Goal: Information Seeking & Learning: Learn about a topic

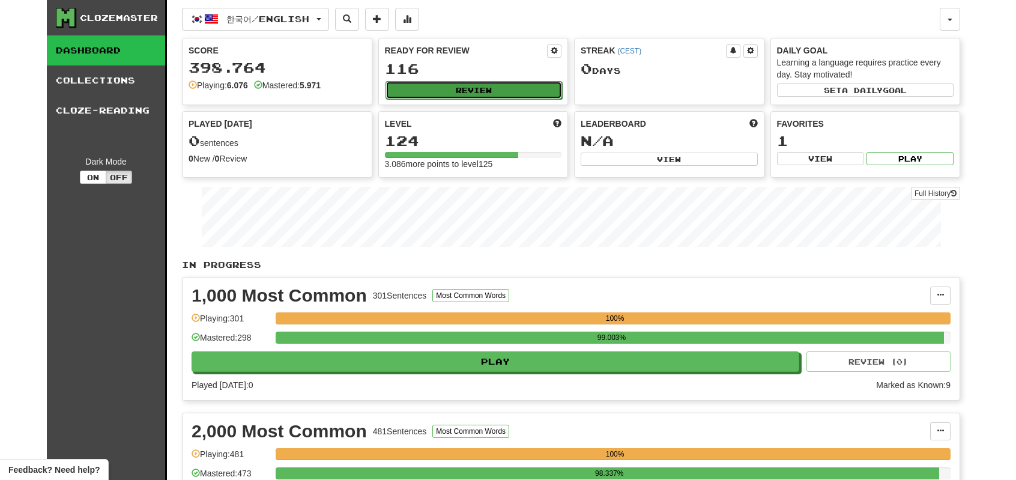
click at [422, 89] on button "Review" at bounding box center [473, 90] width 177 height 18
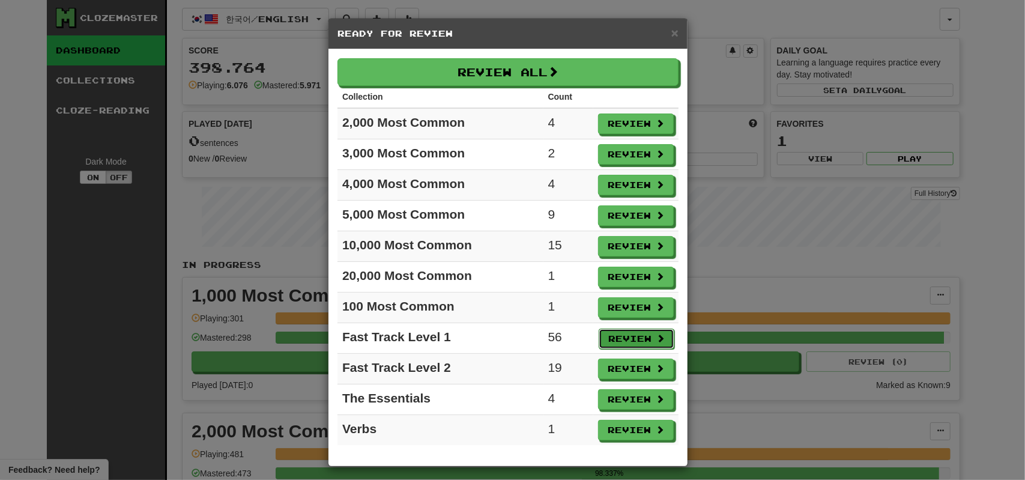
click at [618, 331] on button "Review" at bounding box center [637, 338] width 76 height 20
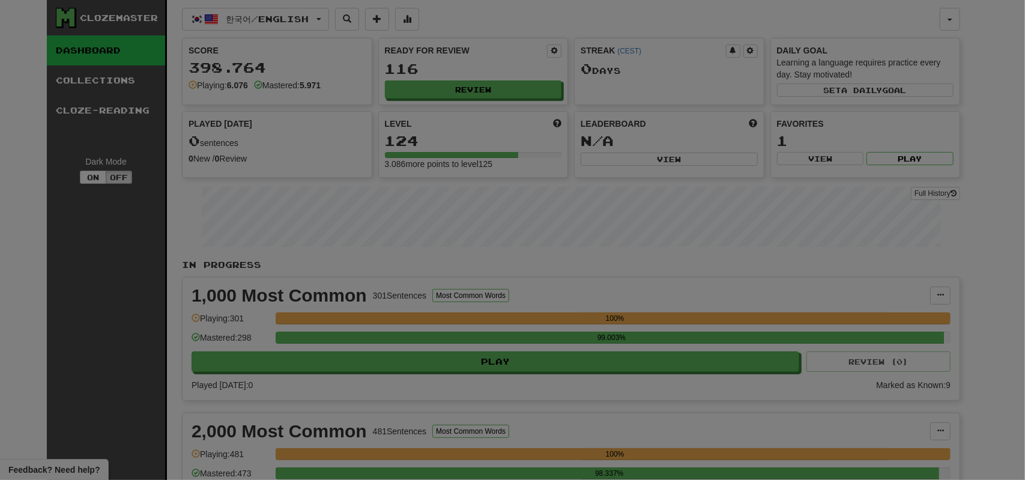
select select "**"
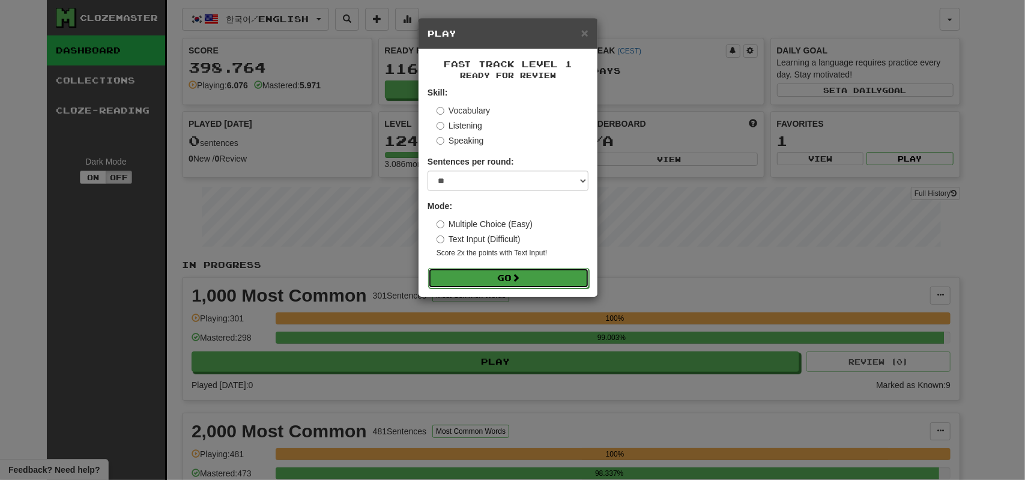
click at [468, 275] on button "Go" at bounding box center [508, 278] width 161 height 20
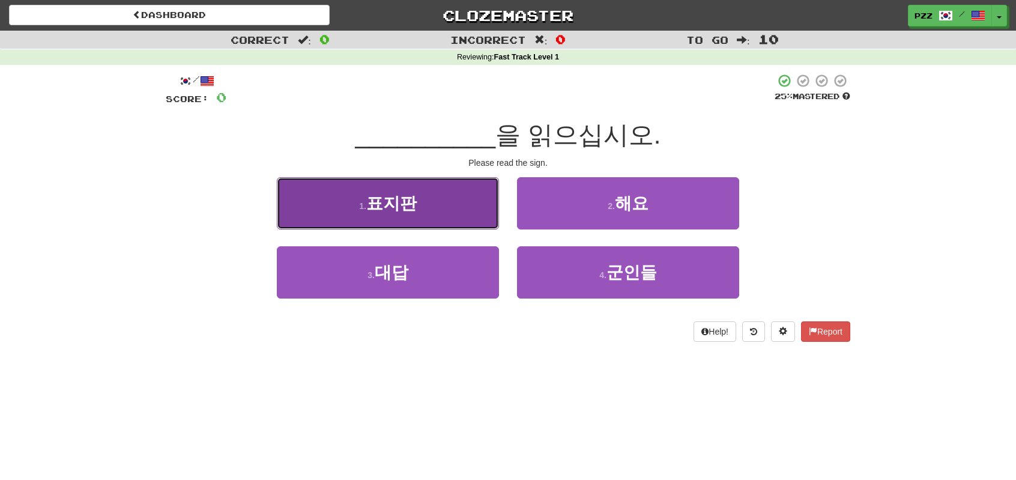
click at [453, 198] on button "1 . 표지판" at bounding box center [388, 203] width 222 height 52
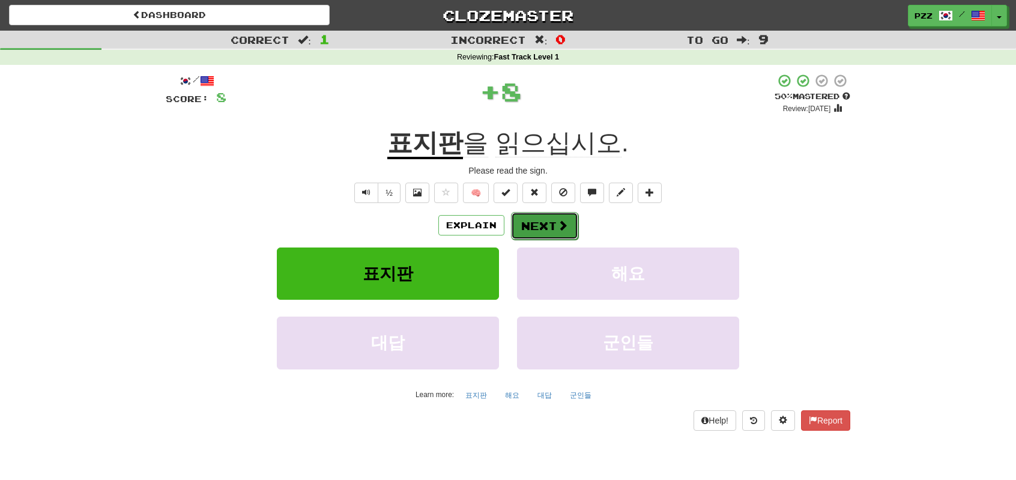
click at [537, 225] on button "Next" at bounding box center [544, 226] width 67 height 28
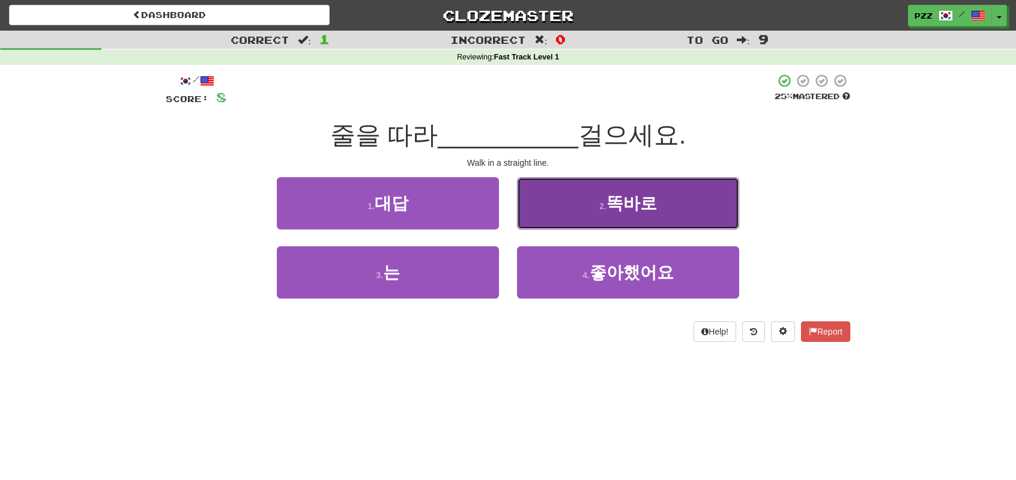
click at [540, 201] on button "2 . 똑바로" at bounding box center [628, 203] width 222 height 52
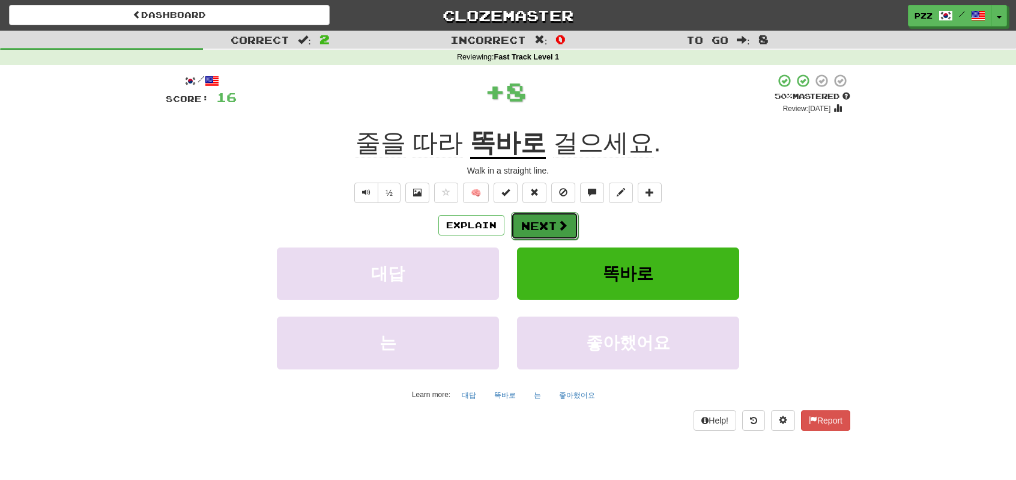
click at [541, 224] on button "Next" at bounding box center [544, 226] width 67 height 28
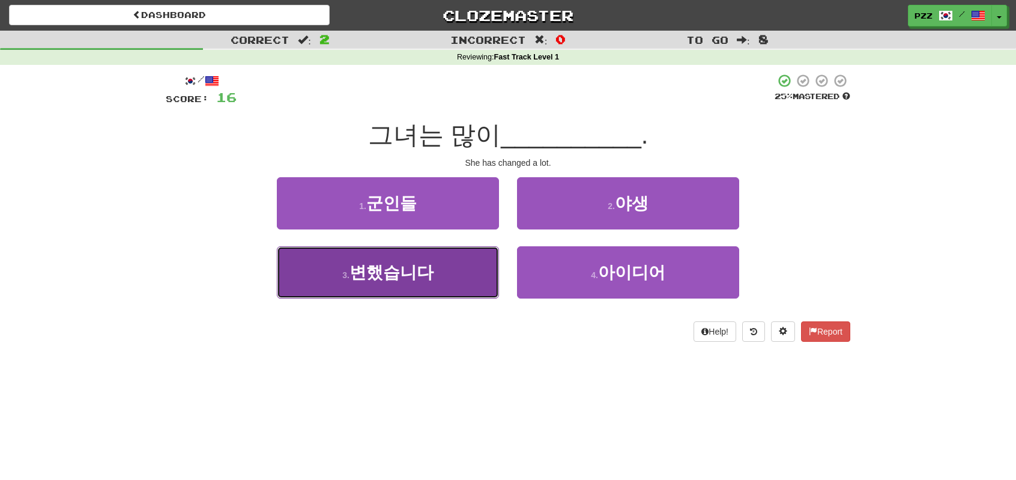
click at [434, 270] on button "3 . 변했습니다" at bounding box center [388, 272] width 222 height 52
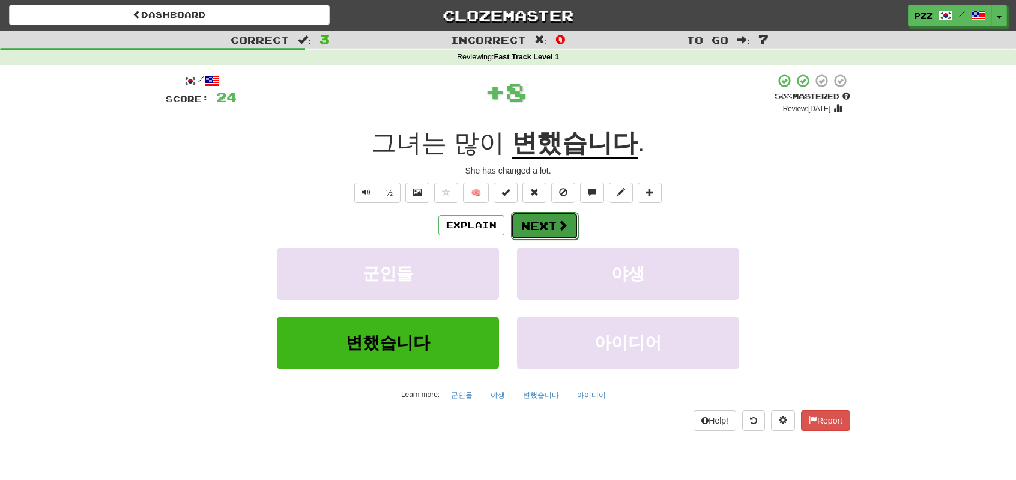
click at [552, 223] on button "Next" at bounding box center [544, 226] width 67 height 28
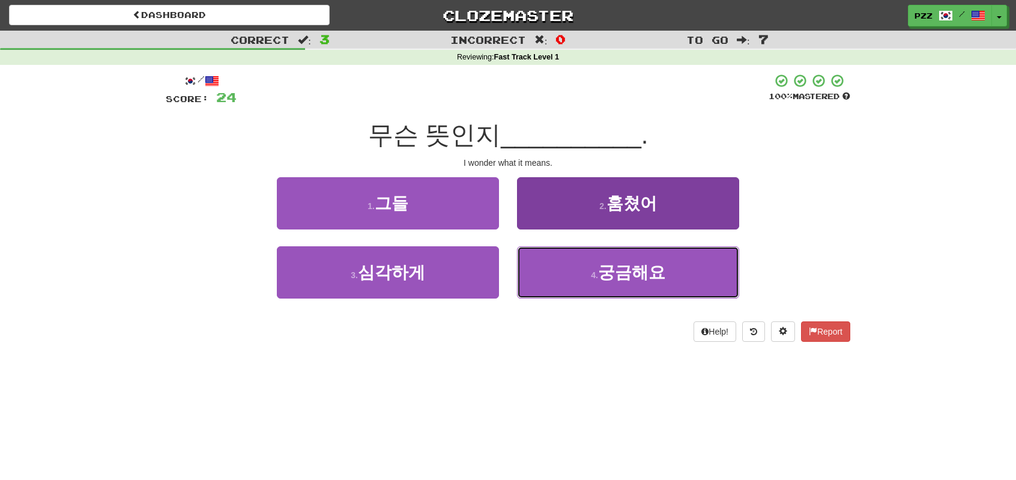
click at [581, 264] on button "4 . 궁금해요" at bounding box center [628, 272] width 222 height 52
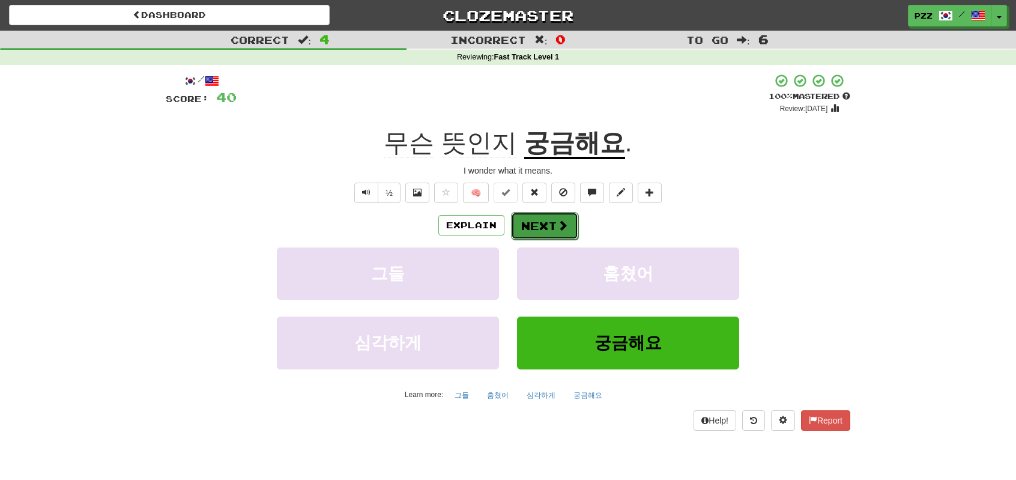
click at [533, 226] on button "Next" at bounding box center [544, 226] width 67 height 28
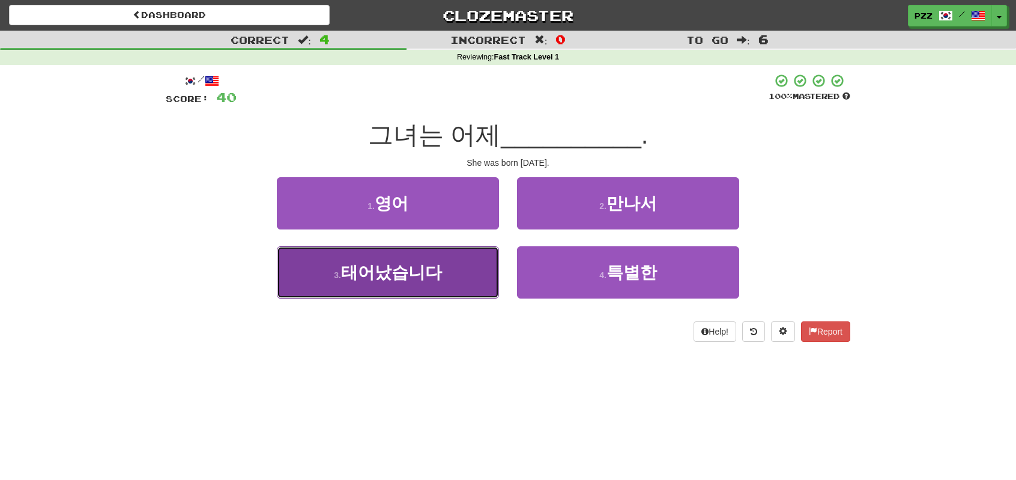
click at [452, 274] on button "3 . 태어났습니다" at bounding box center [388, 272] width 222 height 52
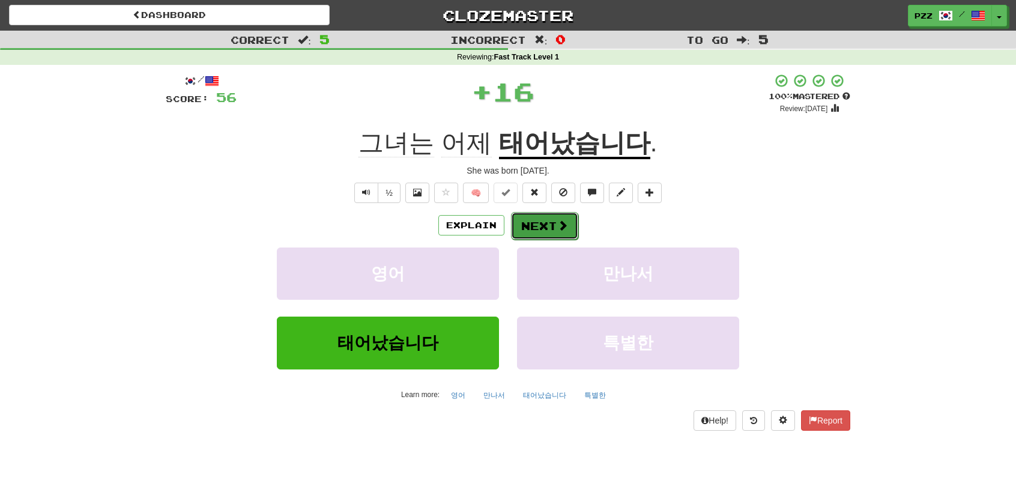
click at [554, 225] on button "Next" at bounding box center [544, 226] width 67 height 28
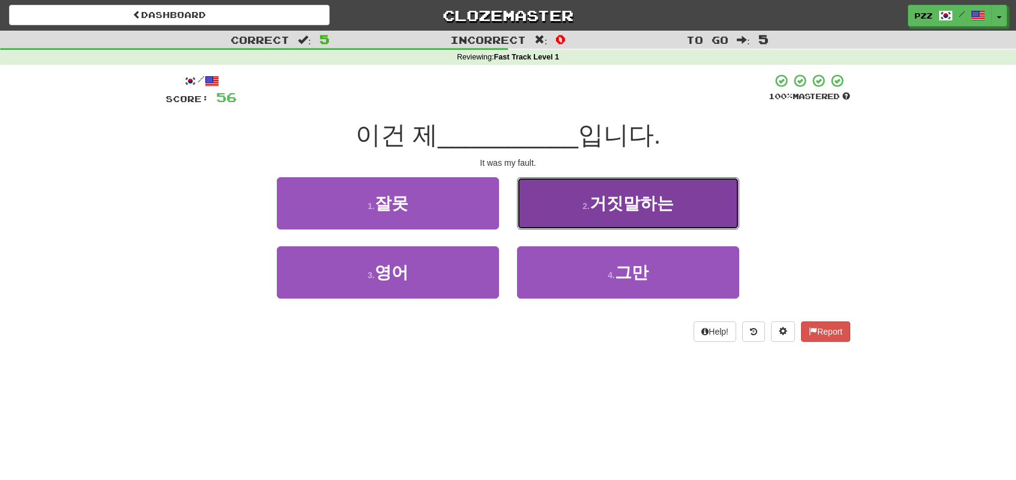
click at [568, 196] on button "2 . 거짓말하는" at bounding box center [628, 203] width 222 height 52
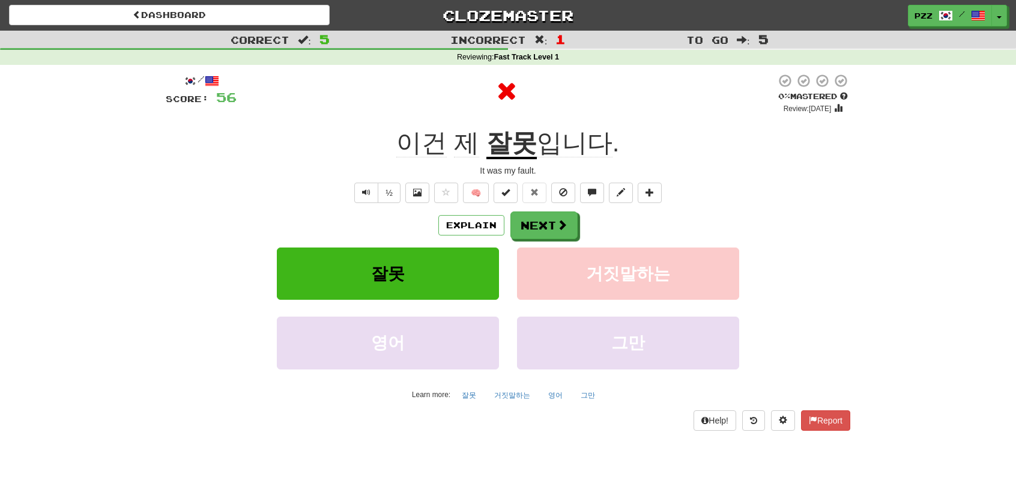
click at [509, 140] on u "잘못" at bounding box center [511, 143] width 50 height 31
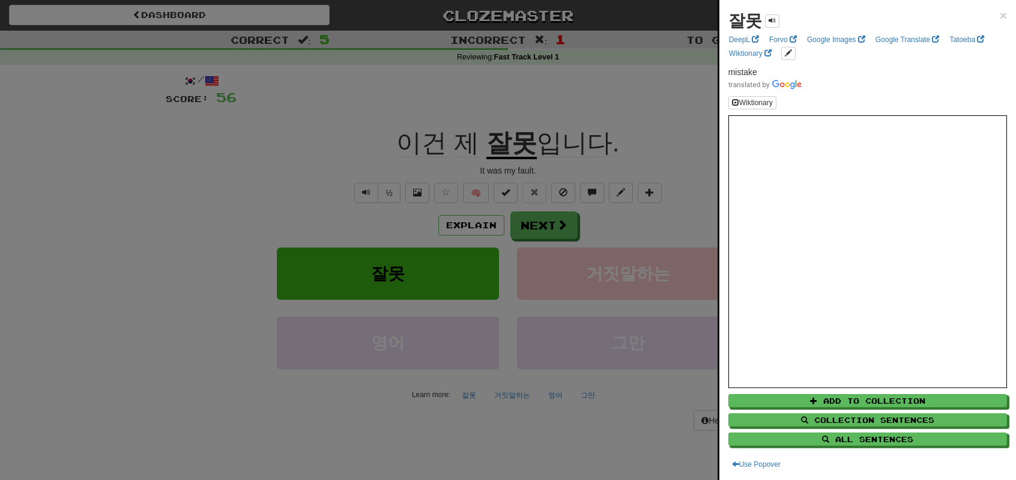
click at [549, 228] on div at bounding box center [508, 240] width 1016 height 480
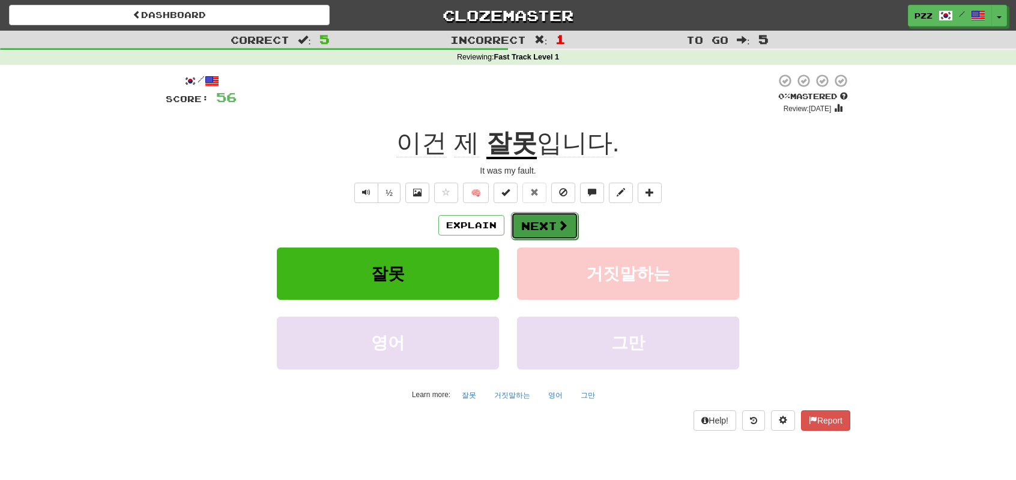
click at [537, 222] on button "Next" at bounding box center [544, 226] width 67 height 28
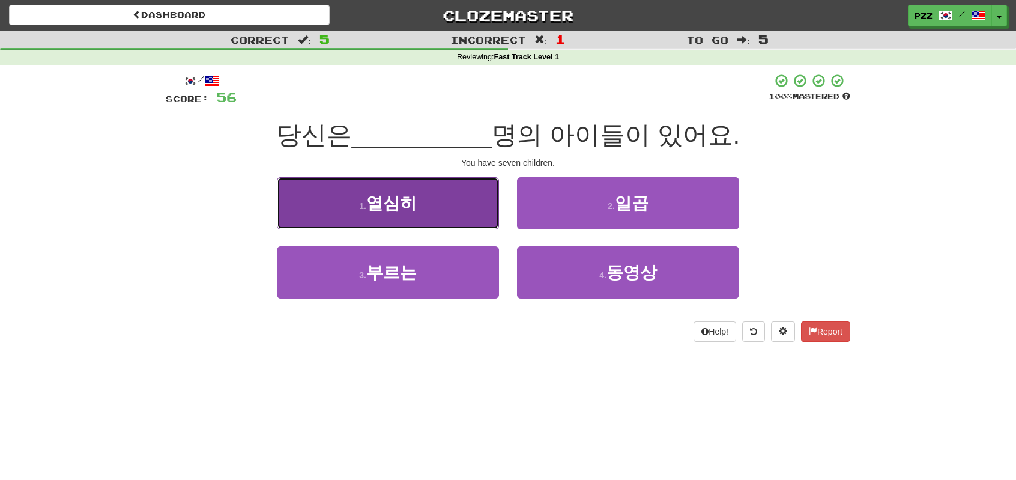
click at [440, 202] on button "1 . 열심히" at bounding box center [388, 203] width 222 height 52
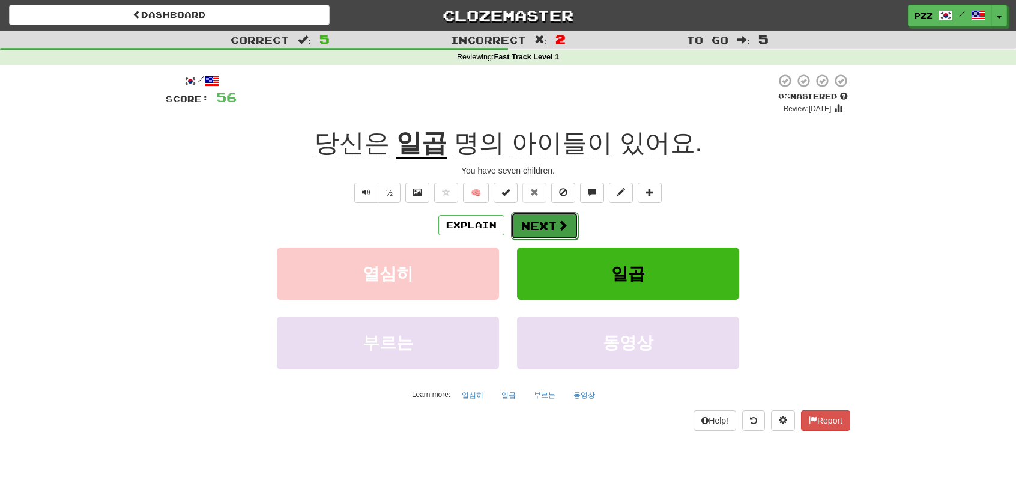
click at [551, 221] on button "Next" at bounding box center [544, 226] width 67 height 28
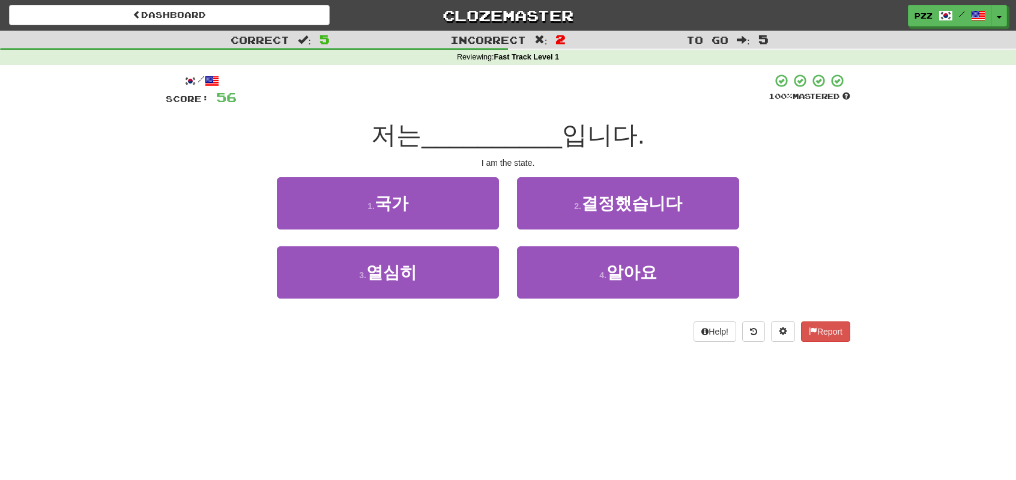
click at [890, 242] on div "Correct : 5 Incorrect : 2 To go : 5 Reviewing : Fast Track Level 1 / Score: 56 …" at bounding box center [508, 195] width 1016 height 328
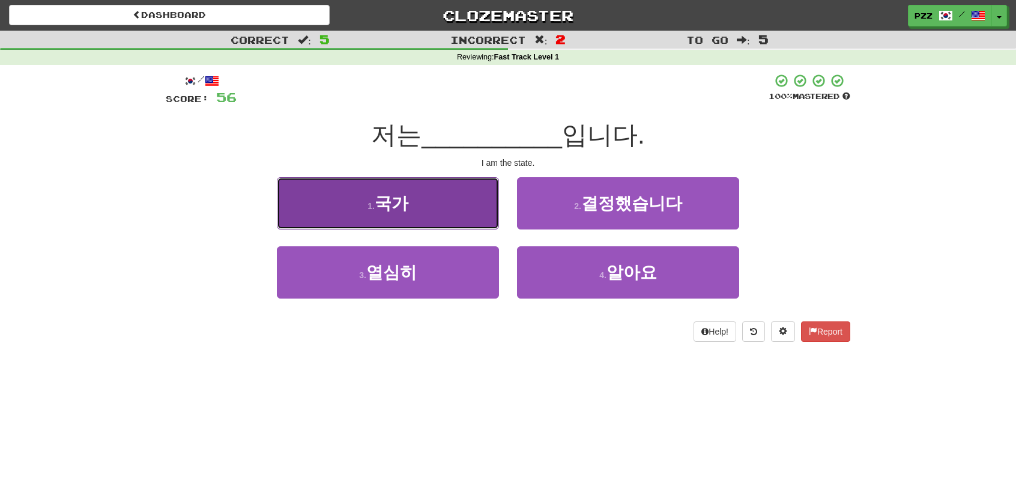
click at [465, 196] on button "1 . 국가" at bounding box center [388, 203] width 222 height 52
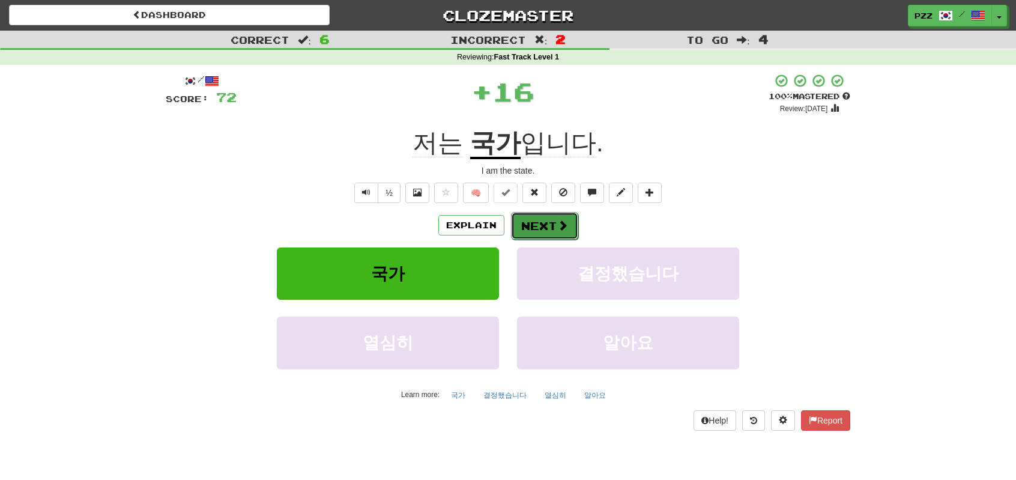
click at [554, 225] on button "Next" at bounding box center [544, 226] width 67 height 28
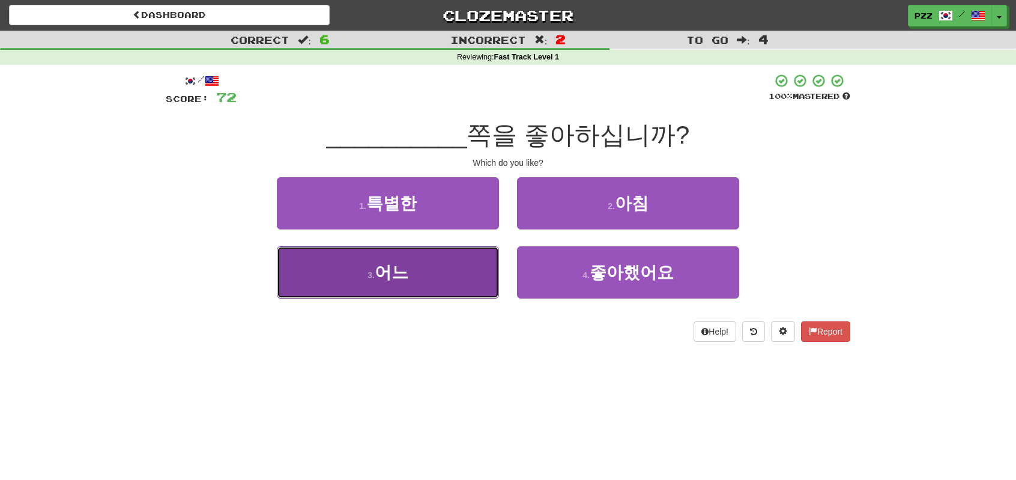
click at [464, 269] on button "3 . 어느" at bounding box center [388, 272] width 222 height 52
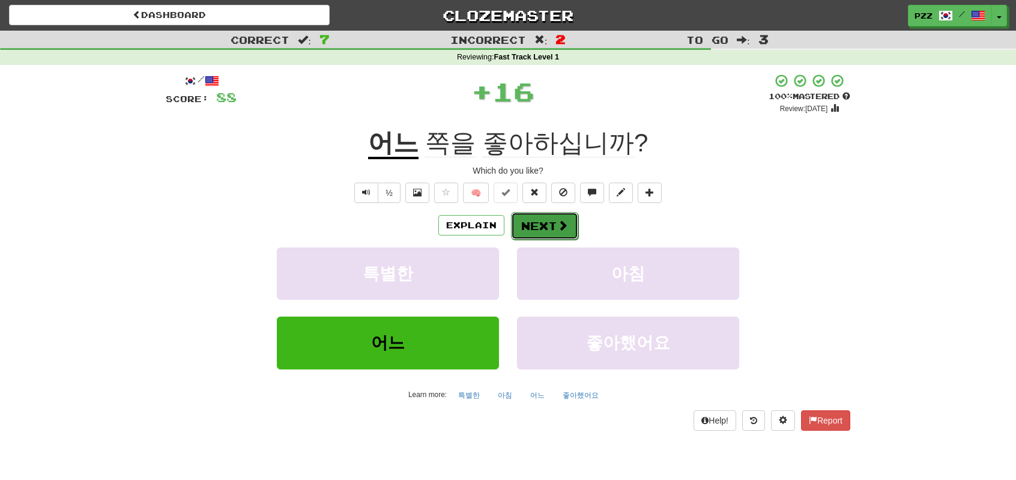
click at [546, 224] on button "Next" at bounding box center [544, 226] width 67 height 28
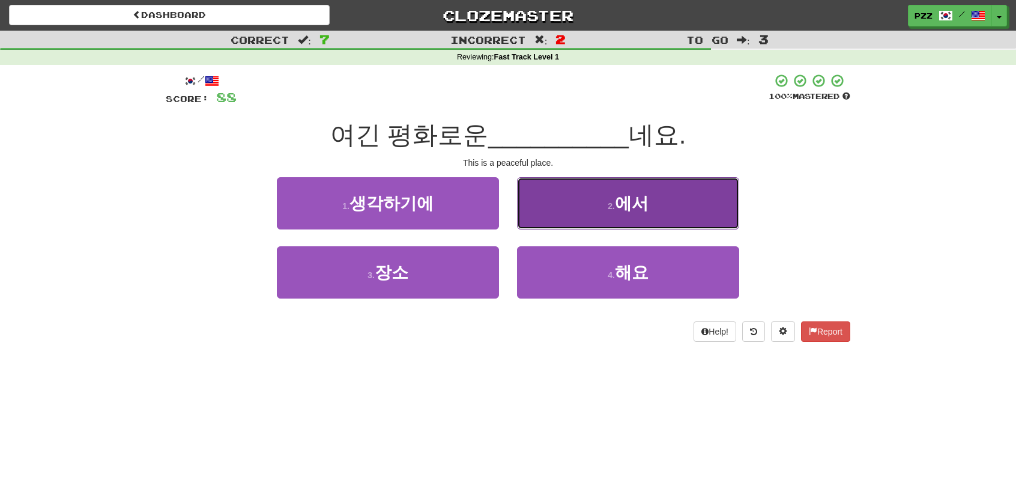
click at [567, 208] on button "2 . 에서" at bounding box center [628, 203] width 222 height 52
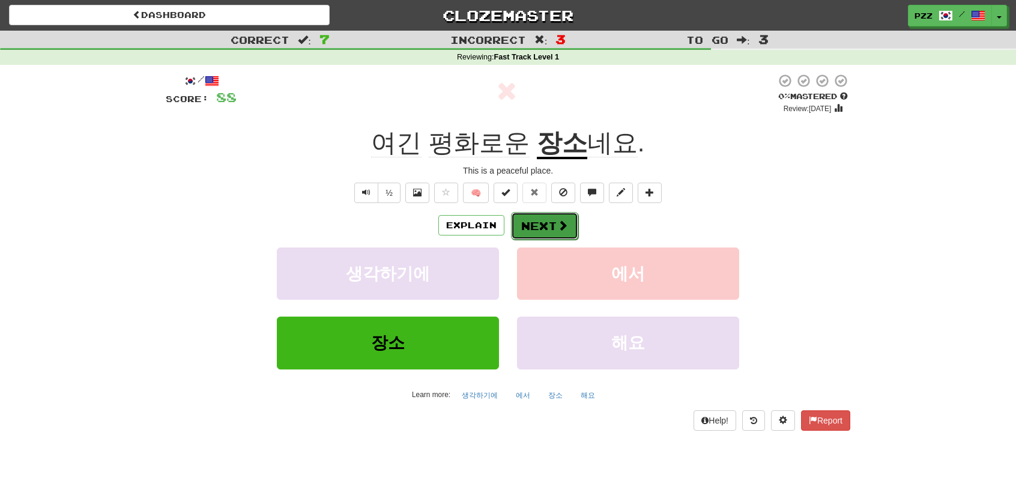
click at [533, 226] on button "Next" at bounding box center [544, 226] width 67 height 28
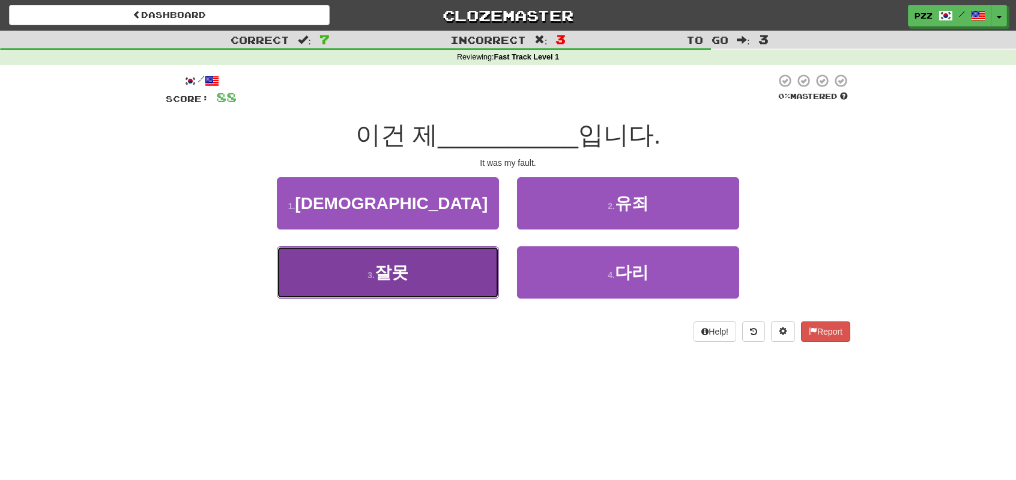
click at [432, 277] on button "3 . 잘못" at bounding box center [388, 272] width 222 height 52
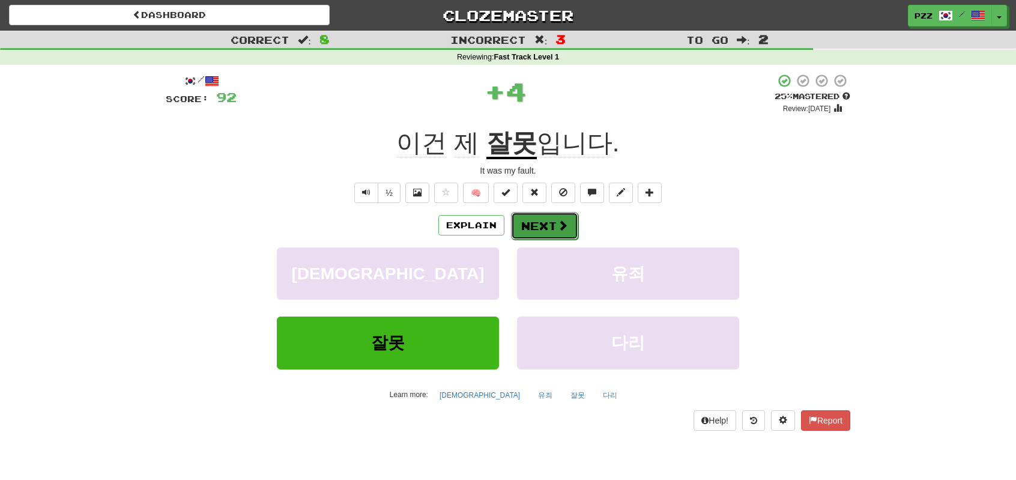
click at [546, 222] on button "Next" at bounding box center [544, 226] width 67 height 28
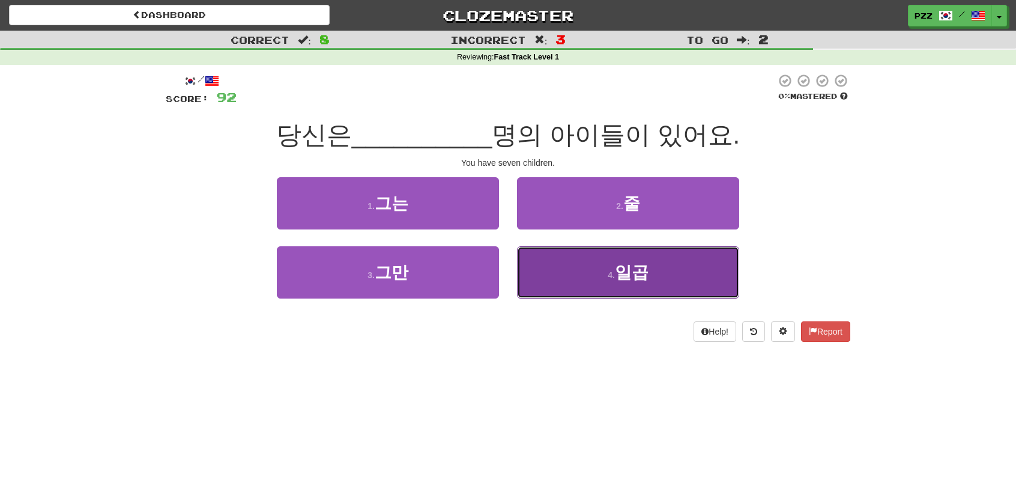
click at [574, 271] on button "4 . 일곱" at bounding box center [628, 272] width 222 height 52
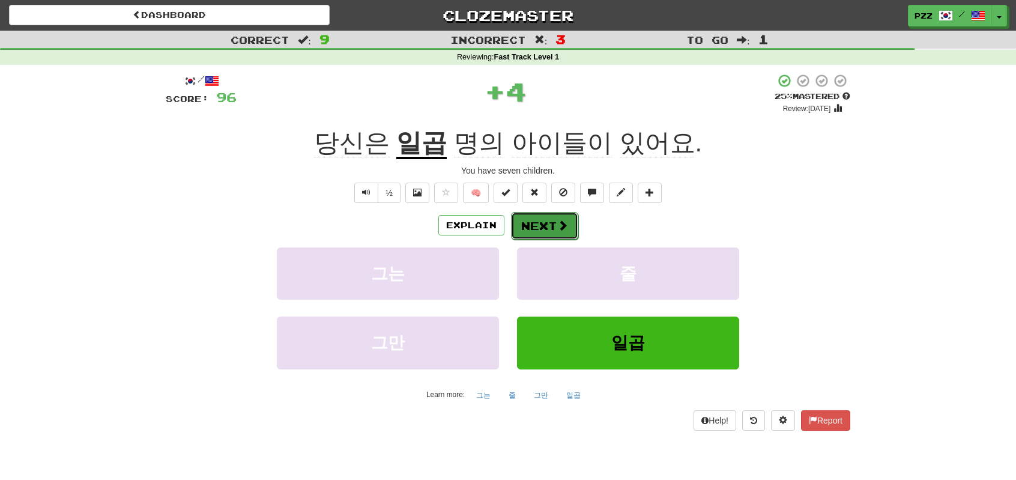
click at [548, 221] on button "Next" at bounding box center [544, 226] width 67 height 28
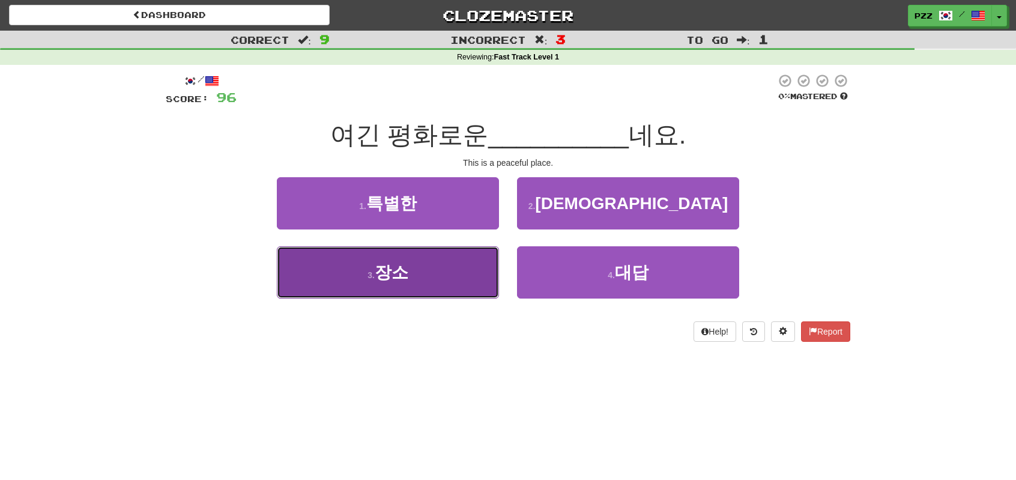
click at [457, 282] on button "3 . 장소" at bounding box center [388, 272] width 222 height 52
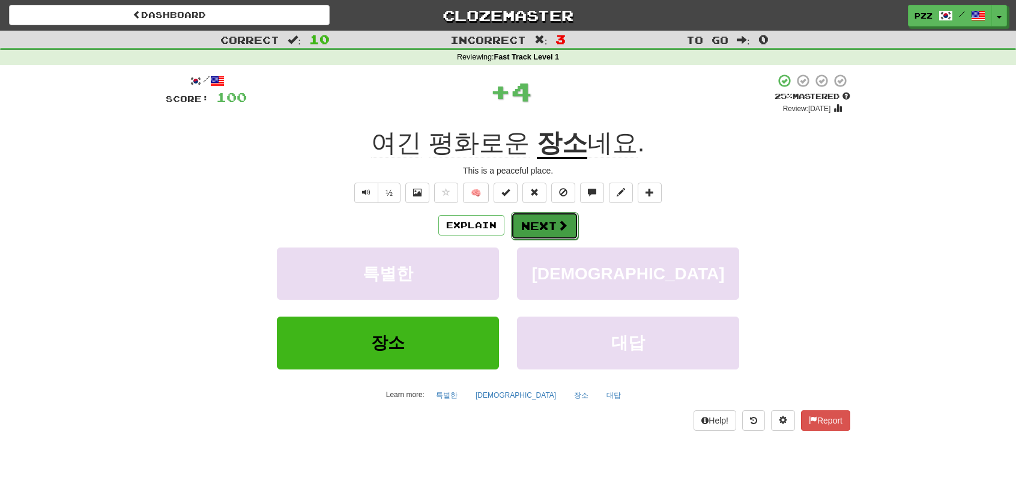
click at [548, 223] on button "Next" at bounding box center [544, 226] width 67 height 28
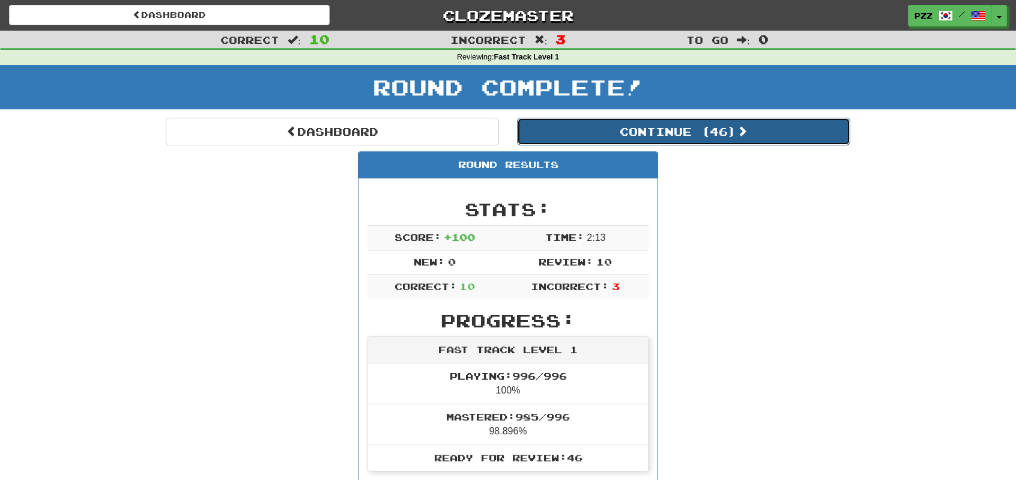
click at [572, 136] on button "Continue ( 46 )" at bounding box center [683, 132] width 333 height 28
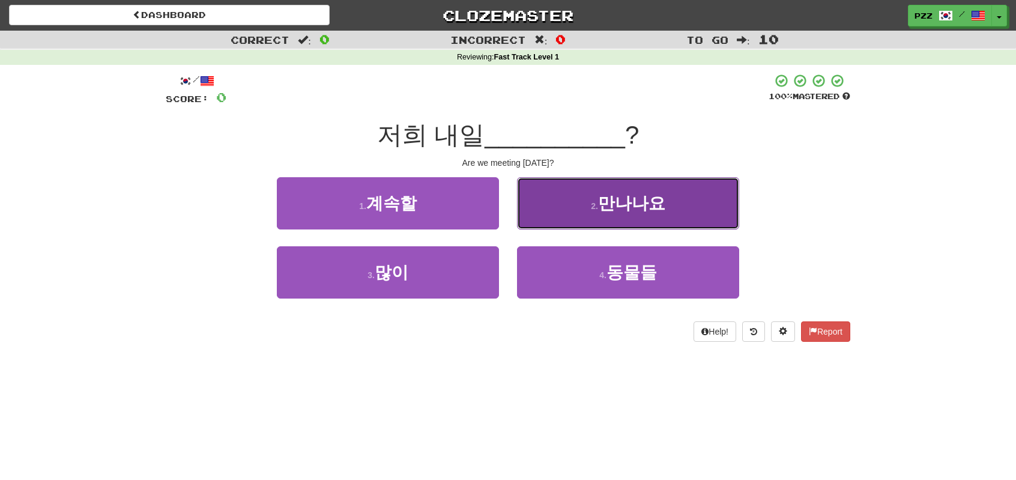
click at [540, 200] on button "2 . 만나나요" at bounding box center [628, 203] width 222 height 52
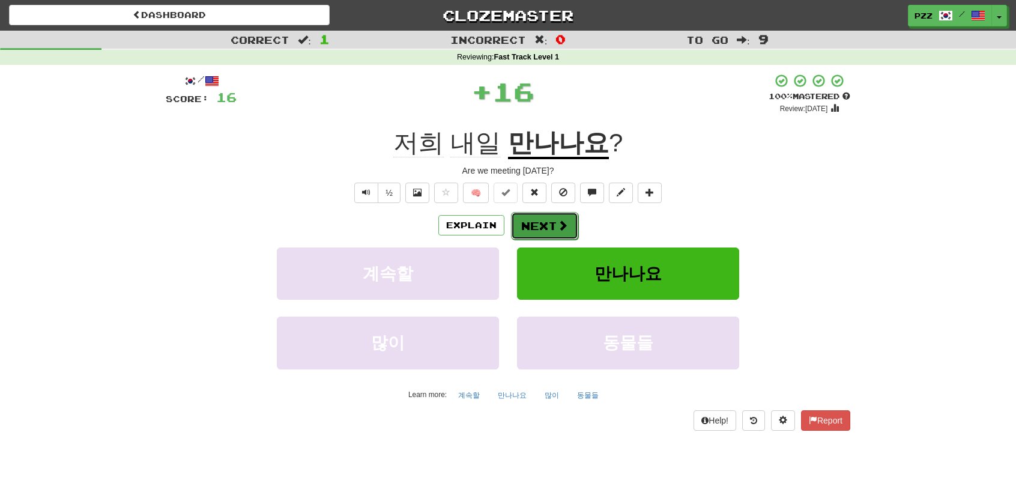
click at [538, 225] on button "Next" at bounding box center [544, 226] width 67 height 28
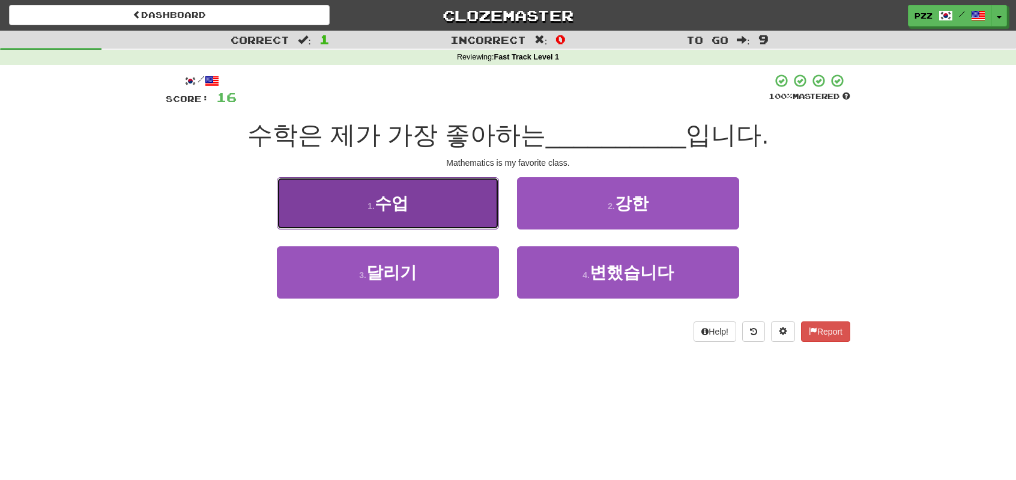
click at [393, 208] on span "수업" at bounding box center [392, 203] width 34 height 19
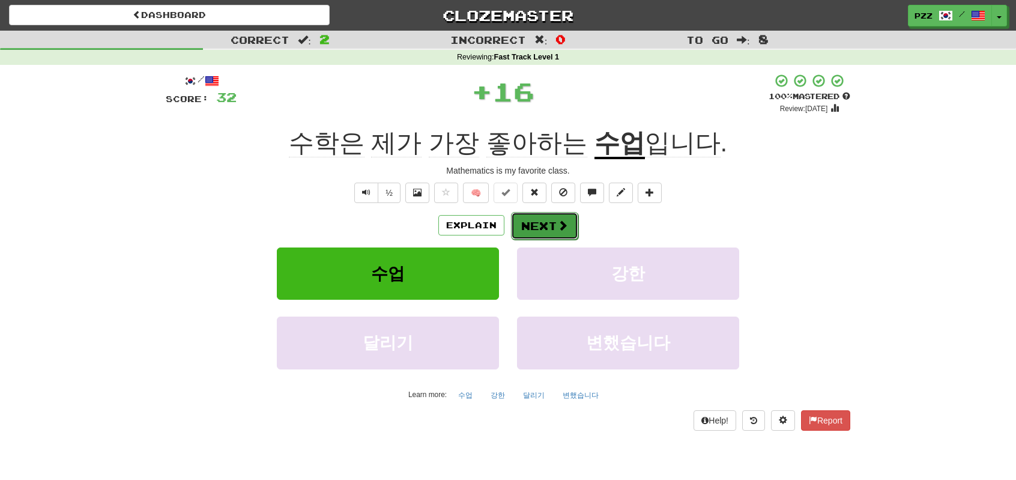
click at [534, 222] on button "Next" at bounding box center [544, 226] width 67 height 28
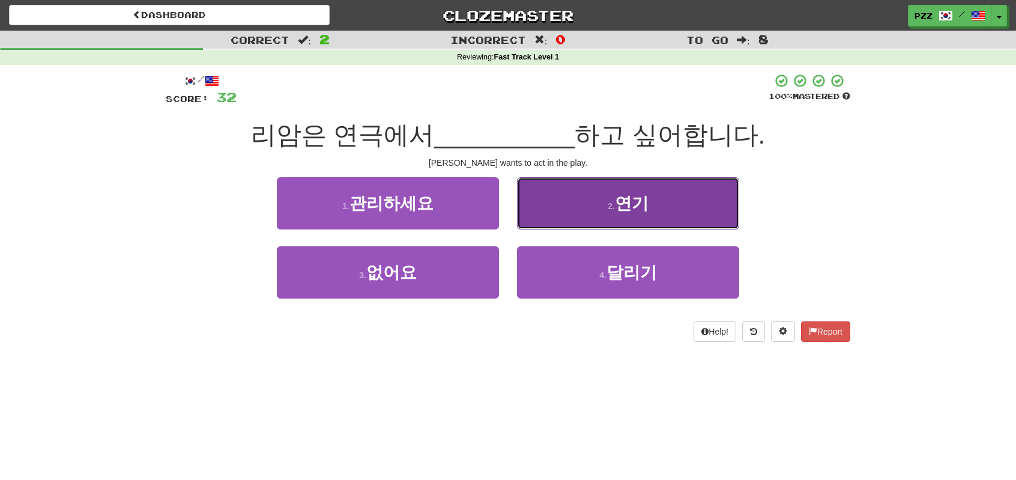
click at [574, 217] on button "2 . 연기" at bounding box center [628, 203] width 222 height 52
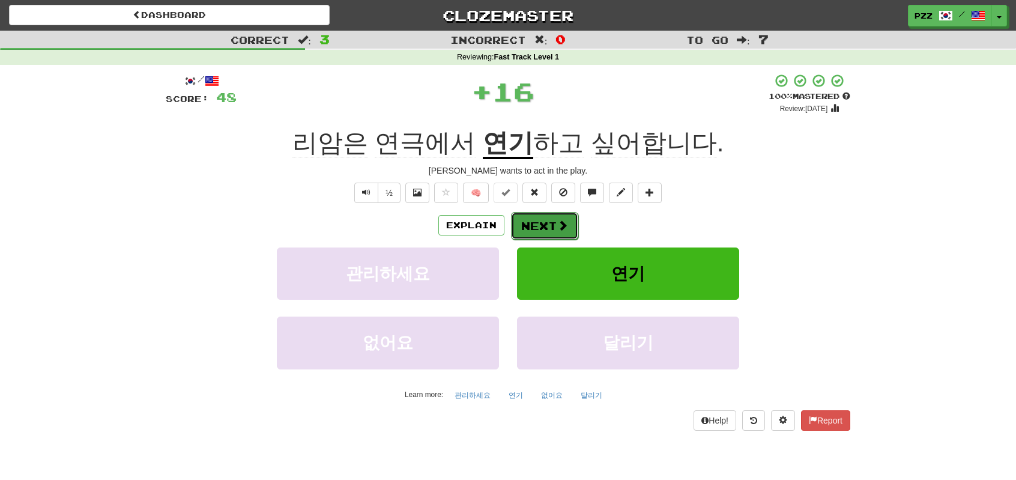
click at [530, 228] on button "Next" at bounding box center [544, 226] width 67 height 28
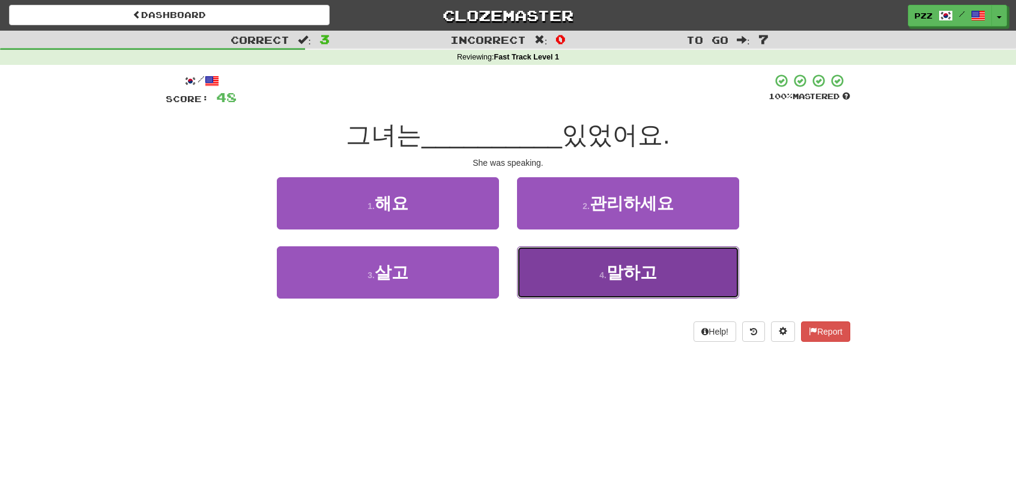
click at [564, 279] on button "4 . 말하고" at bounding box center [628, 272] width 222 height 52
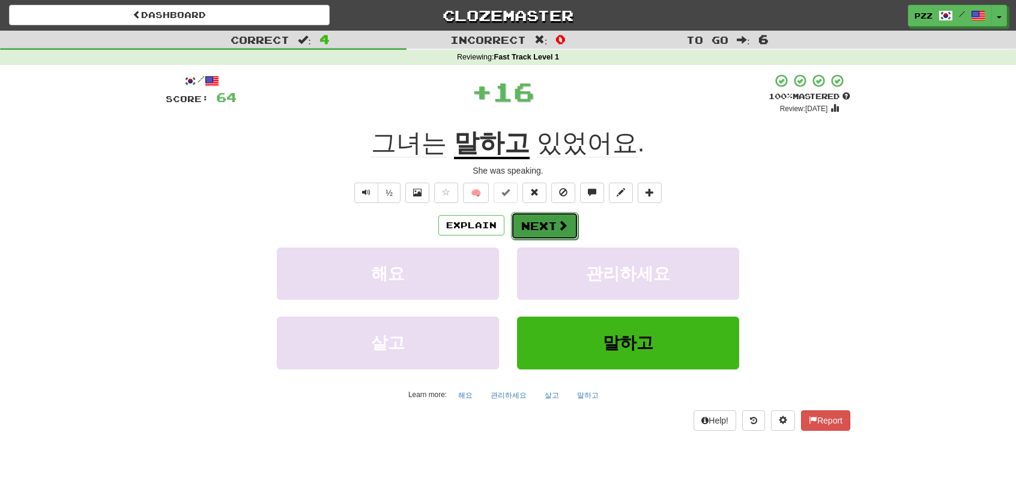
click at [557, 229] on span at bounding box center [562, 225] width 11 height 11
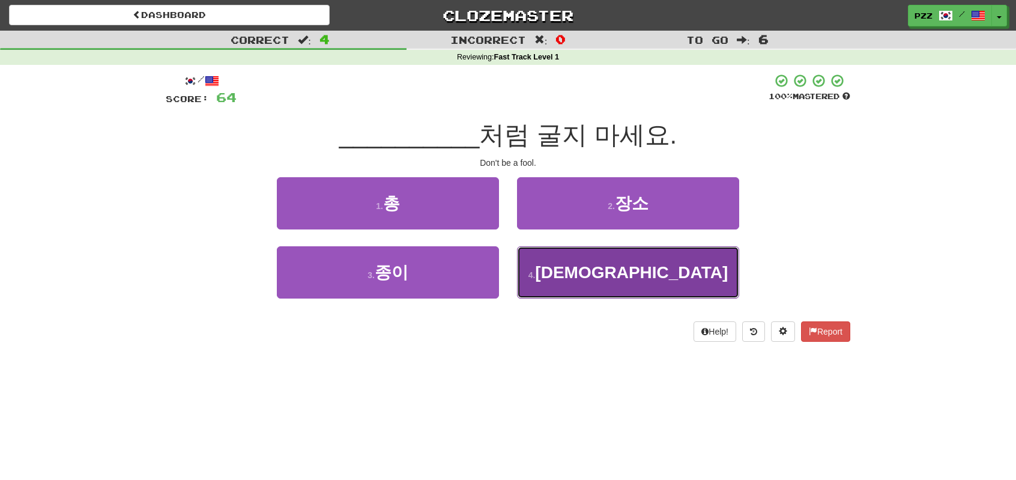
click at [573, 273] on button "4 . 바보" at bounding box center [628, 272] width 222 height 52
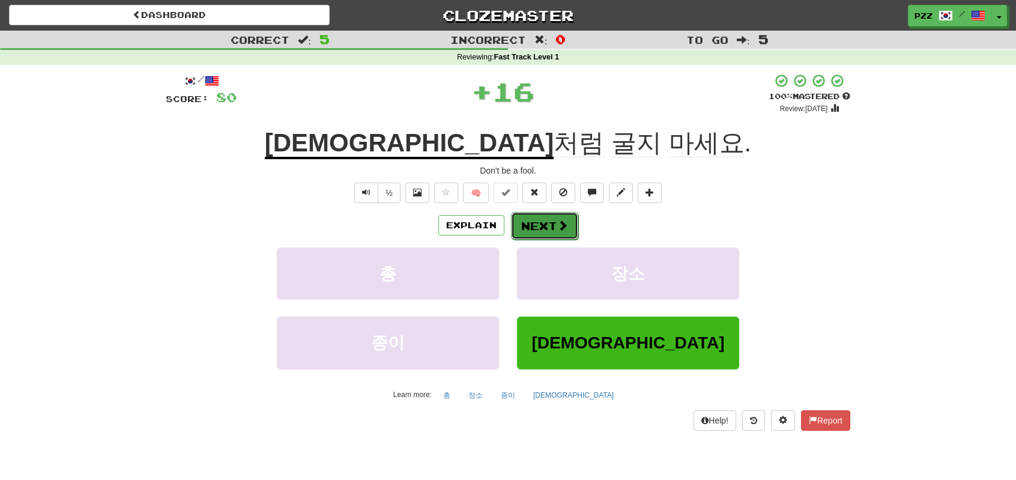
click at [552, 226] on button "Next" at bounding box center [544, 226] width 67 height 28
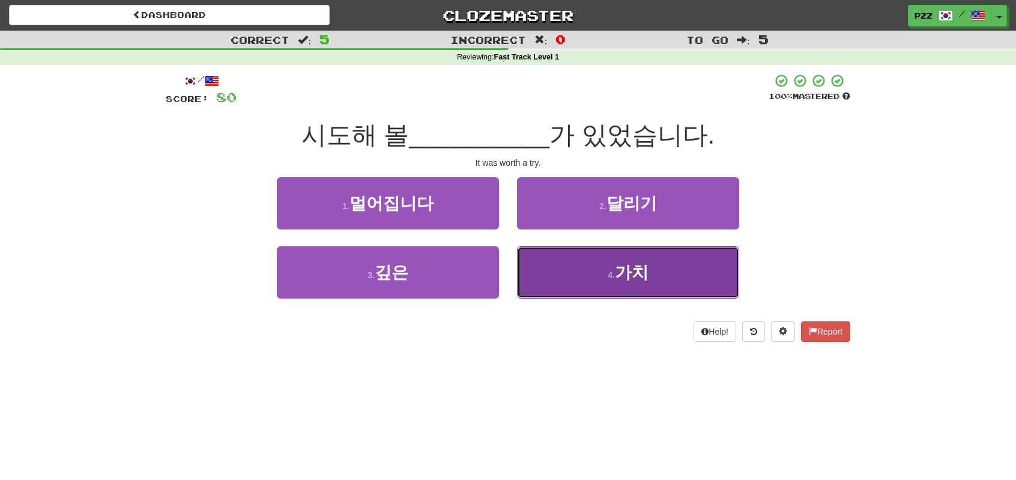
click at [558, 276] on button "4 . 가치" at bounding box center [628, 272] width 222 height 52
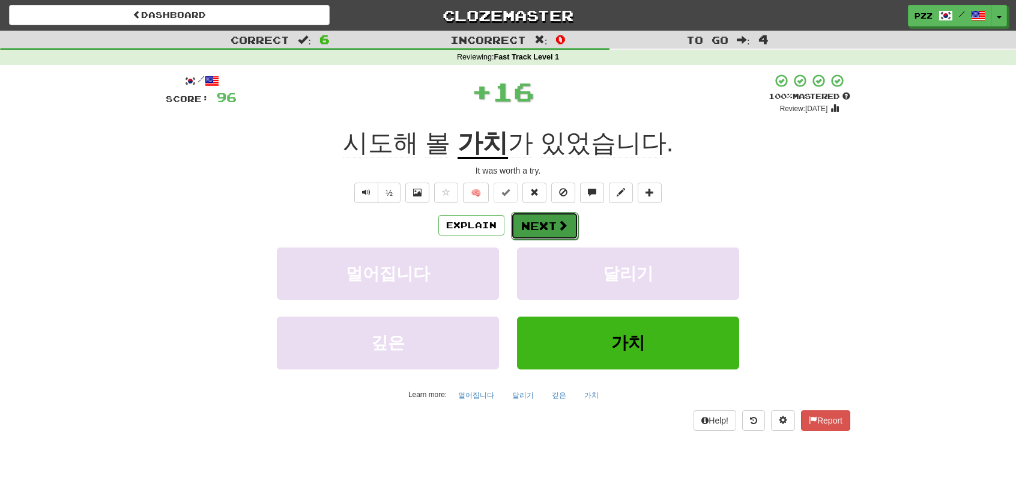
click at [533, 220] on button "Next" at bounding box center [544, 226] width 67 height 28
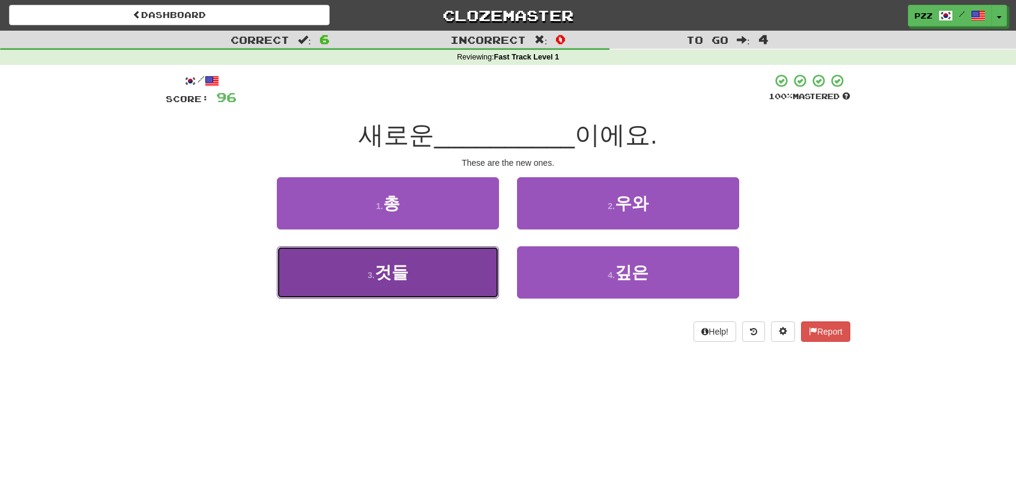
click at [425, 274] on button "3 . 것들" at bounding box center [388, 272] width 222 height 52
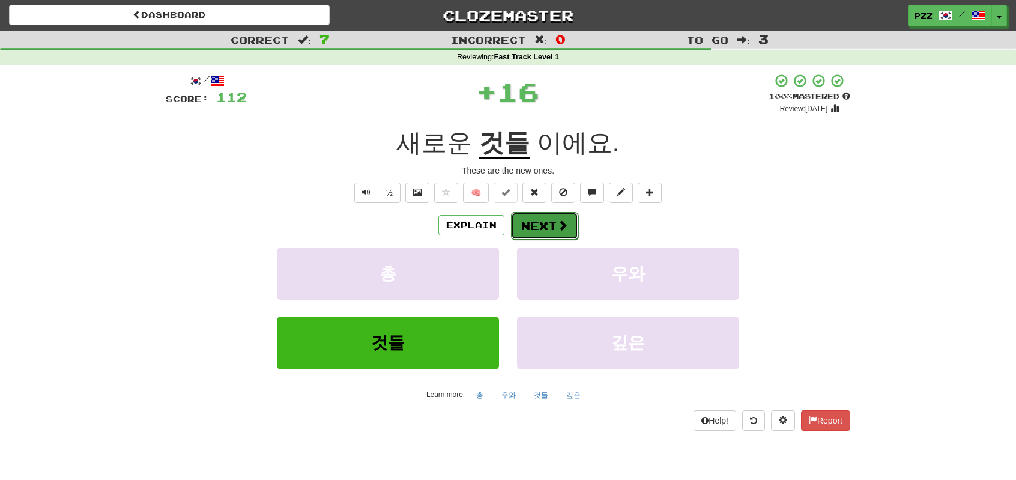
click at [560, 228] on span at bounding box center [562, 225] width 11 height 11
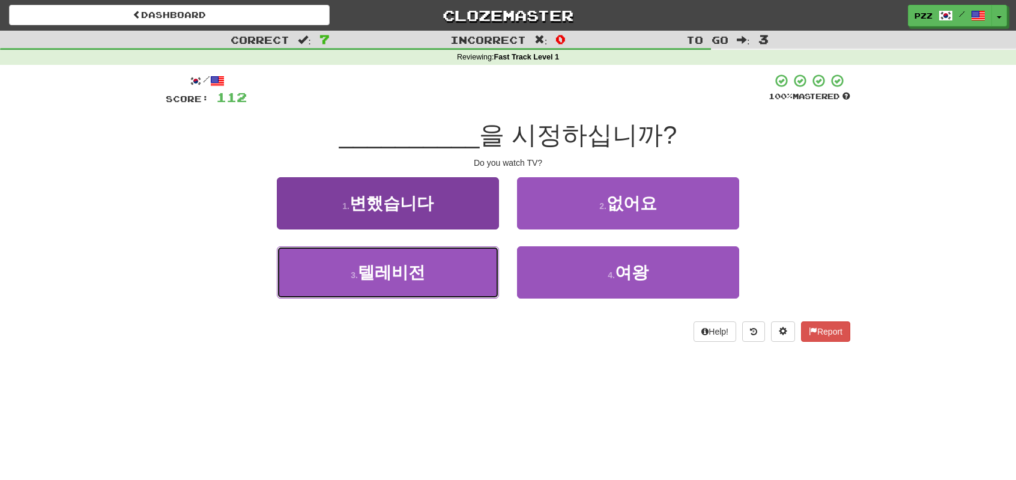
drag, startPoint x: 431, startPoint y: 270, endPoint x: 461, endPoint y: 253, distance: 34.7
click at [432, 270] on button "3 . 텔레비전" at bounding box center [388, 272] width 222 height 52
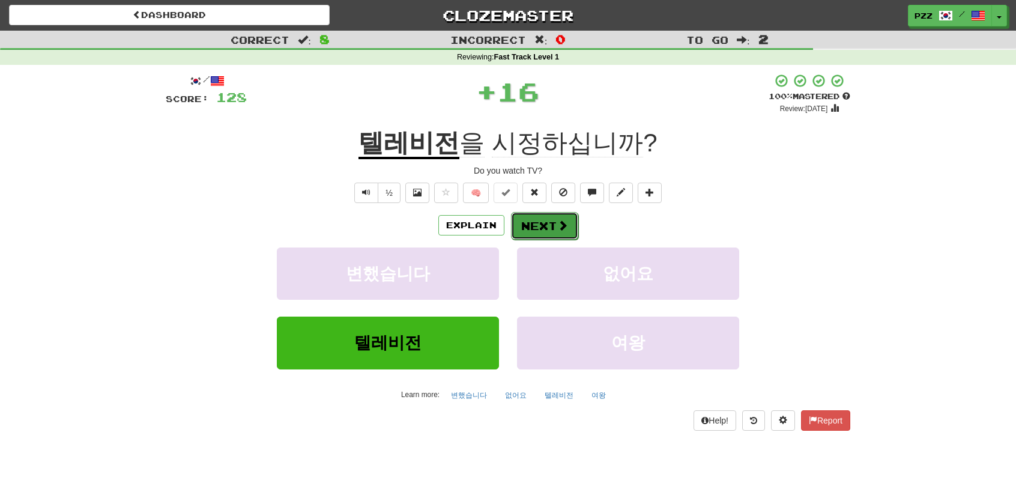
click at [540, 224] on button "Next" at bounding box center [544, 226] width 67 height 28
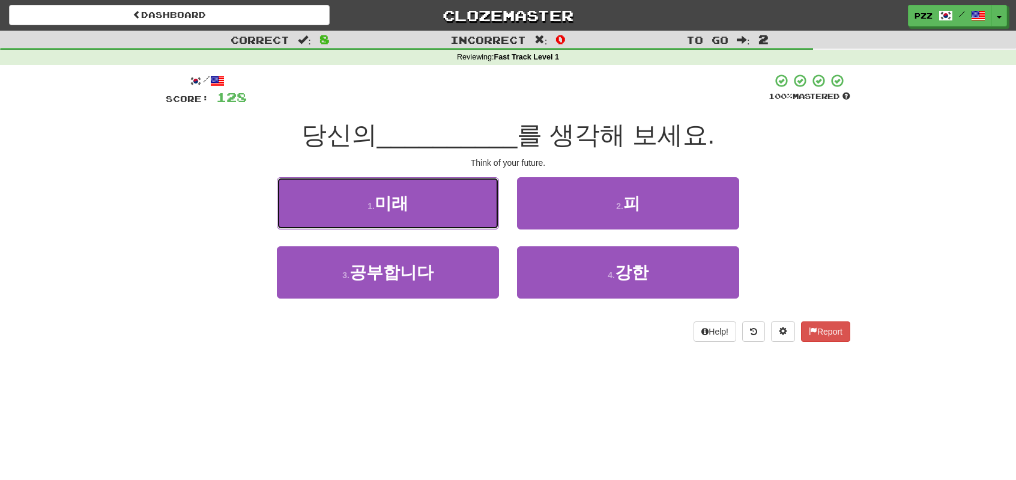
drag, startPoint x: 446, startPoint y: 205, endPoint x: 521, endPoint y: 198, distance: 75.3
click at [446, 204] on button "1 . 미래" at bounding box center [388, 203] width 222 height 52
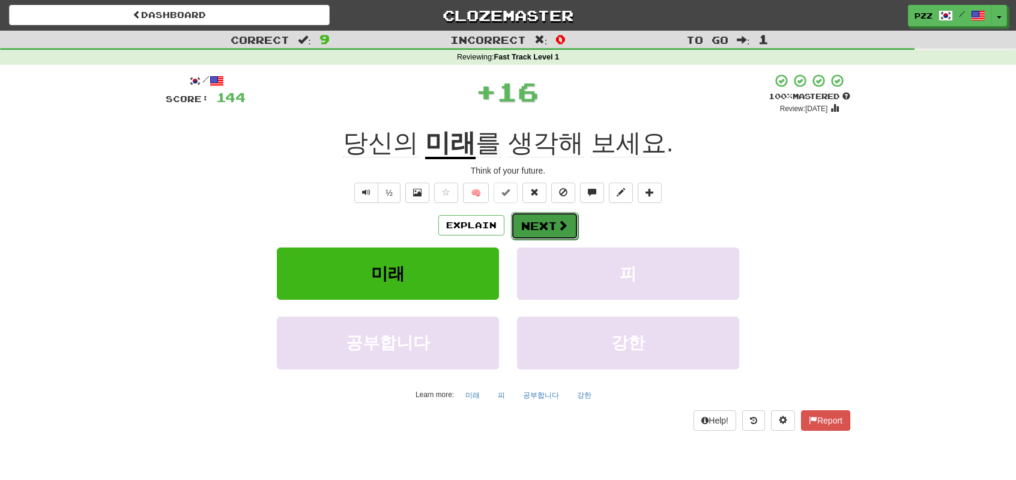
click at [552, 222] on button "Next" at bounding box center [544, 226] width 67 height 28
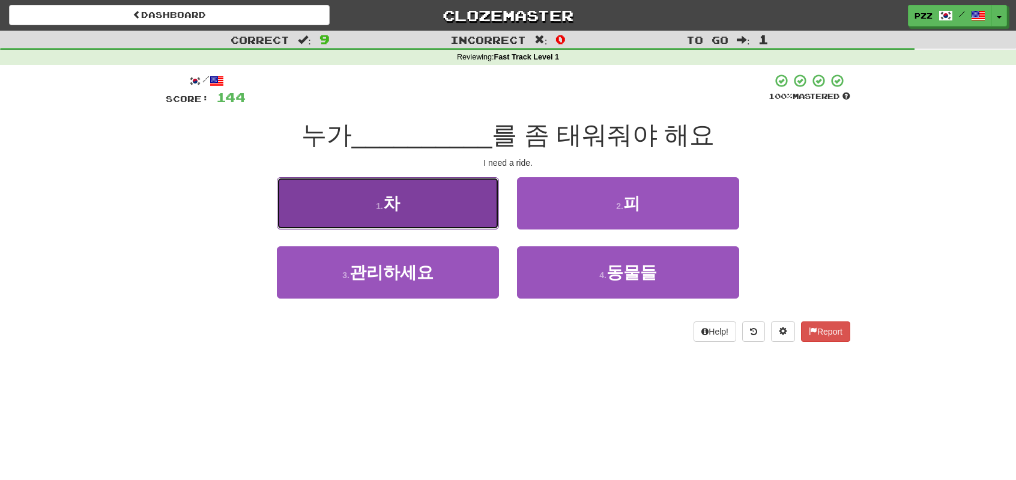
click at [446, 218] on button "1 . 차" at bounding box center [388, 203] width 222 height 52
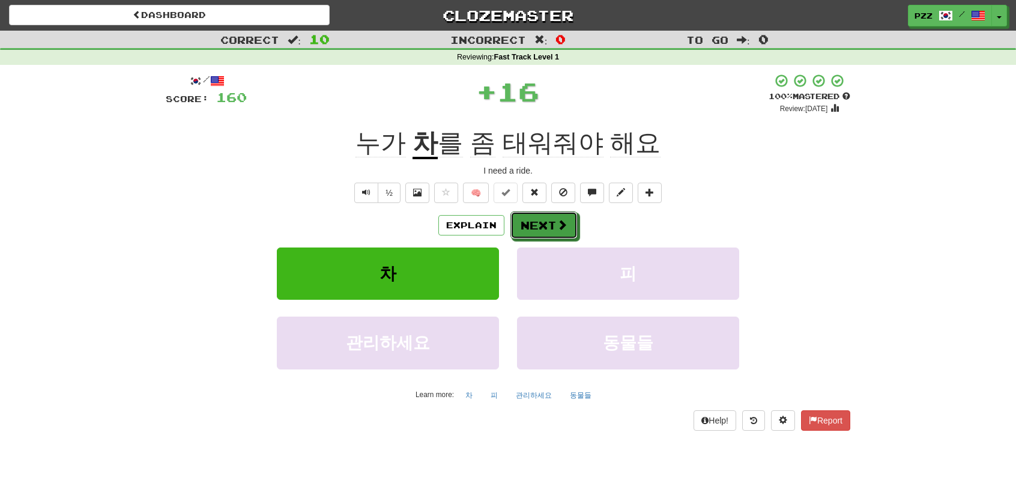
drag, startPoint x: 539, startPoint y: 224, endPoint x: 552, endPoint y: 186, distance: 40.8
click at [539, 224] on button "Next" at bounding box center [543, 225] width 67 height 28
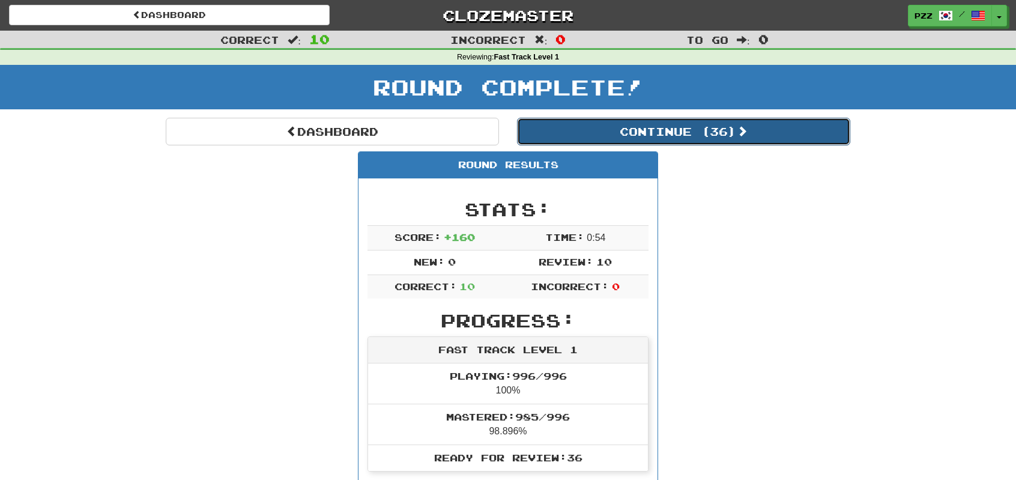
click at [579, 127] on button "Continue ( 36 )" at bounding box center [683, 132] width 333 height 28
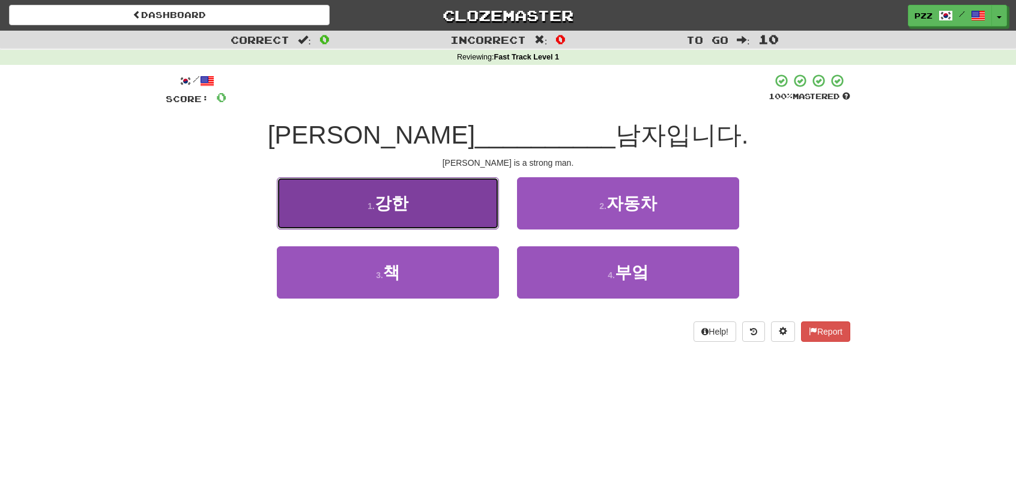
click at [454, 207] on button "1 . 강한" at bounding box center [388, 203] width 222 height 52
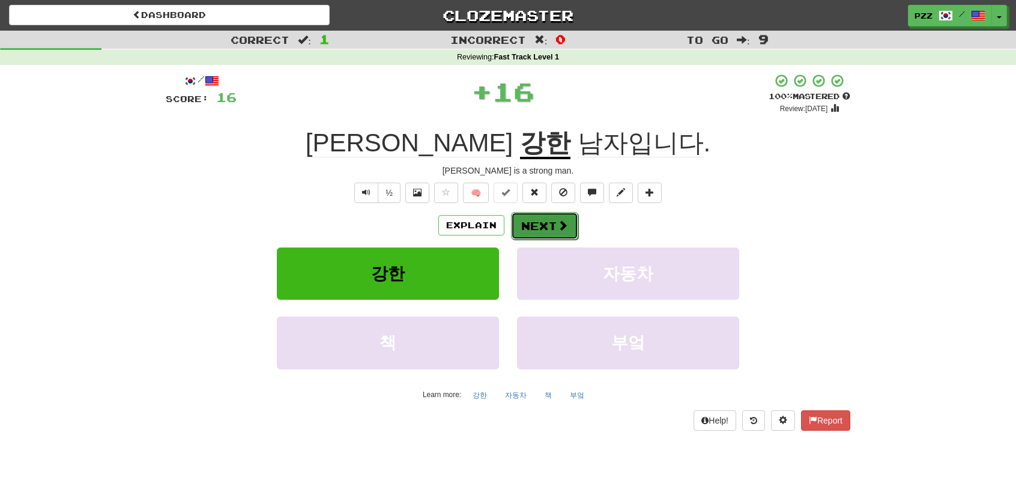
click at [532, 217] on button "Next" at bounding box center [544, 226] width 67 height 28
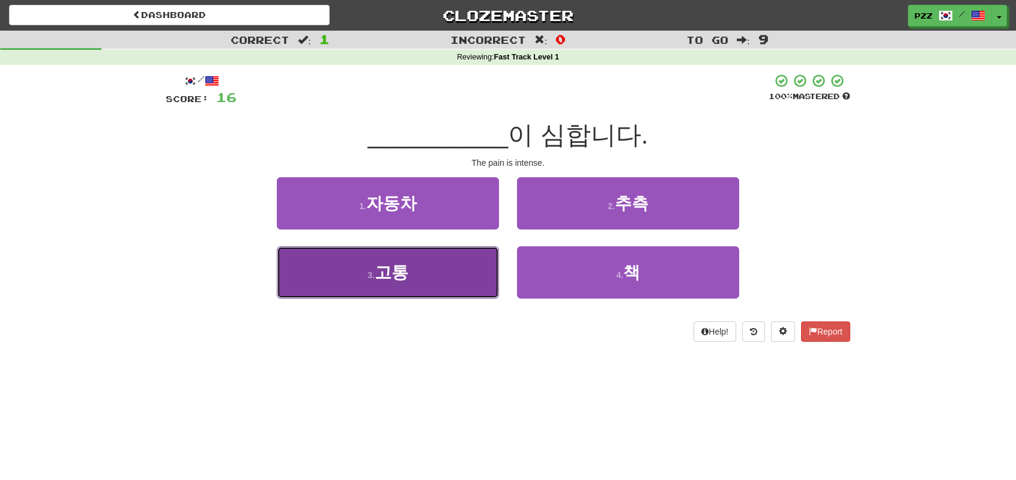
click at [437, 270] on button "3 . 고통" at bounding box center [388, 272] width 222 height 52
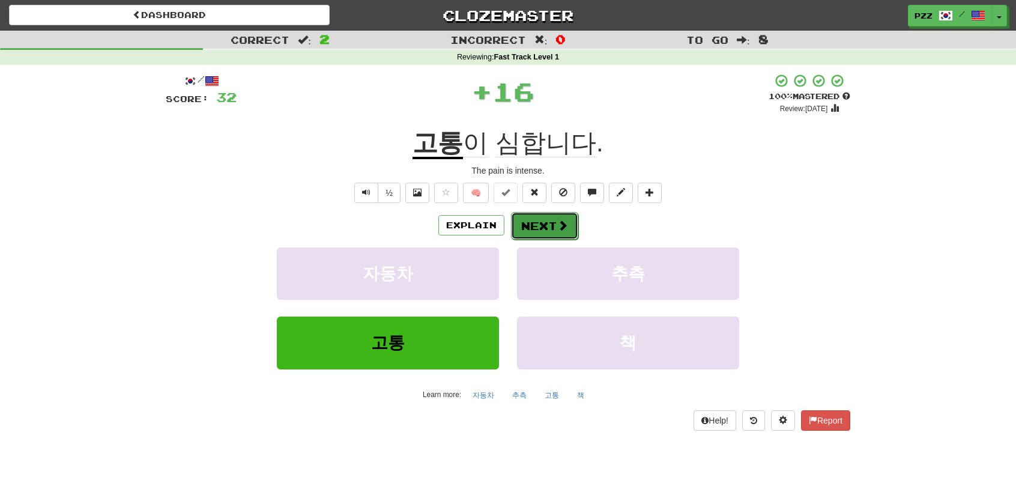
click at [558, 223] on span at bounding box center [562, 225] width 11 height 11
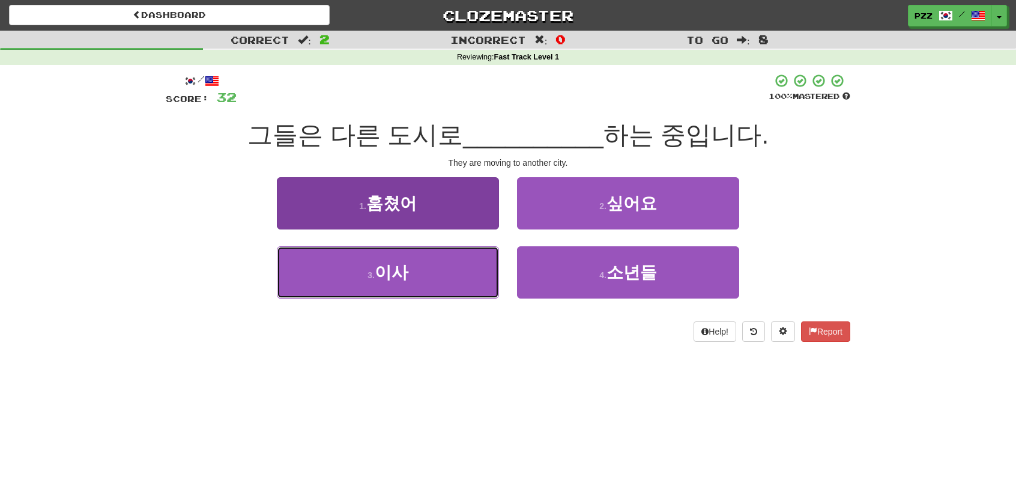
drag, startPoint x: 441, startPoint y: 271, endPoint x: 450, endPoint y: 262, distance: 13.2
click at [443, 268] on button "3 . 이사" at bounding box center [388, 272] width 222 height 52
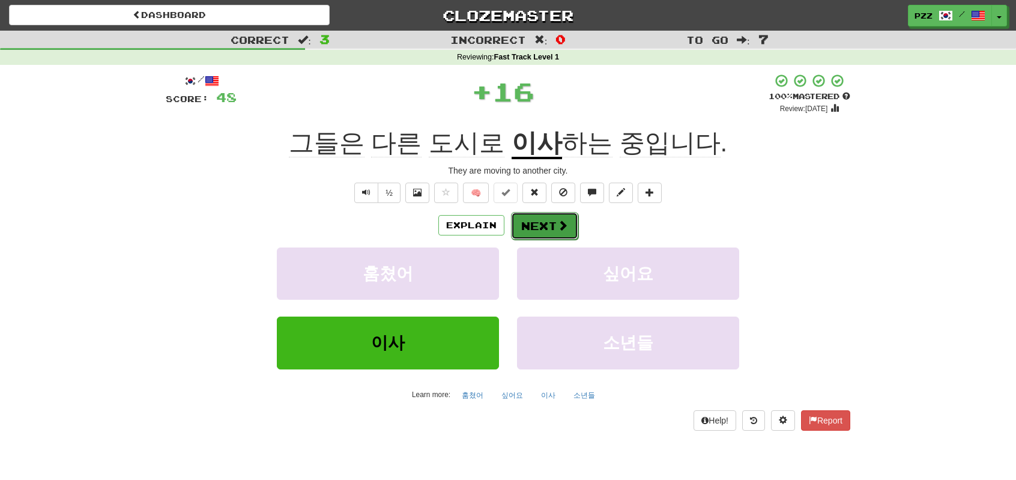
click at [538, 219] on button "Next" at bounding box center [544, 226] width 67 height 28
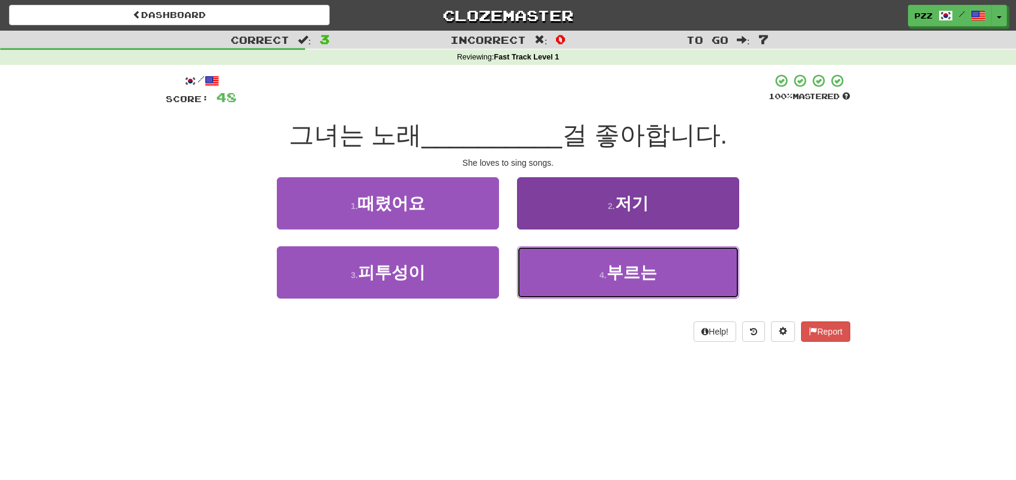
drag, startPoint x: 560, startPoint y: 261, endPoint x: 561, endPoint y: 254, distance: 6.7
click at [561, 254] on button "4 . 부르는" at bounding box center [628, 272] width 222 height 52
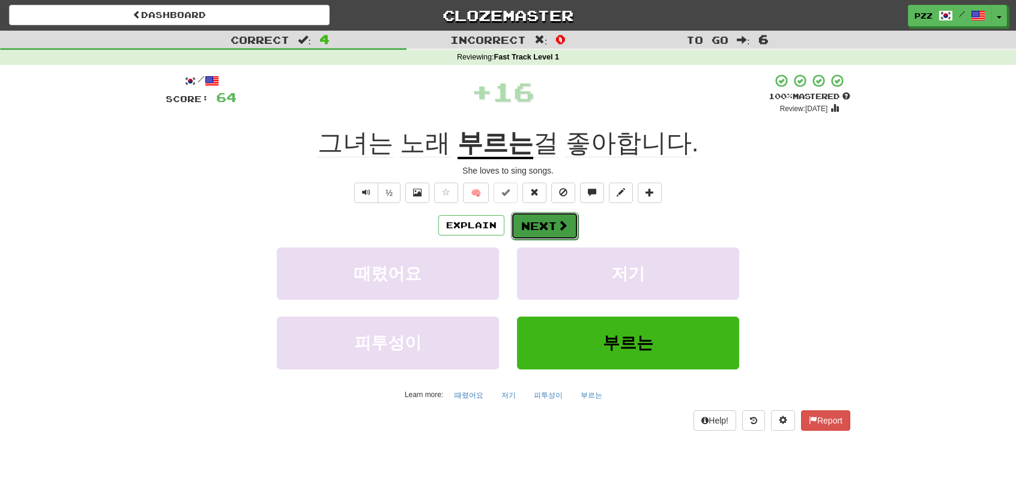
click at [560, 226] on span at bounding box center [562, 225] width 11 height 11
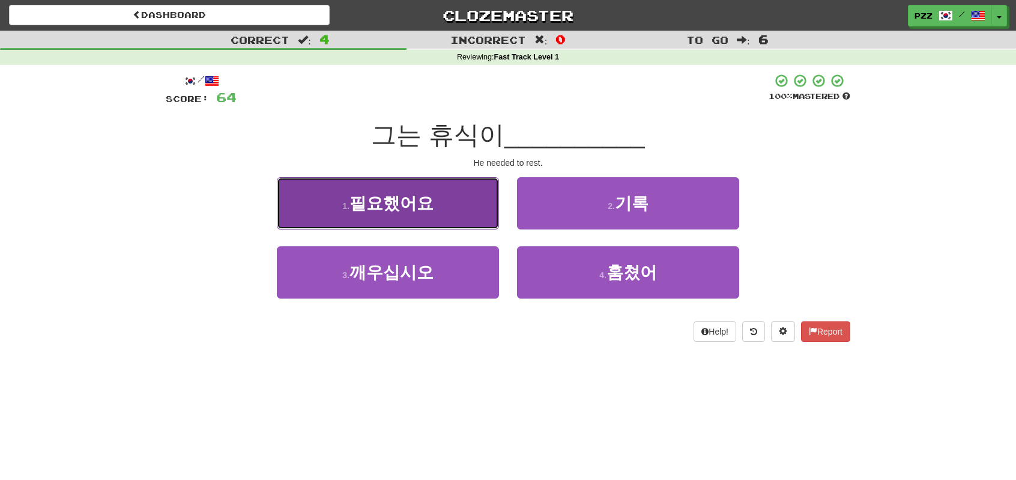
click at [455, 205] on button "1 . 필요했어요" at bounding box center [388, 203] width 222 height 52
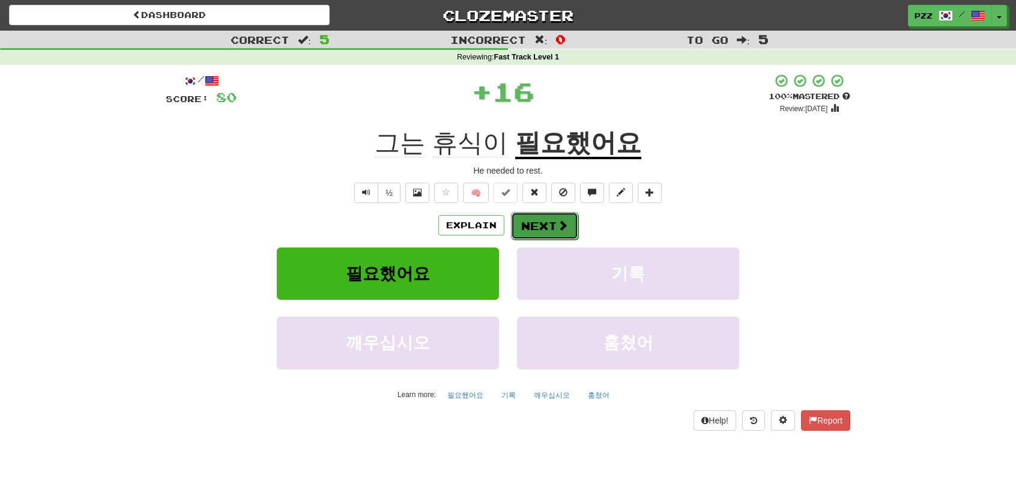
click at [562, 216] on button "Next" at bounding box center [544, 226] width 67 height 28
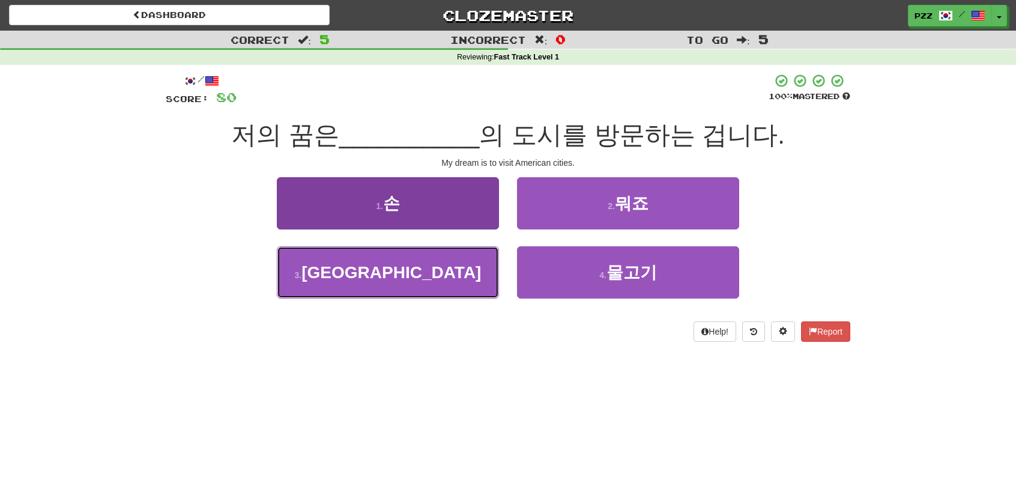
drag, startPoint x: 436, startPoint y: 280, endPoint x: 454, endPoint y: 273, distance: 19.4
click at [437, 279] on button "3 . 미국" at bounding box center [388, 272] width 222 height 52
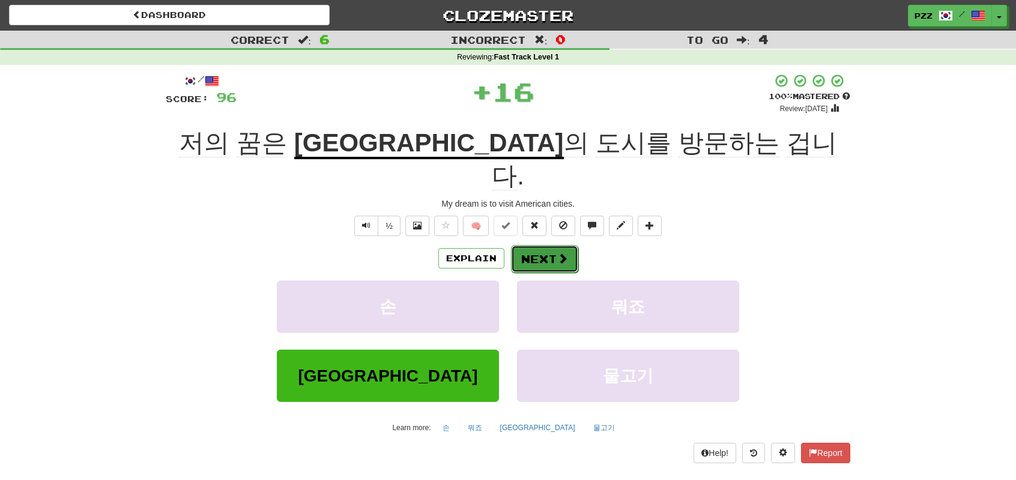
click at [546, 245] on button "Next" at bounding box center [544, 259] width 67 height 28
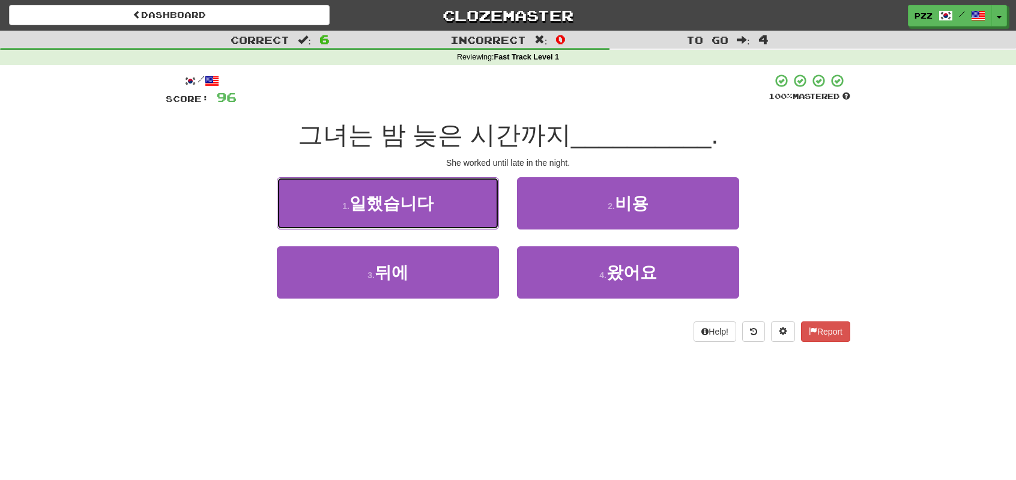
drag, startPoint x: 432, startPoint y: 210, endPoint x: 443, endPoint y: 205, distance: 11.8
click at [435, 210] on button "1 . 일했습니다" at bounding box center [388, 203] width 222 height 52
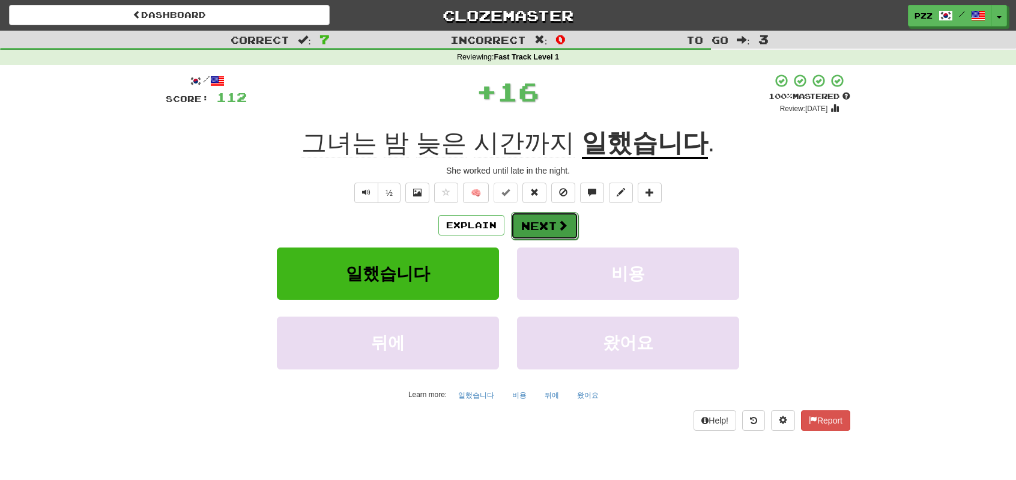
click at [557, 222] on span at bounding box center [562, 225] width 11 height 11
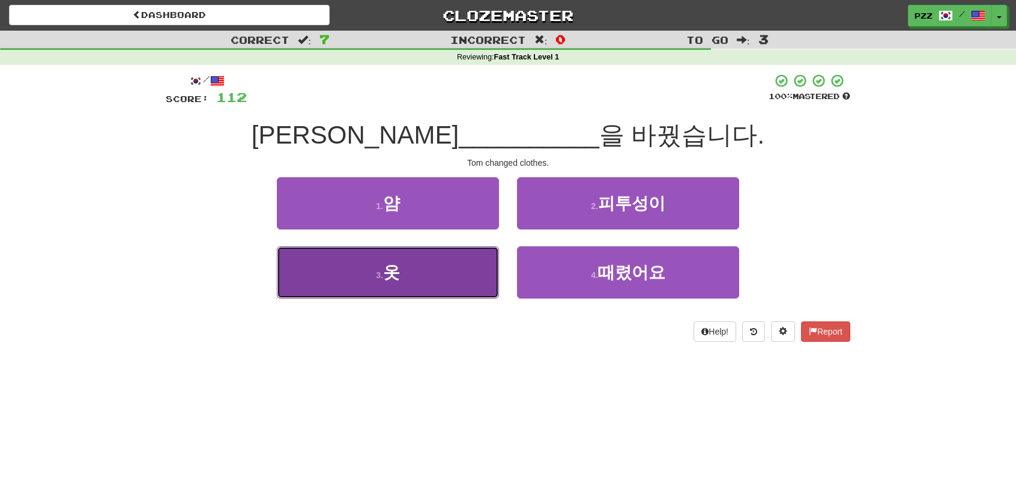
click at [416, 279] on button "3 . 옷" at bounding box center [388, 272] width 222 height 52
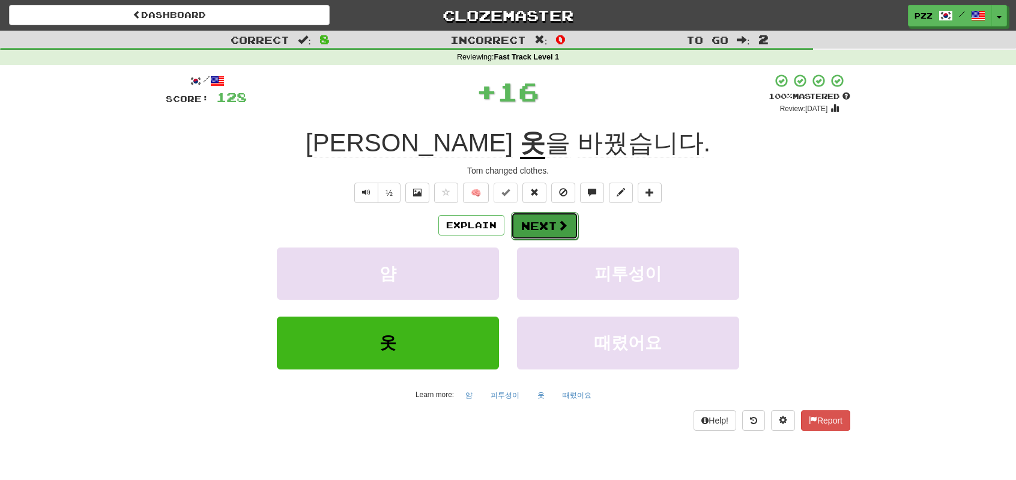
click at [546, 223] on button "Next" at bounding box center [544, 226] width 67 height 28
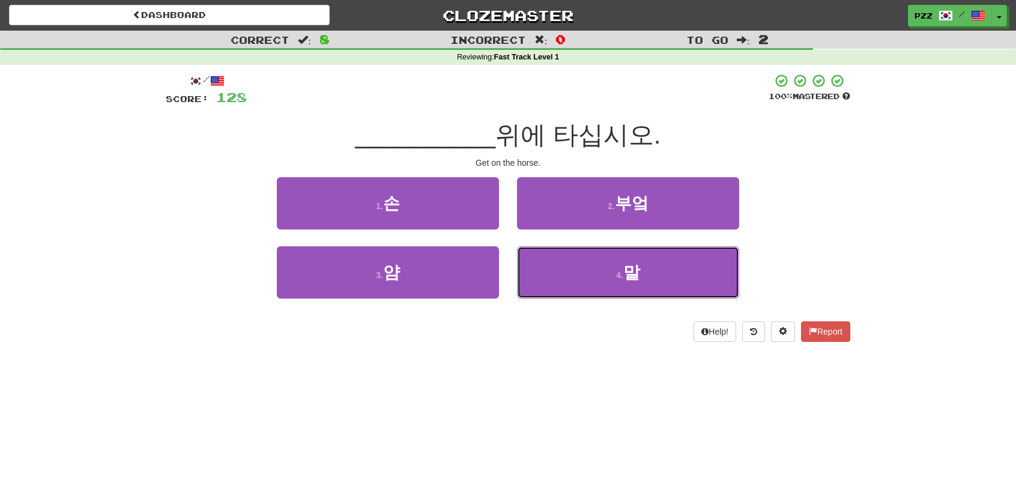
drag, startPoint x: 580, startPoint y: 262, endPoint x: 570, endPoint y: 240, distance: 24.2
click at [579, 258] on button "4 . 말" at bounding box center [628, 272] width 222 height 52
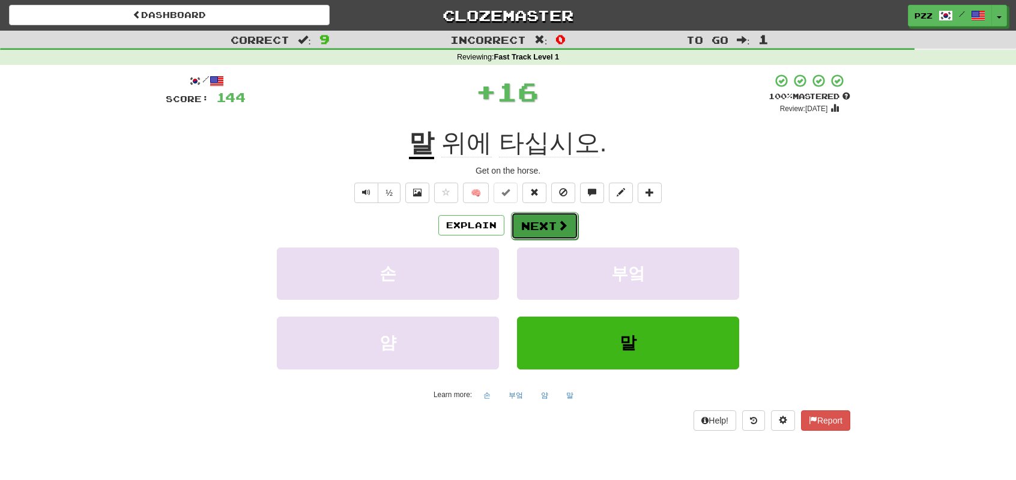
click at [558, 225] on span at bounding box center [562, 225] width 11 height 11
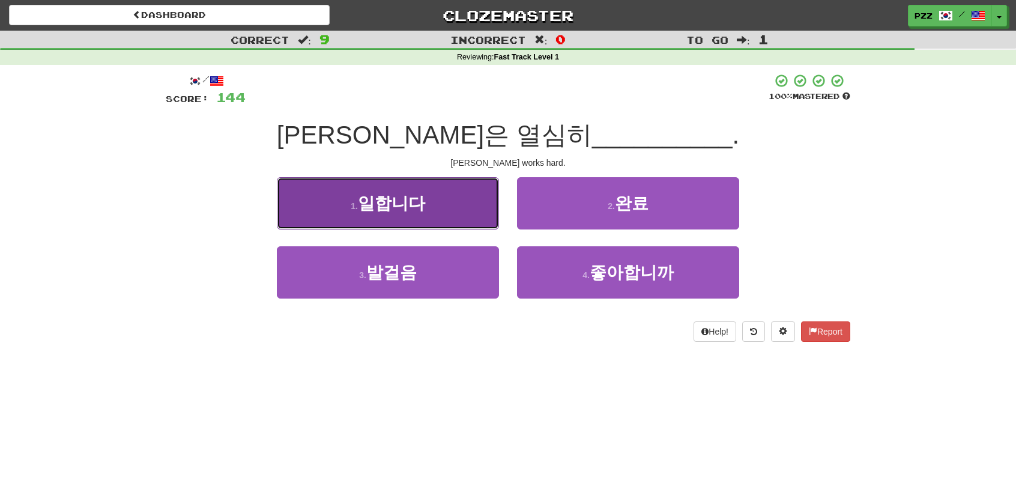
click at [431, 194] on button "1 . 일합니다" at bounding box center [388, 203] width 222 height 52
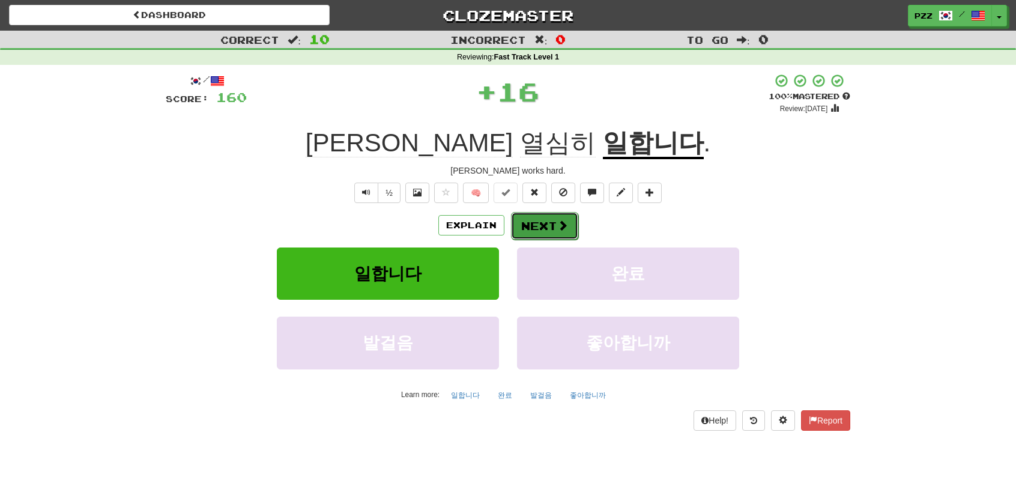
click at [542, 227] on button "Next" at bounding box center [544, 226] width 67 height 28
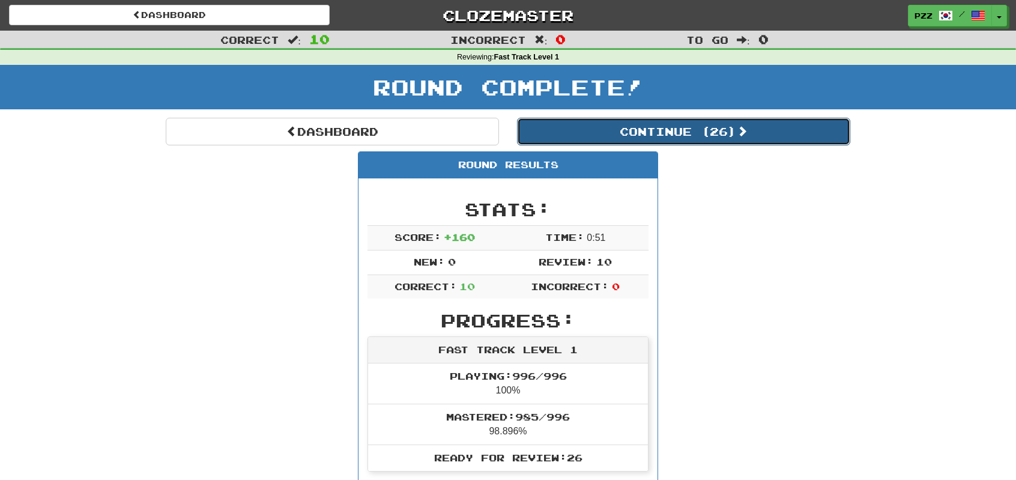
drag, startPoint x: 614, startPoint y: 126, endPoint x: 620, endPoint y: 118, distance: 9.8
click at [620, 118] on button "Continue ( 26 )" at bounding box center [683, 132] width 333 height 28
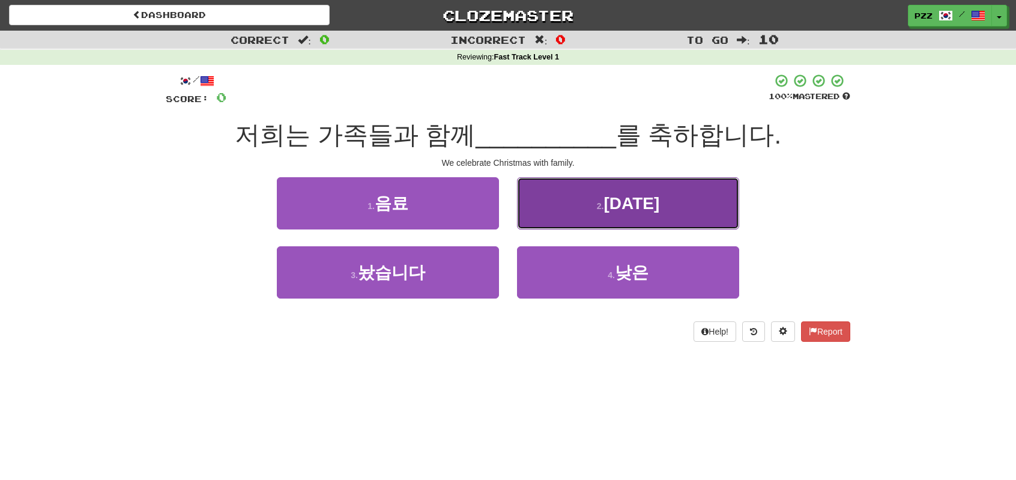
click at [552, 200] on button "2 . 크리스마스" at bounding box center [628, 203] width 222 height 52
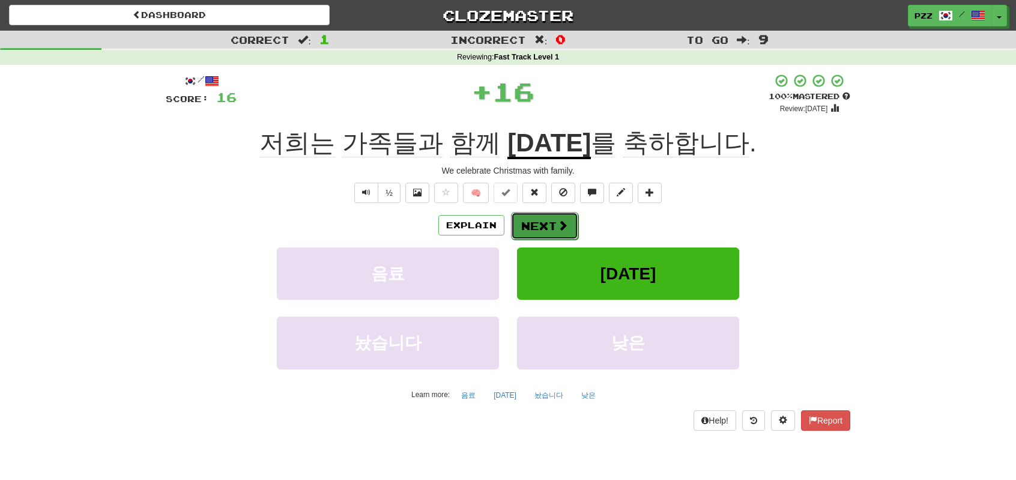
click at [529, 221] on button "Next" at bounding box center [544, 226] width 67 height 28
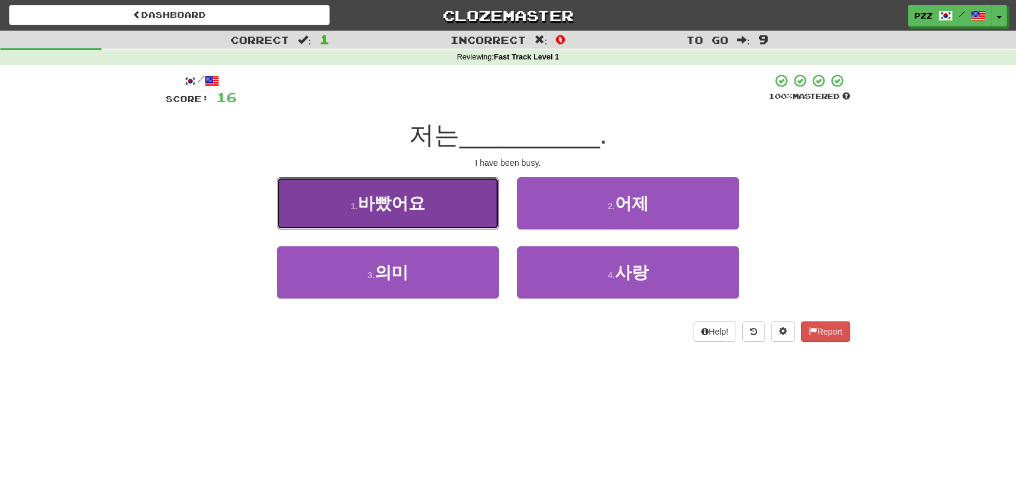
click at [448, 209] on button "1 . 바빴어요" at bounding box center [388, 203] width 222 height 52
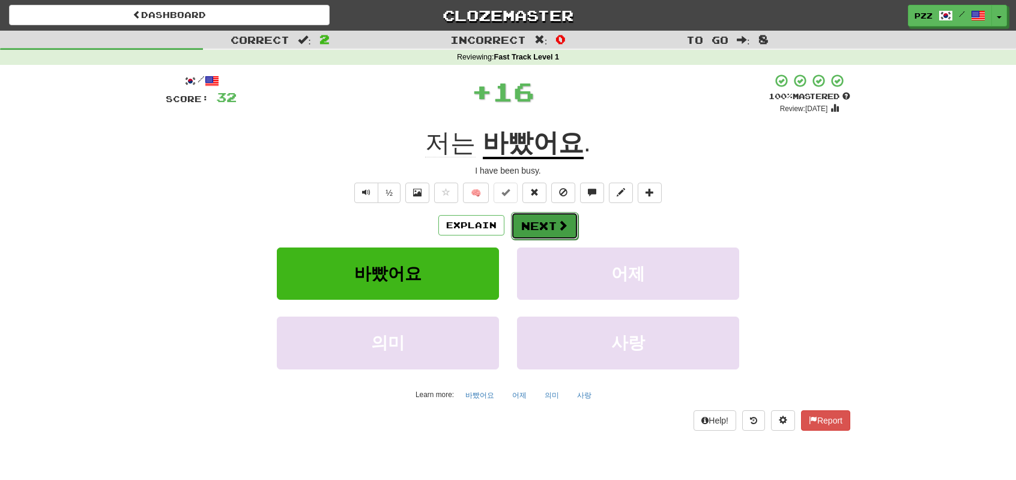
click at [560, 226] on span at bounding box center [562, 225] width 11 height 11
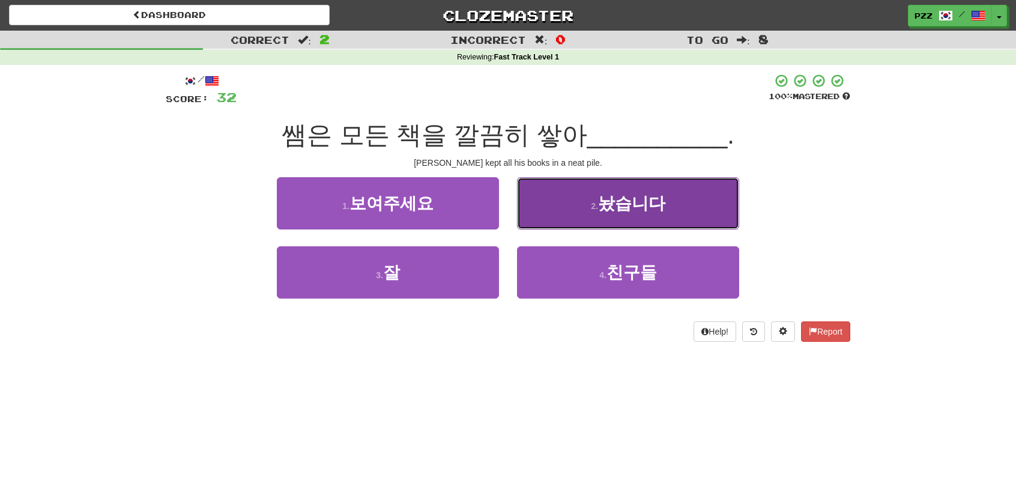
click at [540, 208] on button "2 . 놨습니다" at bounding box center [628, 203] width 222 height 52
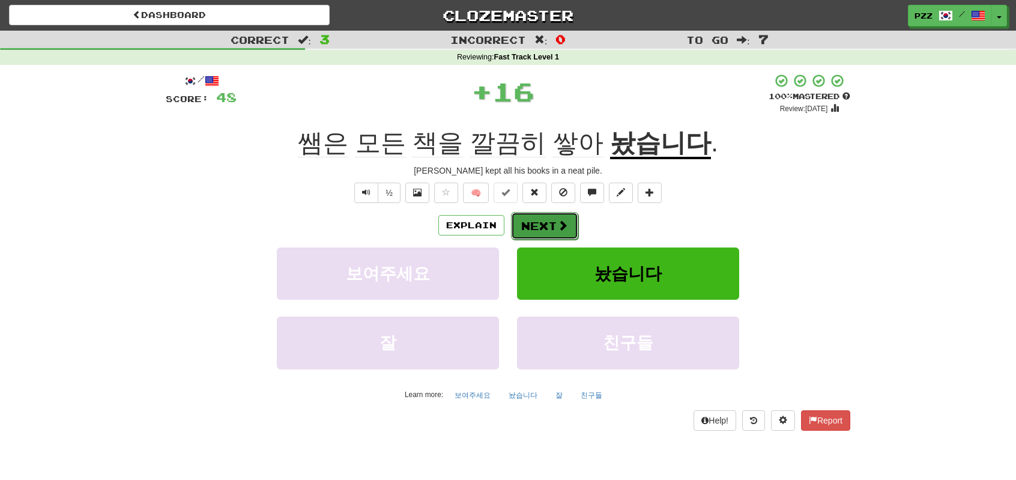
click at [529, 222] on button "Next" at bounding box center [544, 226] width 67 height 28
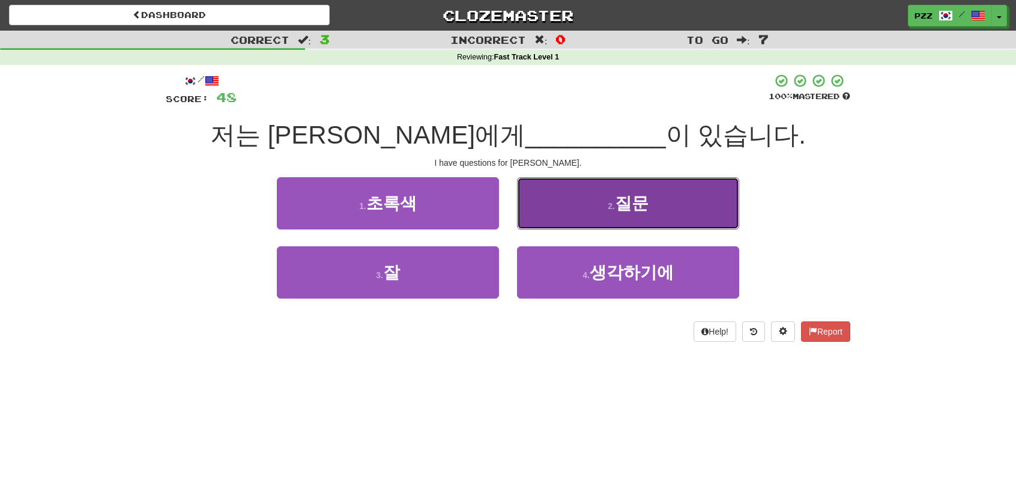
click at [545, 194] on button "2 . 질문" at bounding box center [628, 203] width 222 height 52
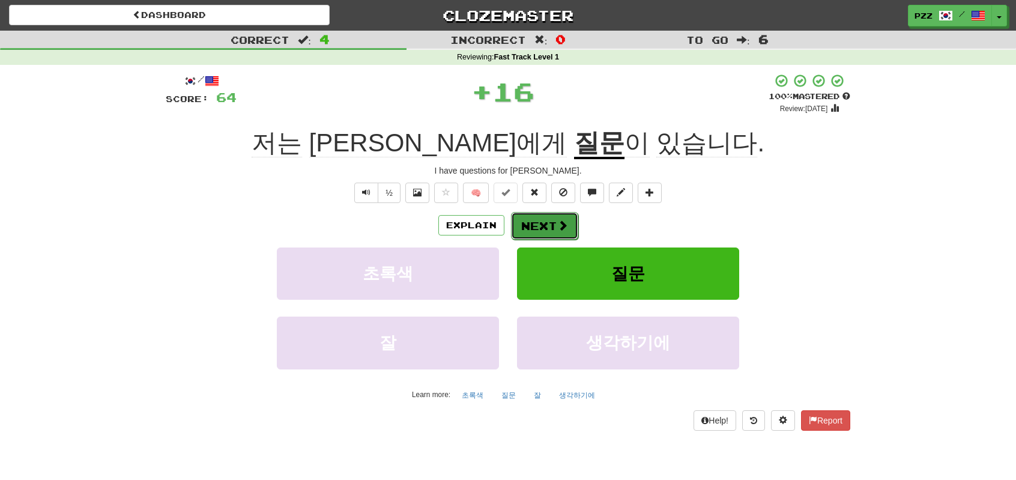
click at [549, 223] on button "Next" at bounding box center [544, 226] width 67 height 28
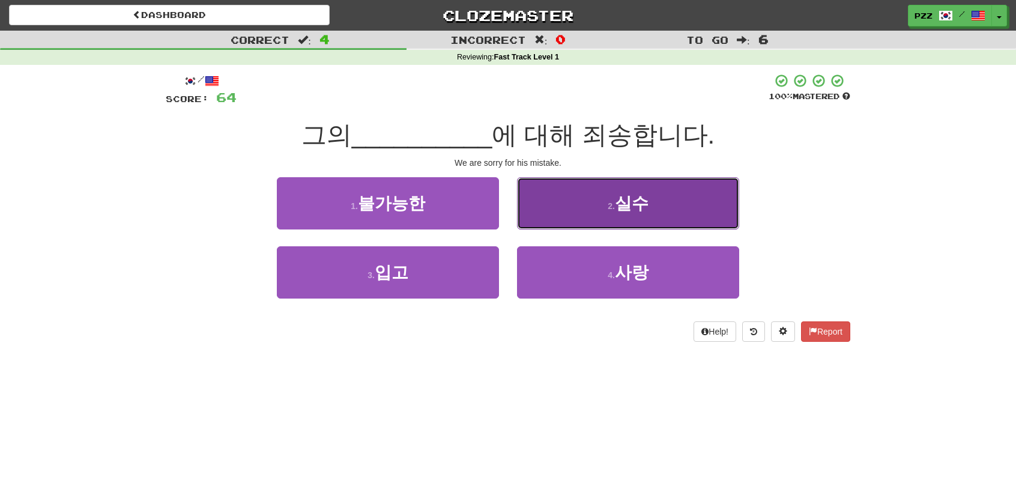
click at [548, 192] on button "2 . 실수" at bounding box center [628, 203] width 222 height 52
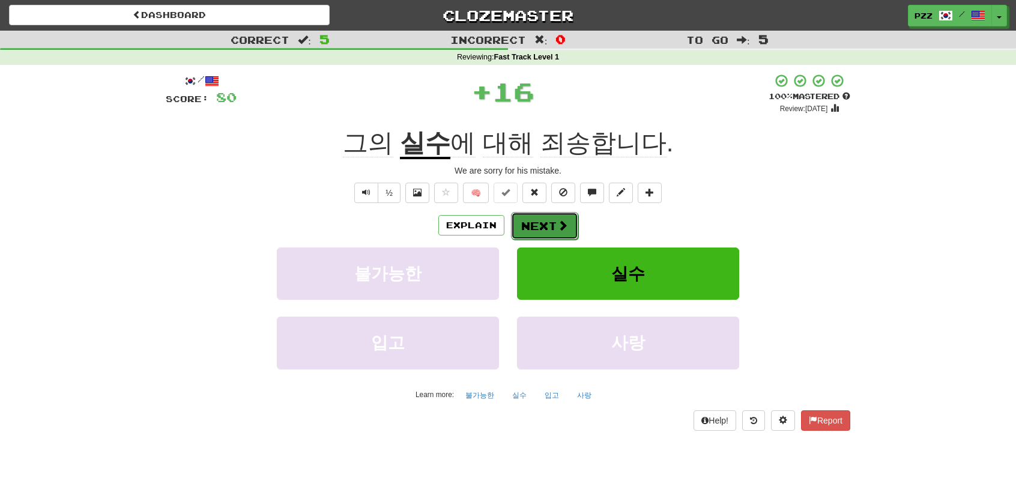
click at [551, 217] on button "Next" at bounding box center [544, 226] width 67 height 28
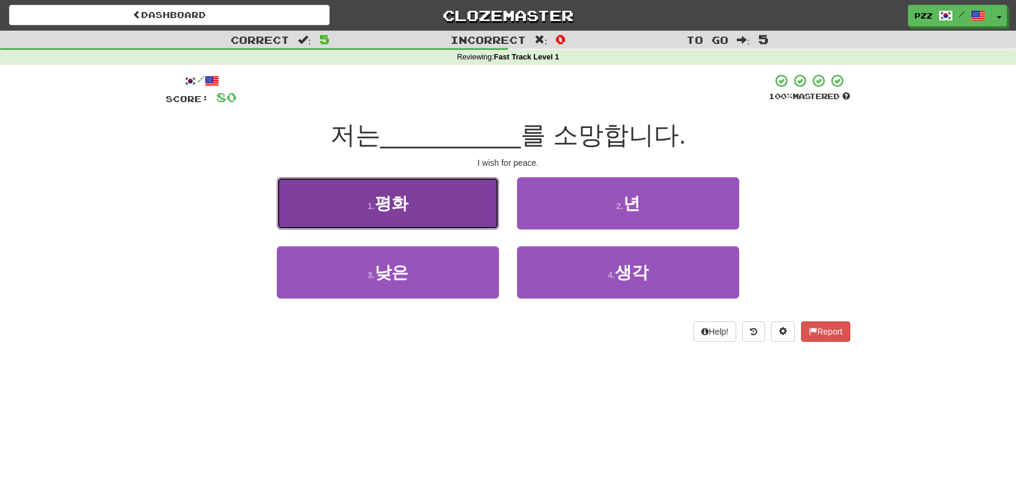
click at [467, 209] on button "1 . 평화" at bounding box center [388, 203] width 222 height 52
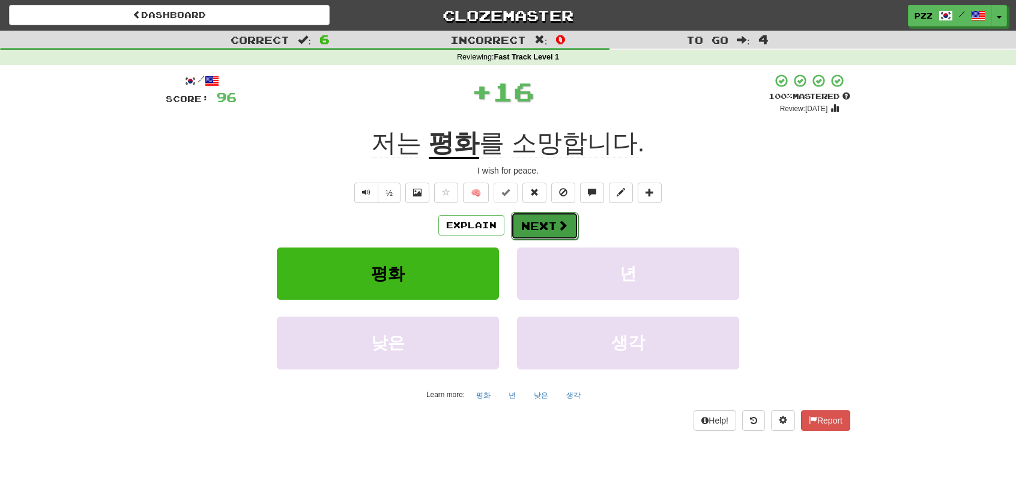
click at [540, 223] on button "Next" at bounding box center [544, 226] width 67 height 28
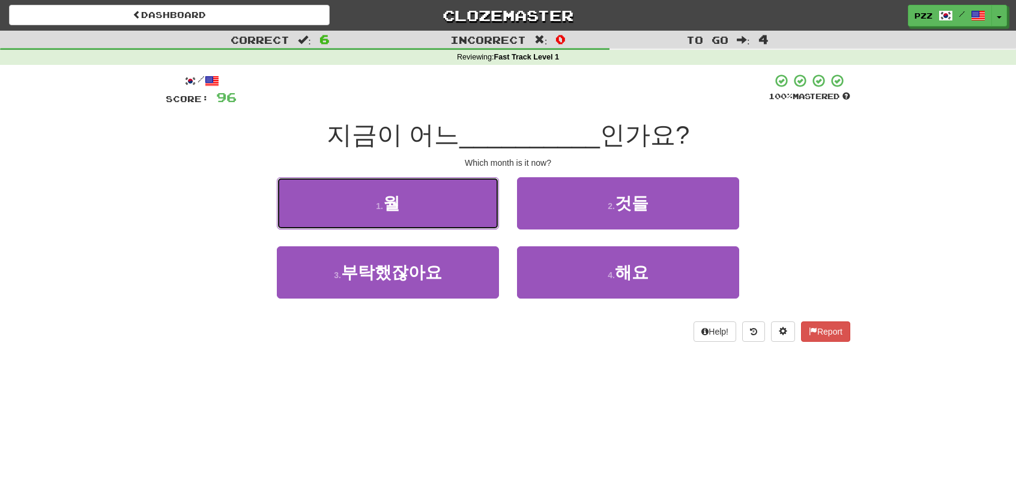
drag, startPoint x: 444, startPoint y: 209, endPoint x: 515, endPoint y: 210, distance: 70.9
click at [448, 210] on button "1 . 월" at bounding box center [388, 203] width 222 height 52
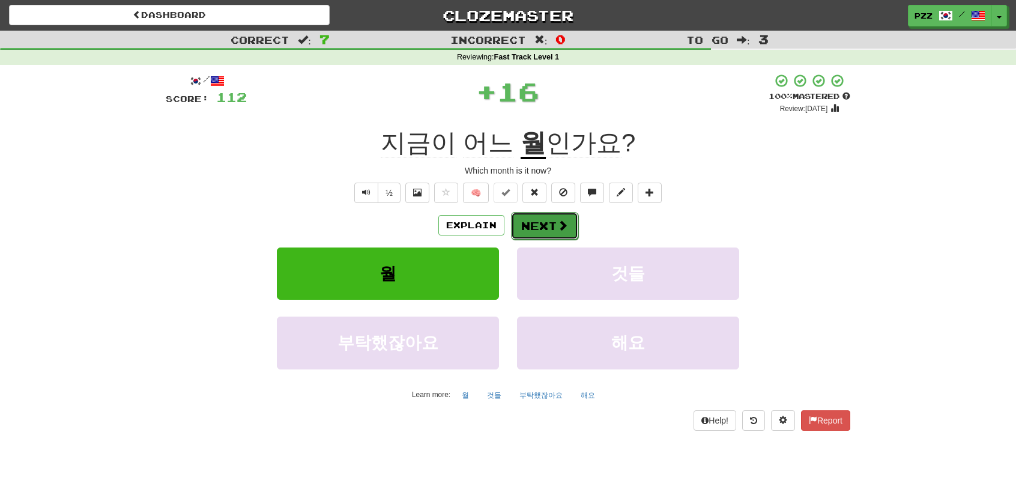
click at [541, 222] on button "Next" at bounding box center [544, 226] width 67 height 28
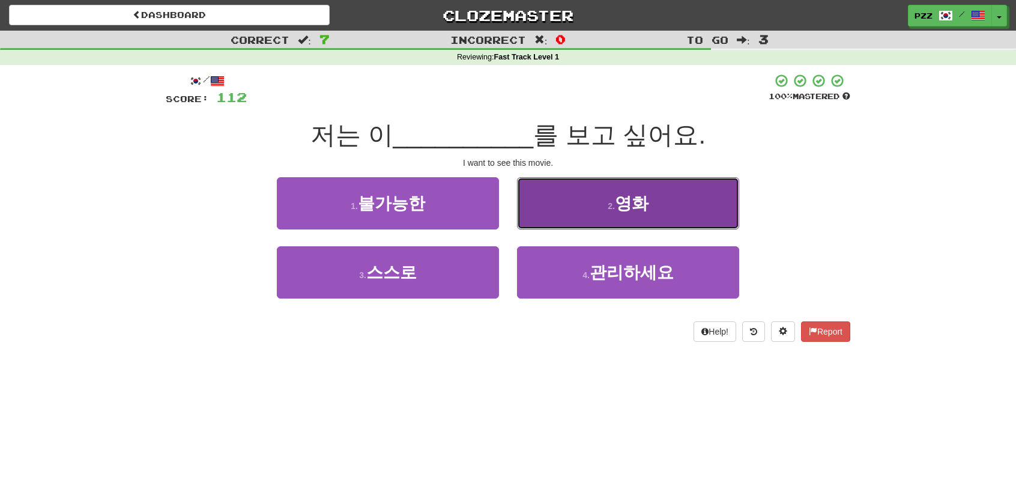
click at [536, 204] on button "2 . 영화" at bounding box center [628, 203] width 222 height 52
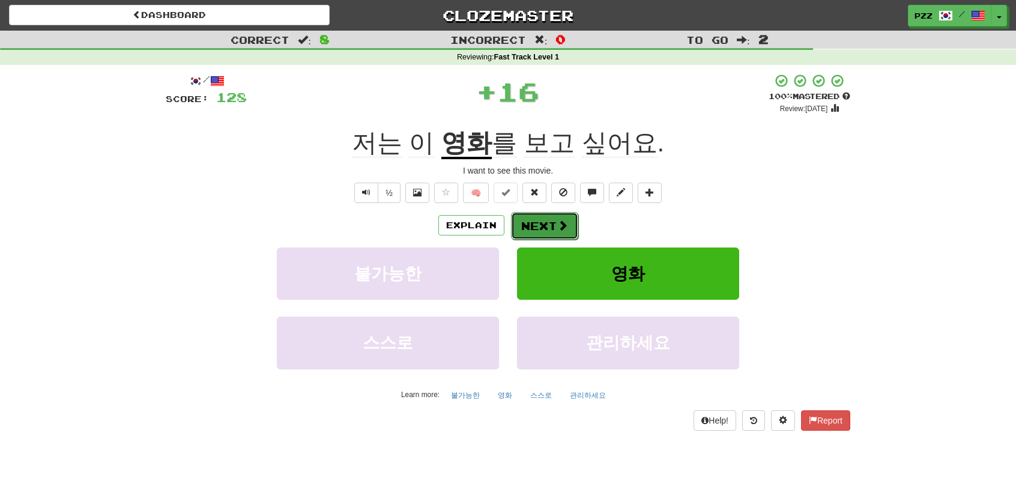
click at [550, 224] on button "Next" at bounding box center [544, 226] width 67 height 28
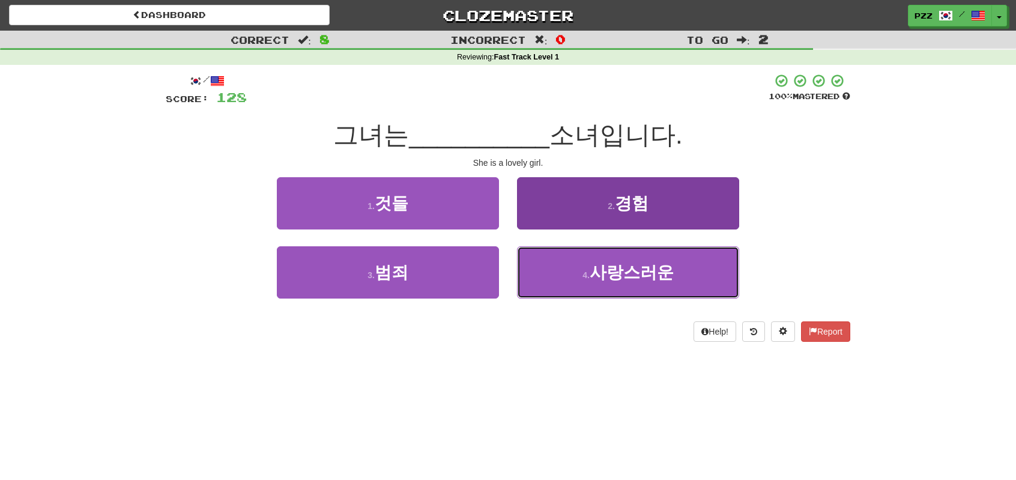
click at [588, 271] on small "4 ." at bounding box center [585, 275] width 7 height 10
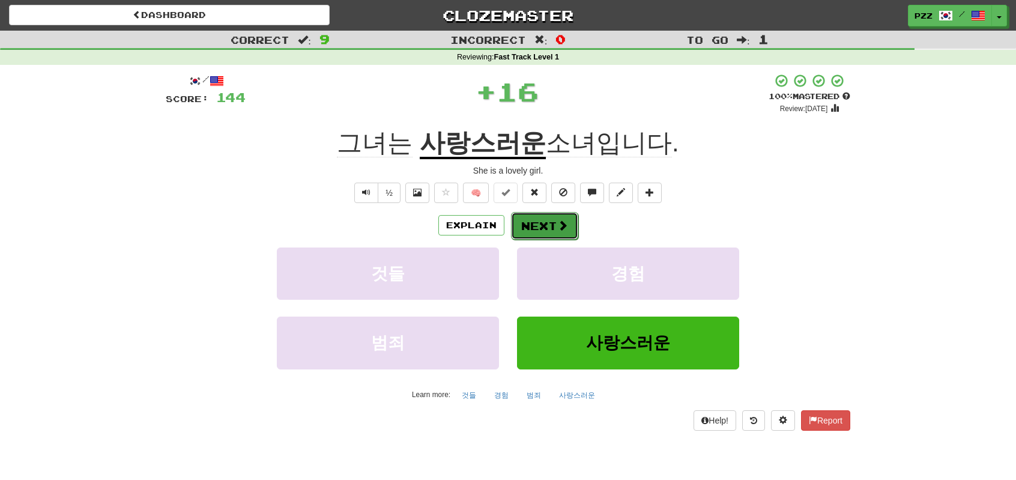
click at [539, 223] on button "Next" at bounding box center [544, 226] width 67 height 28
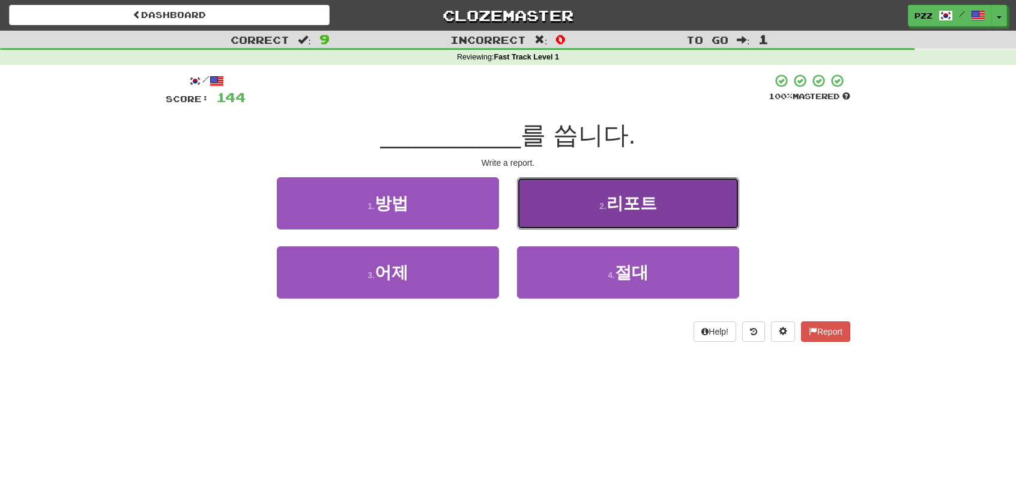
click at [555, 210] on button "2 . 리포트" at bounding box center [628, 203] width 222 height 52
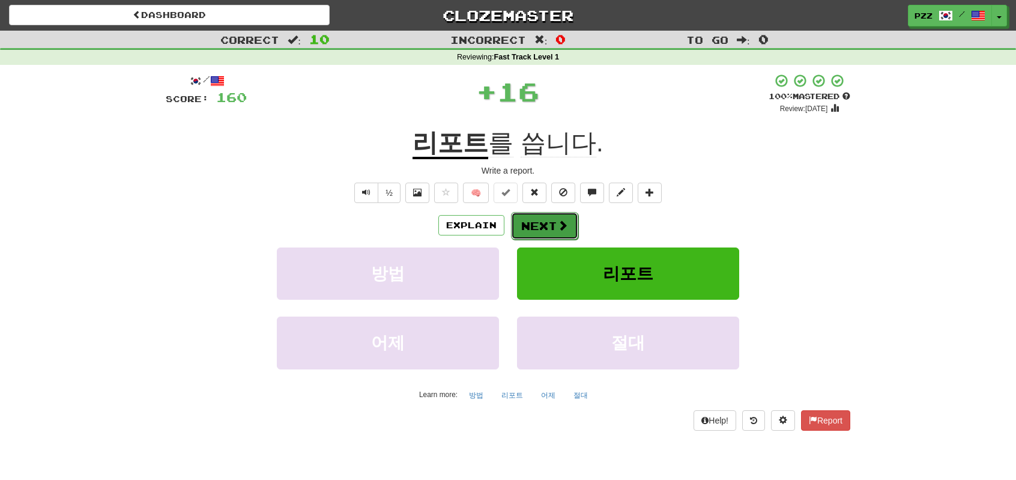
click at [548, 220] on button "Next" at bounding box center [544, 226] width 67 height 28
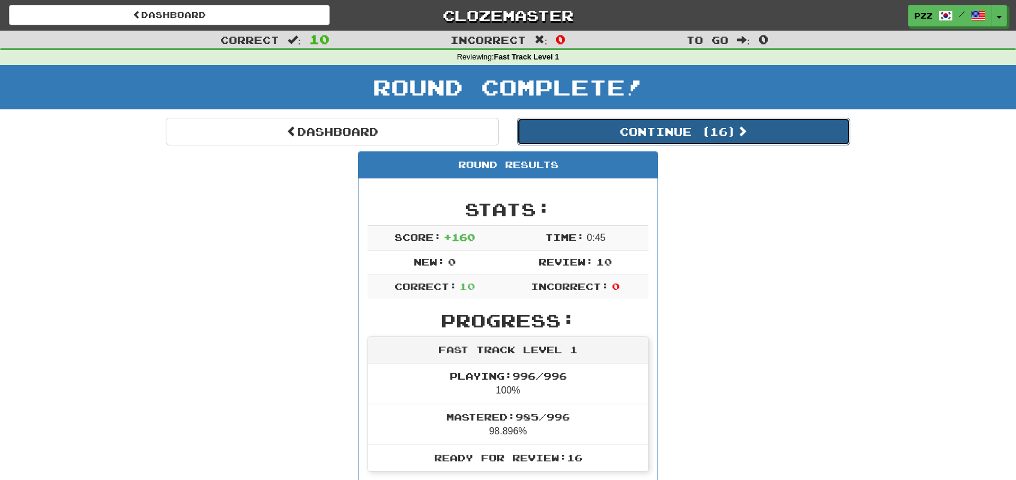
click at [554, 135] on button "Continue ( 16 )" at bounding box center [683, 132] width 333 height 28
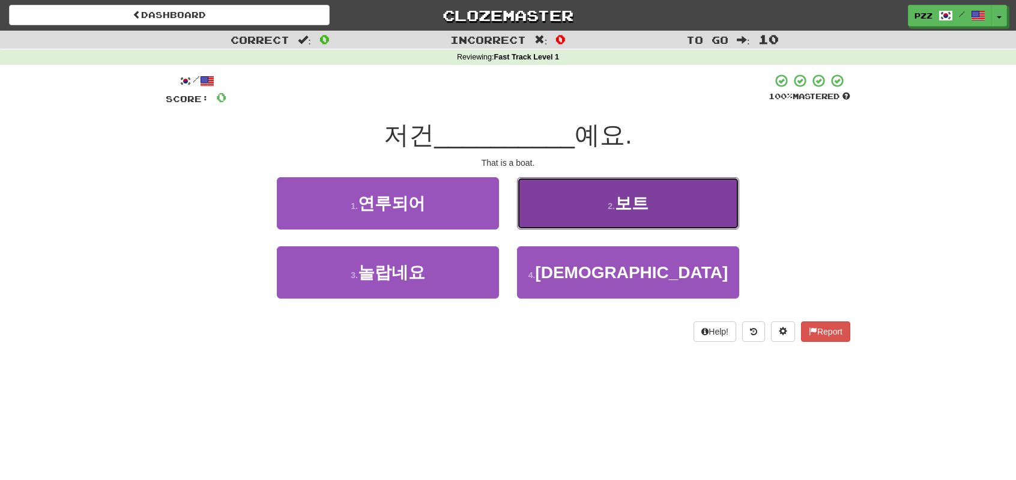
click at [554, 202] on button "2 . 보트" at bounding box center [628, 203] width 222 height 52
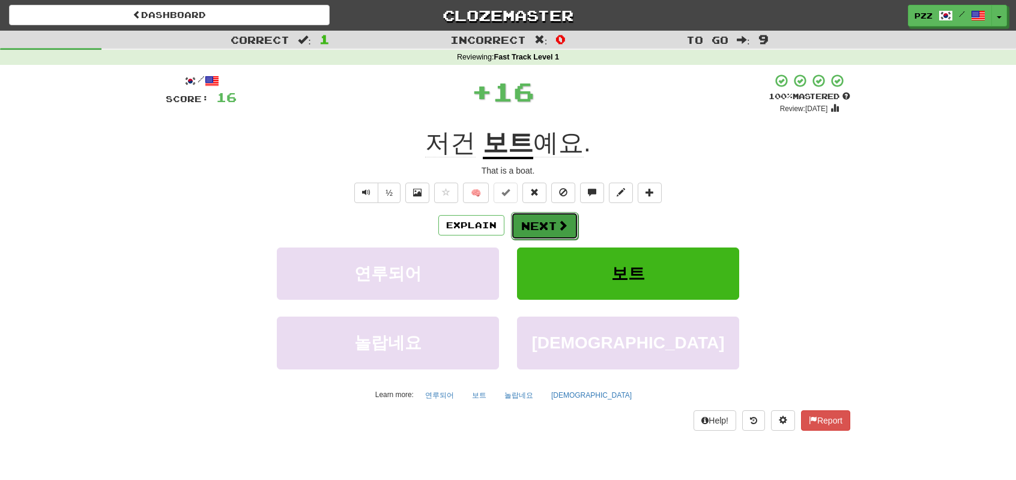
click at [562, 221] on span at bounding box center [562, 225] width 11 height 11
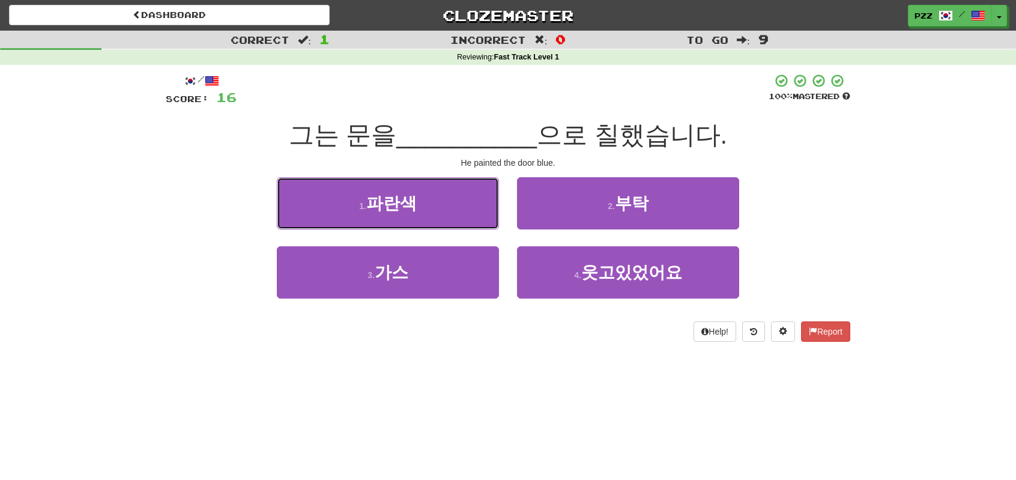
drag, startPoint x: 449, startPoint y: 205, endPoint x: 460, endPoint y: 202, distance: 11.1
click at [449, 205] on button "1 . 파란색" at bounding box center [388, 203] width 222 height 52
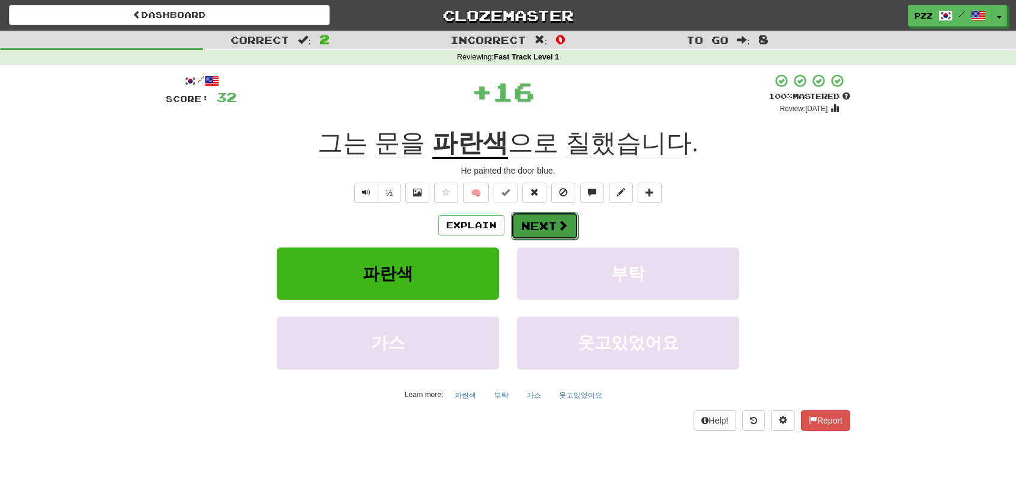
click at [540, 220] on button "Next" at bounding box center [544, 226] width 67 height 28
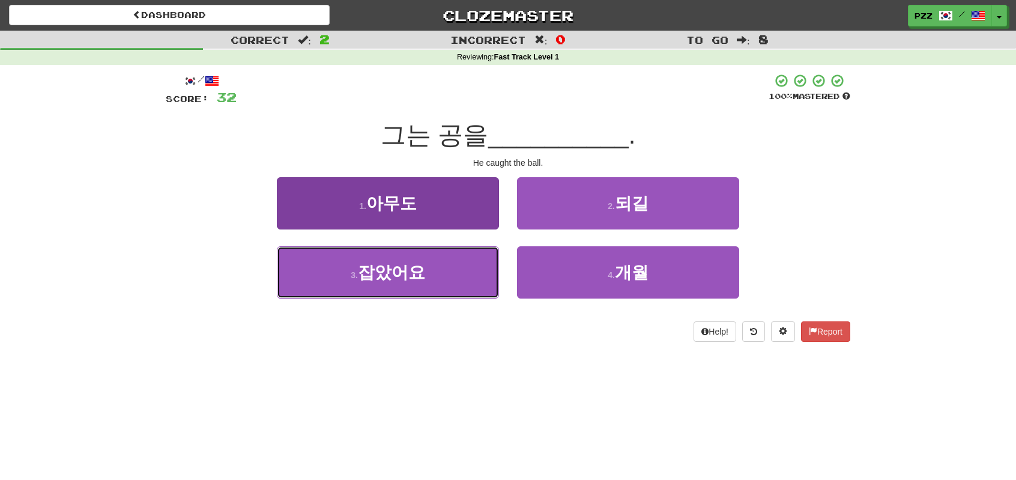
click at [446, 268] on button "3 . 잡았어요" at bounding box center [388, 272] width 222 height 52
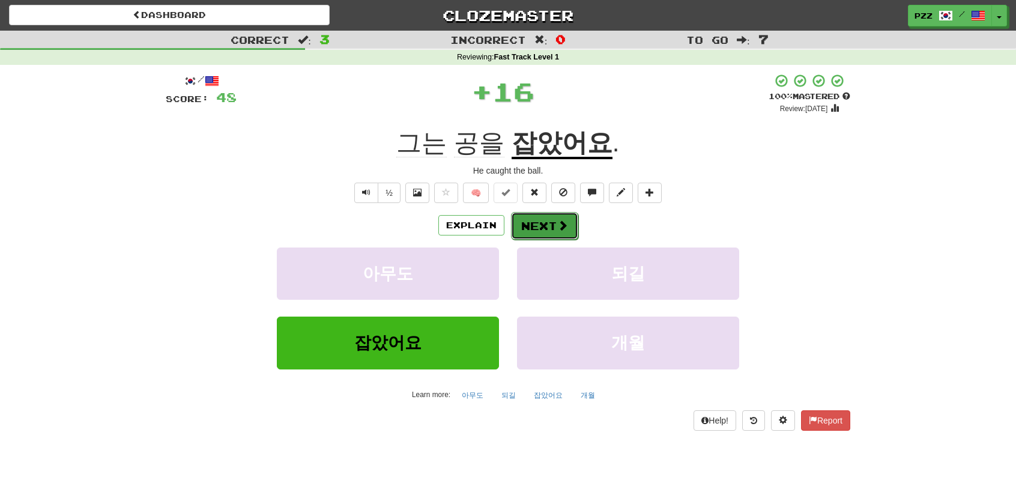
click at [533, 220] on button "Next" at bounding box center [544, 226] width 67 height 28
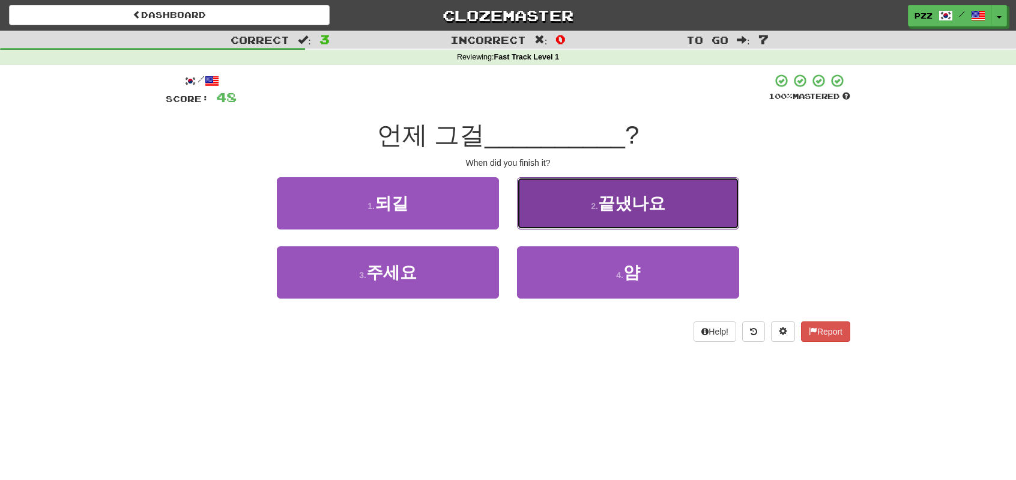
click at [556, 202] on button "2 . 끝냈나요" at bounding box center [628, 203] width 222 height 52
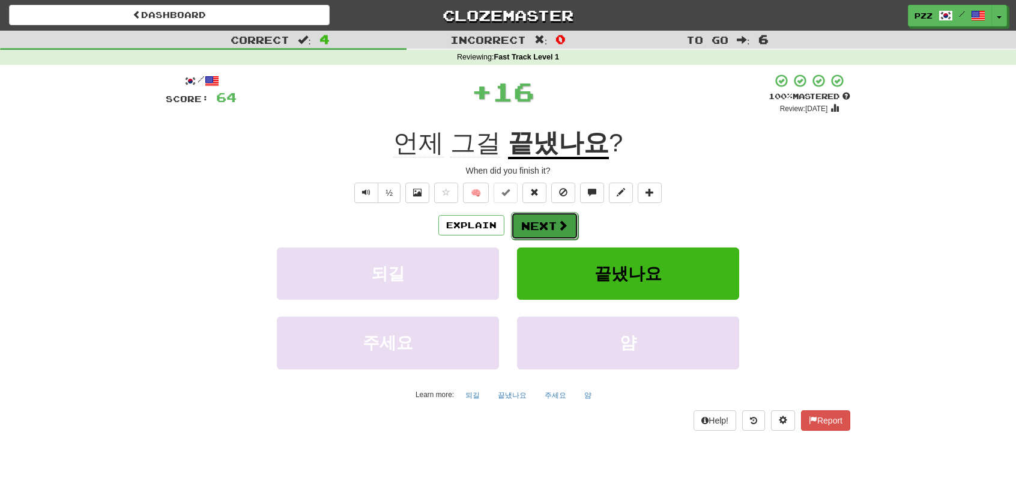
click at [554, 220] on button "Next" at bounding box center [544, 226] width 67 height 28
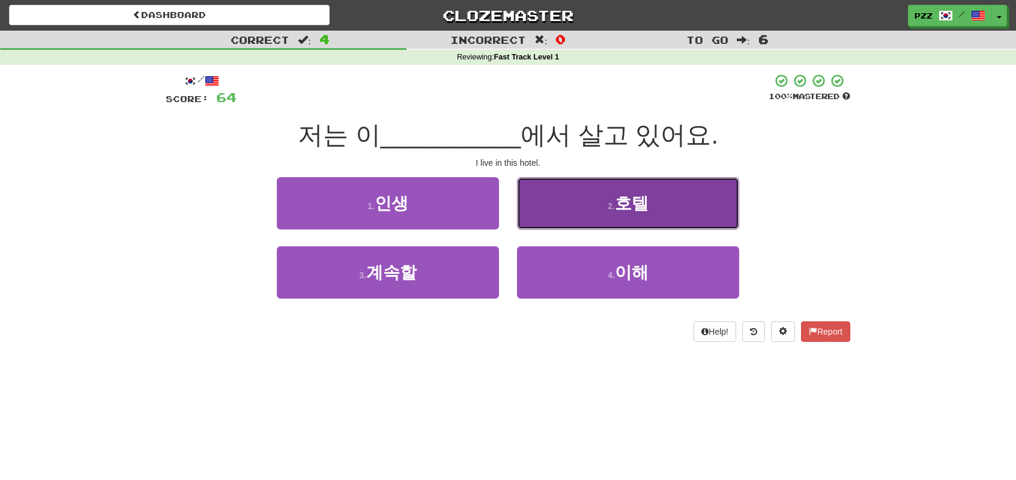
click at [540, 198] on button "2 . 호텔" at bounding box center [628, 203] width 222 height 52
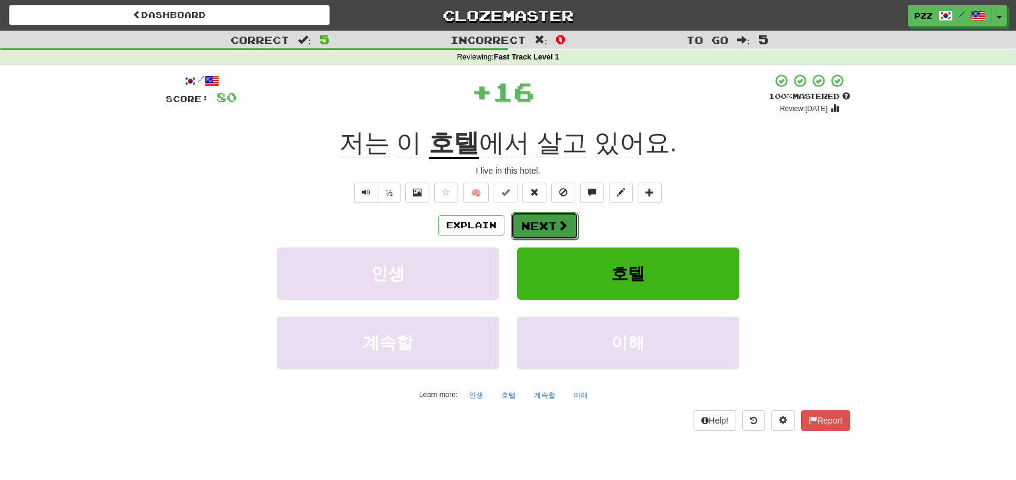
click at [557, 222] on span at bounding box center [562, 225] width 11 height 11
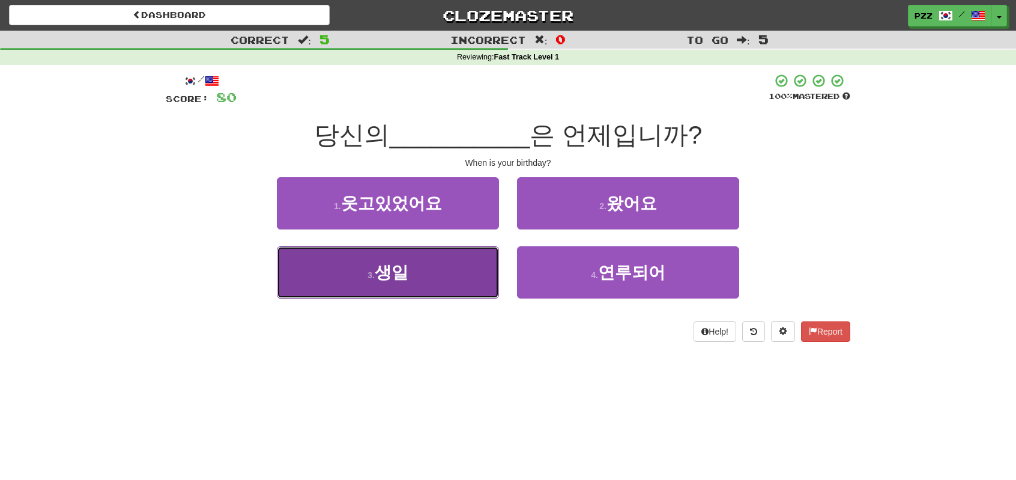
click at [456, 268] on button "3 . 생일" at bounding box center [388, 272] width 222 height 52
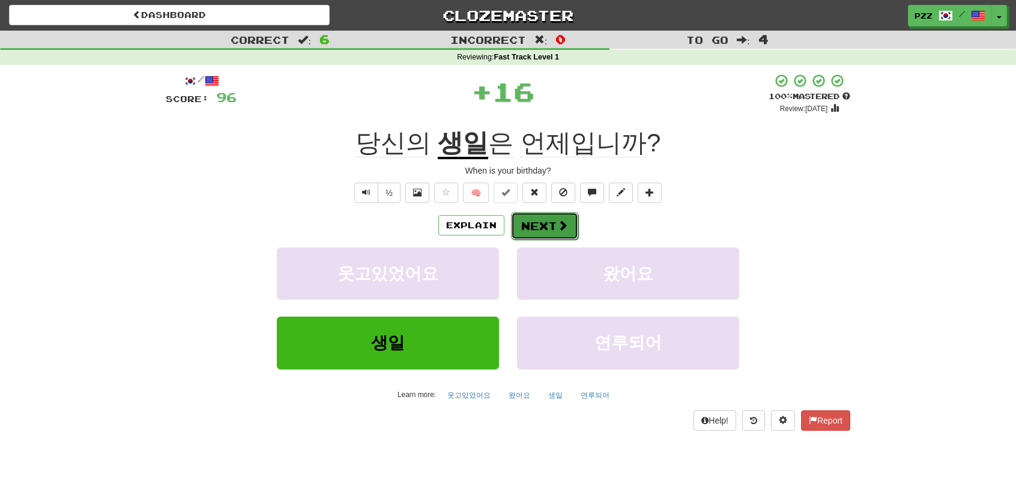
click at [550, 219] on button "Next" at bounding box center [544, 226] width 67 height 28
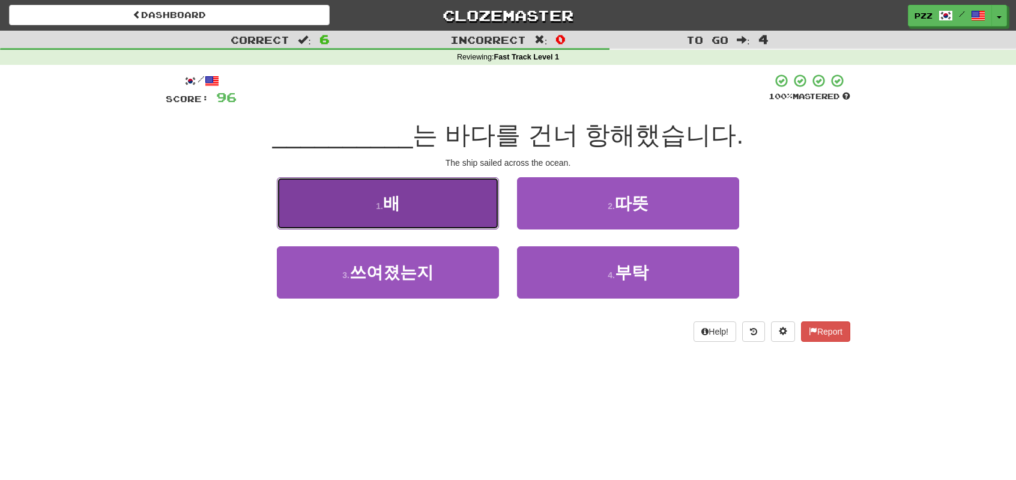
click at [477, 200] on button "1 . 배" at bounding box center [388, 203] width 222 height 52
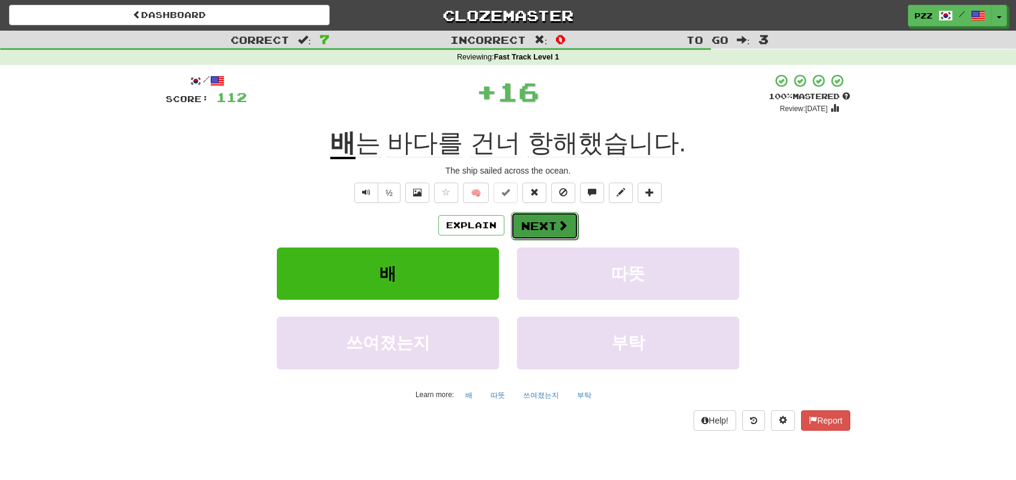
click at [561, 223] on span at bounding box center [562, 225] width 11 height 11
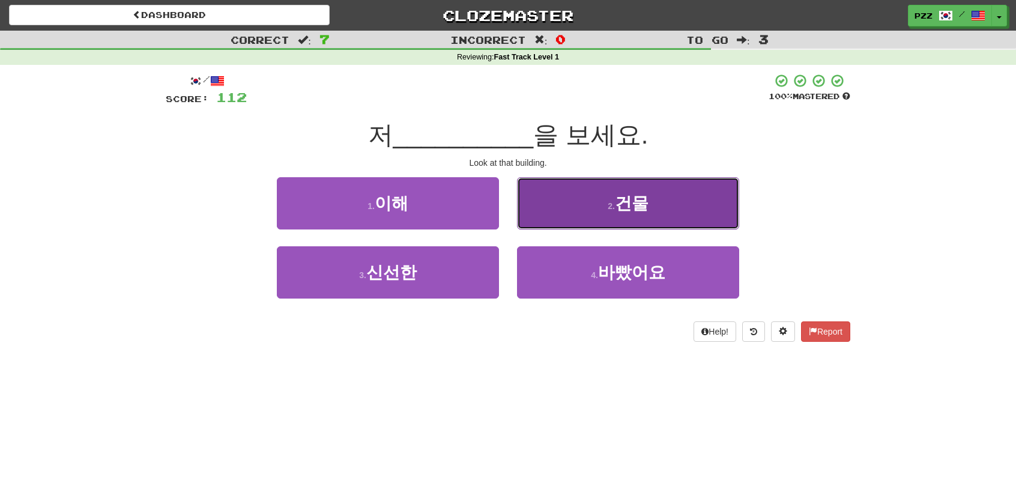
click at [552, 205] on button "2 . 건물" at bounding box center [628, 203] width 222 height 52
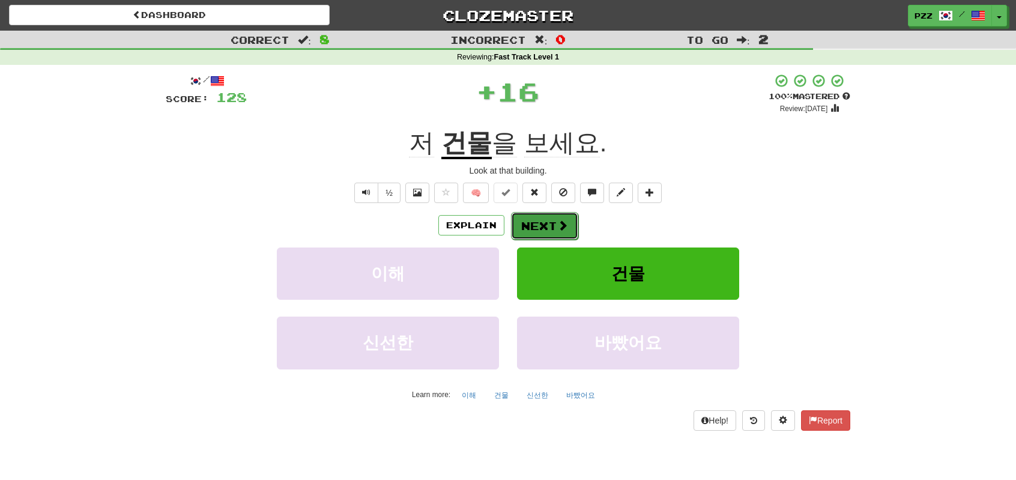
click at [542, 229] on button "Next" at bounding box center [544, 226] width 67 height 28
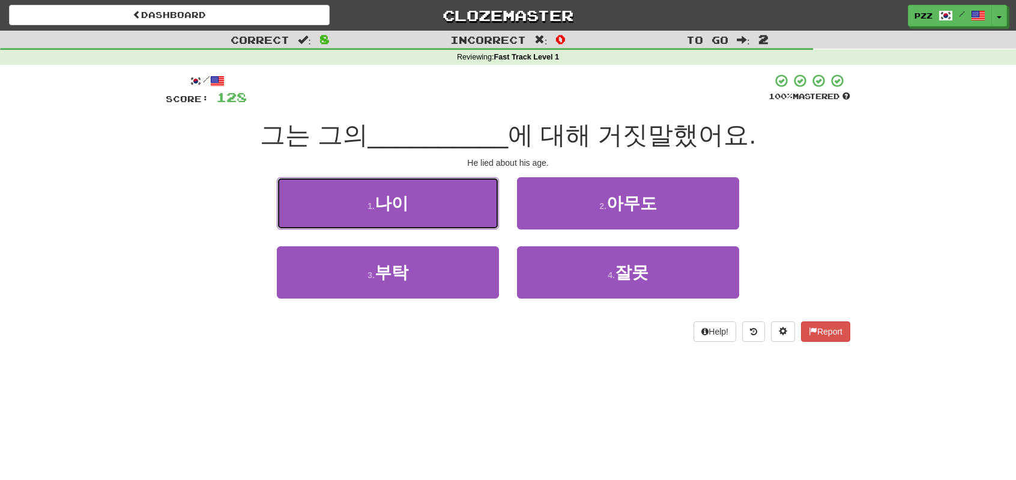
drag, startPoint x: 452, startPoint y: 216, endPoint x: 470, endPoint y: 210, distance: 18.4
click at [455, 213] on button "1 . 나이" at bounding box center [388, 203] width 222 height 52
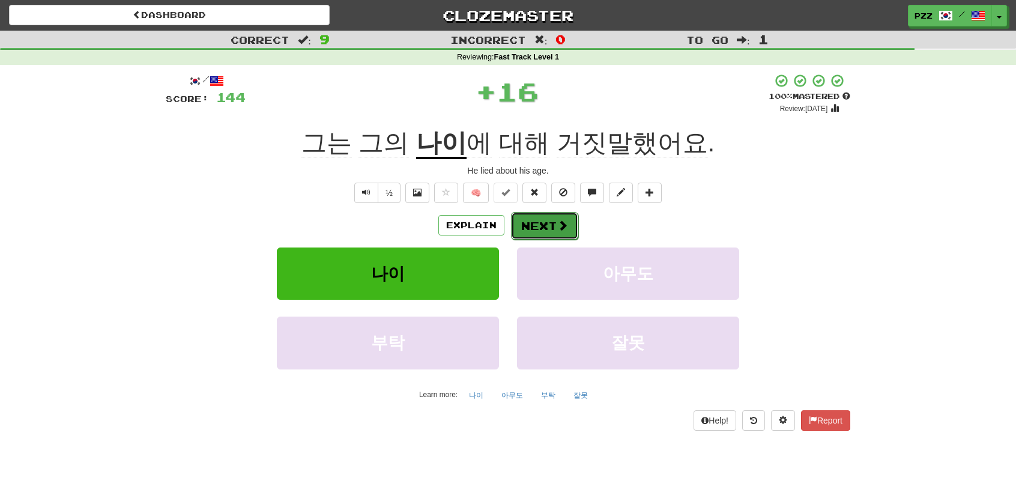
click at [546, 218] on button "Next" at bounding box center [544, 226] width 67 height 28
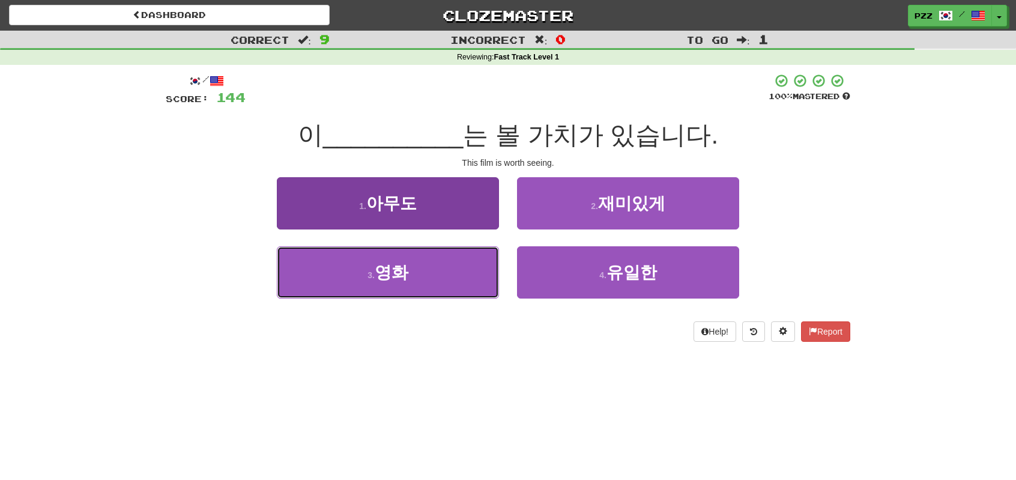
drag, startPoint x: 452, startPoint y: 272, endPoint x: 476, endPoint y: 248, distance: 34.0
click at [451, 271] on button "3 . 영화" at bounding box center [388, 272] width 222 height 52
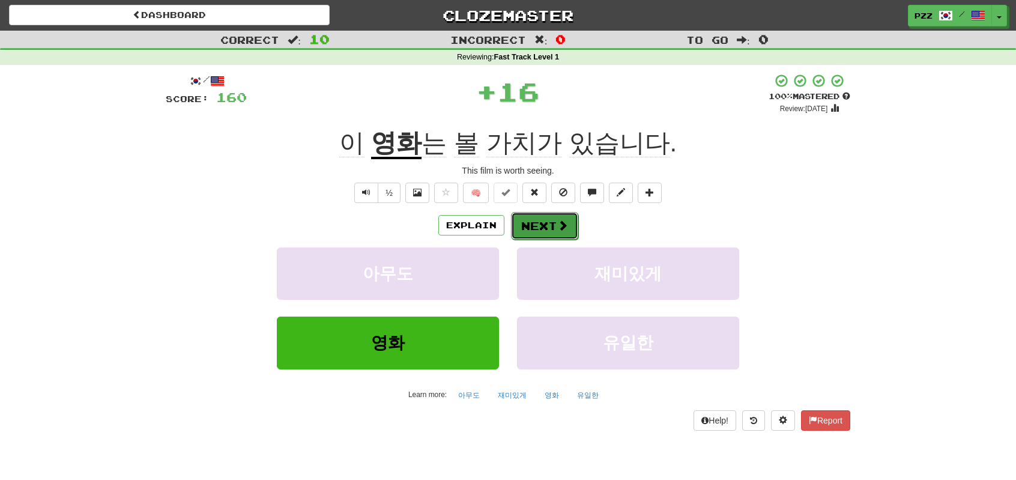
click at [540, 224] on button "Next" at bounding box center [544, 226] width 67 height 28
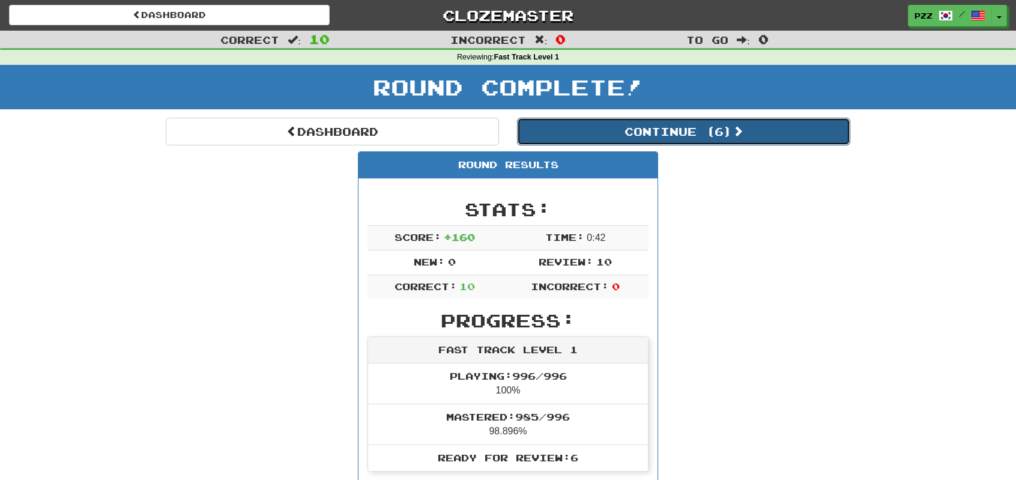
click at [568, 133] on button "Continue ( 6 )" at bounding box center [683, 132] width 333 height 28
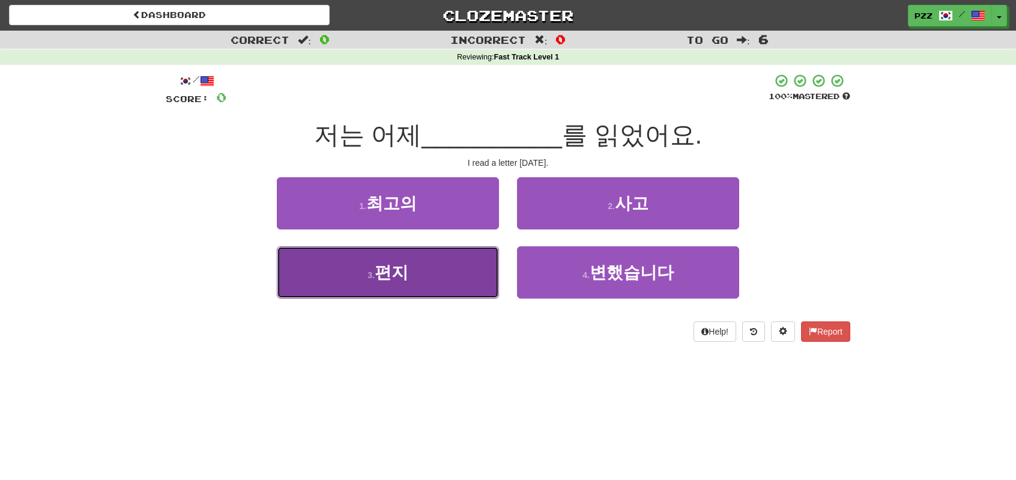
click at [439, 262] on button "3 . 편지" at bounding box center [388, 272] width 222 height 52
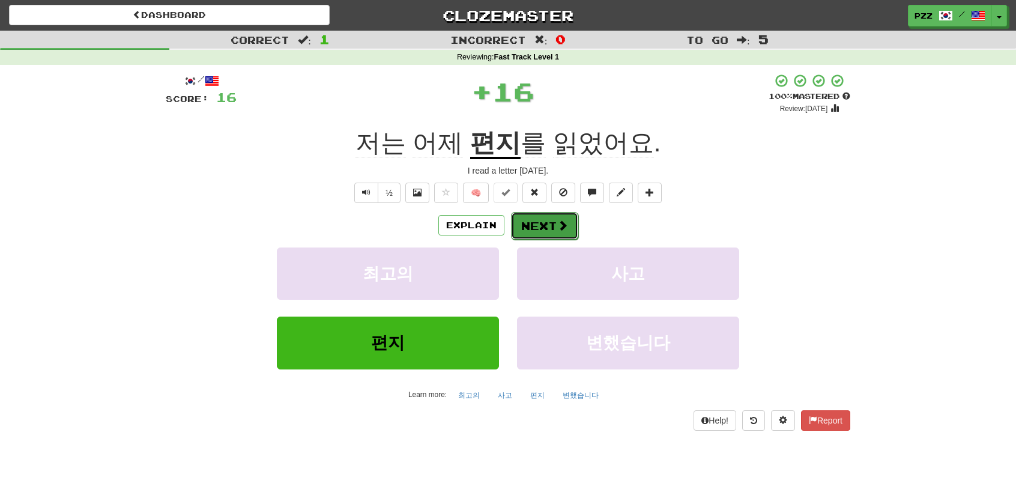
click at [566, 225] on span at bounding box center [562, 225] width 11 height 11
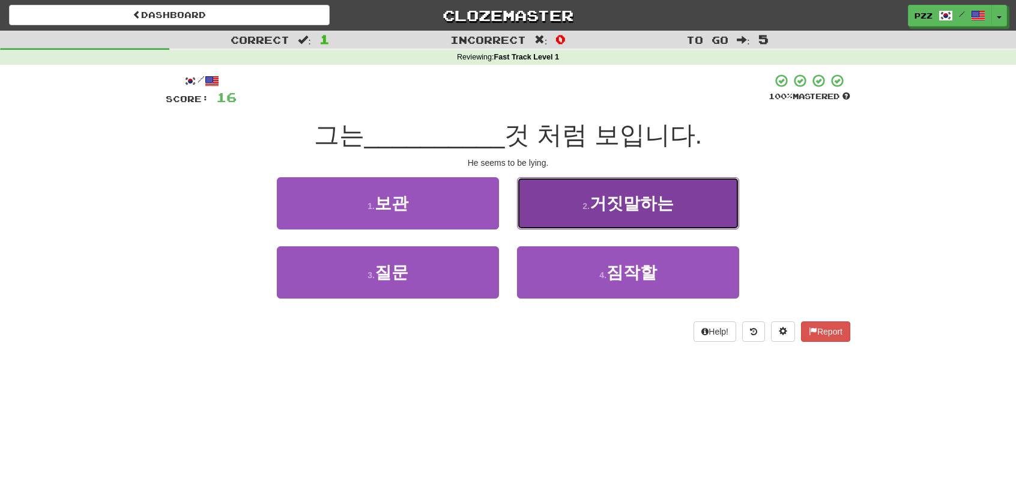
click at [550, 207] on button "2 . 거짓말하는" at bounding box center [628, 203] width 222 height 52
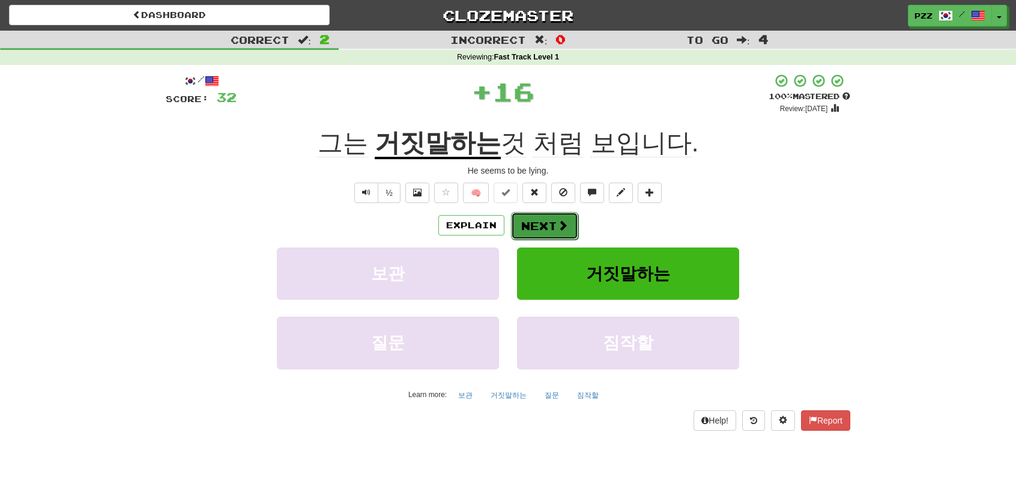
click at [542, 223] on button "Next" at bounding box center [544, 226] width 67 height 28
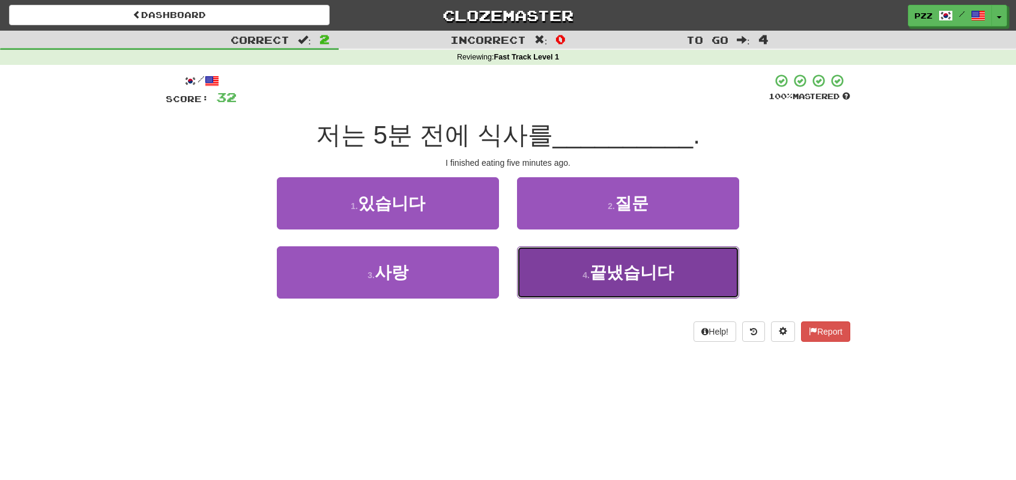
click at [561, 271] on button "4 . 끝냈습니다" at bounding box center [628, 272] width 222 height 52
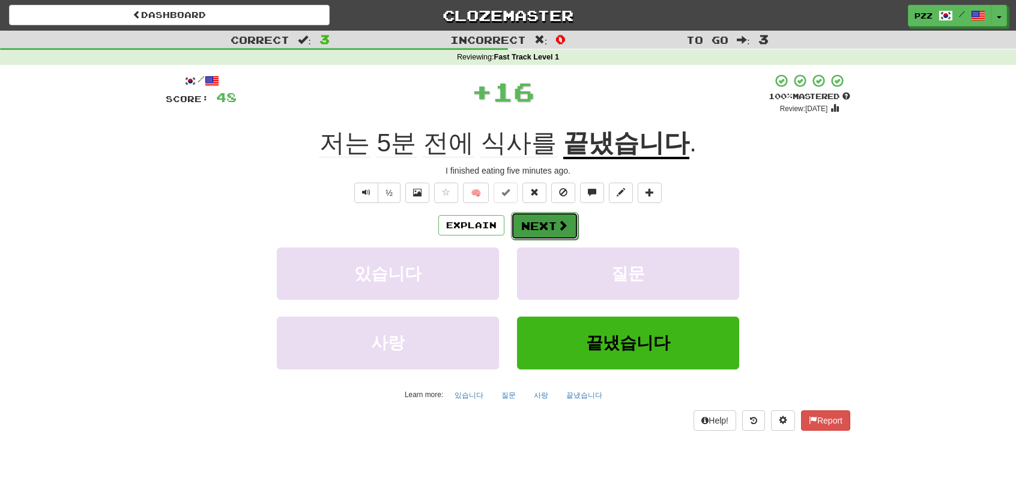
click at [549, 226] on button "Next" at bounding box center [544, 226] width 67 height 28
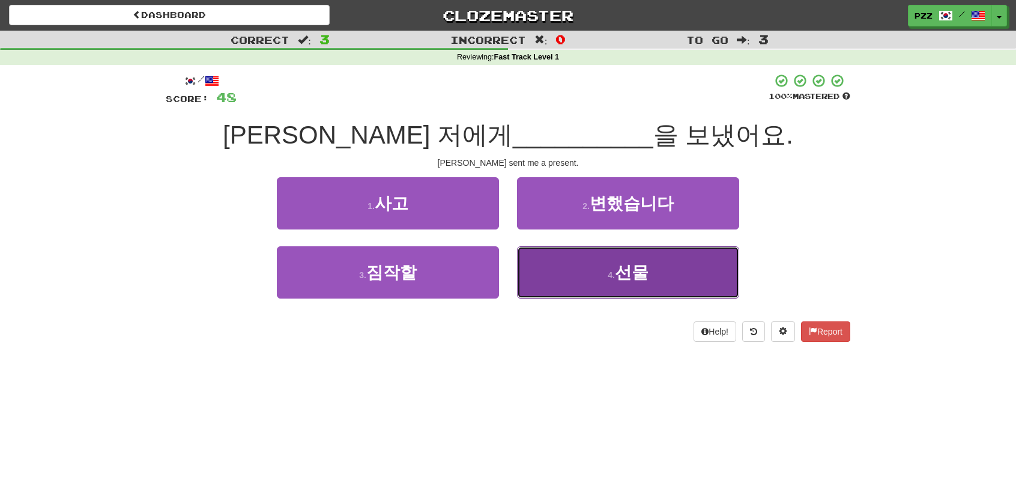
click at [590, 272] on button "4 . 선물" at bounding box center [628, 272] width 222 height 52
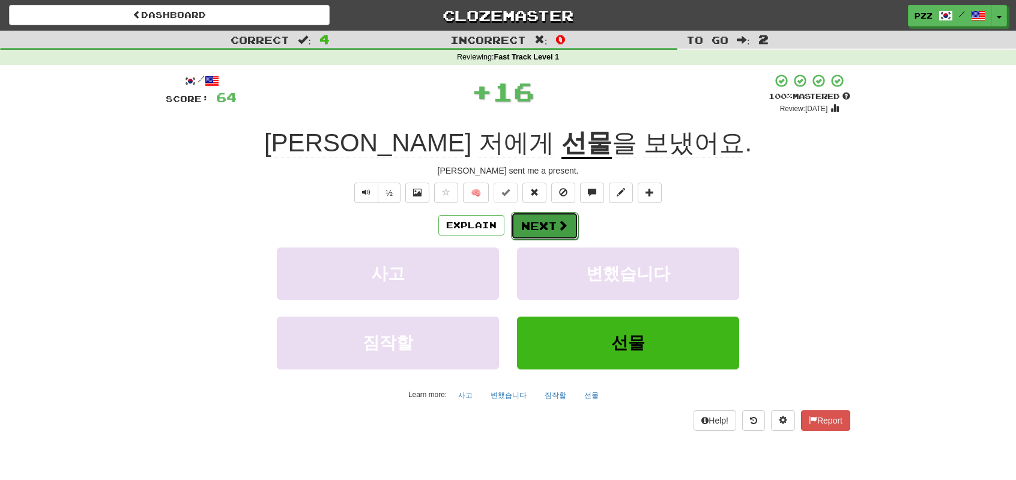
click at [549, 222] on button "Next" at bounding box center [544, 226] width 67 height 28
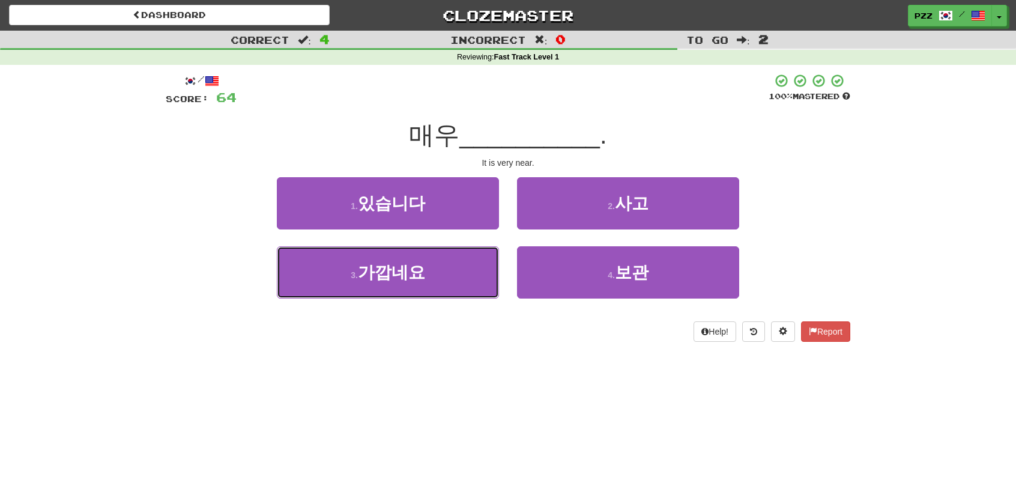
drag, startPoint x: 447, startPoint y: 288, endPoint x: 513, endPoint y: 246, distance: 78.6
click at [448, 285] on button "3 . 가깝네요" at bounding box center [388, 272] width 222 height 52
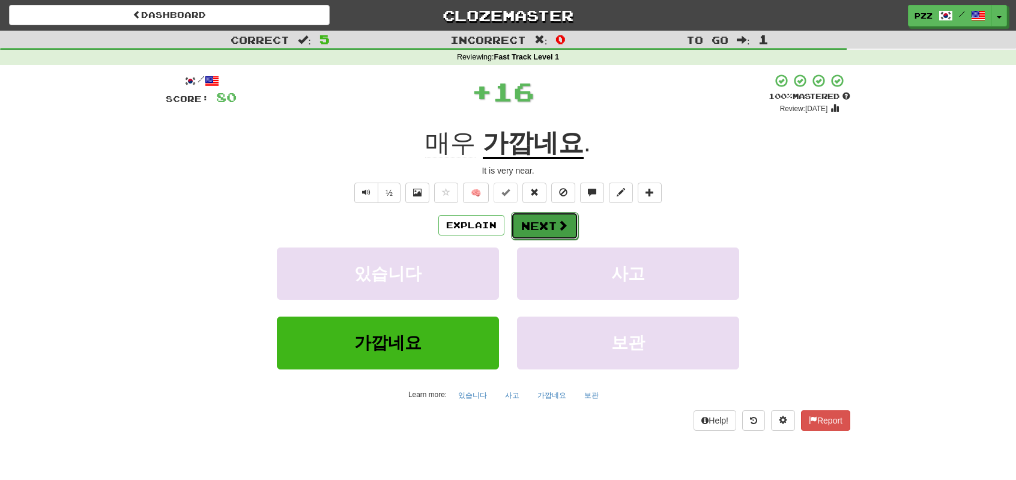
click at [558, 228] on span at bounding box center [562, 225] width 11 height 11
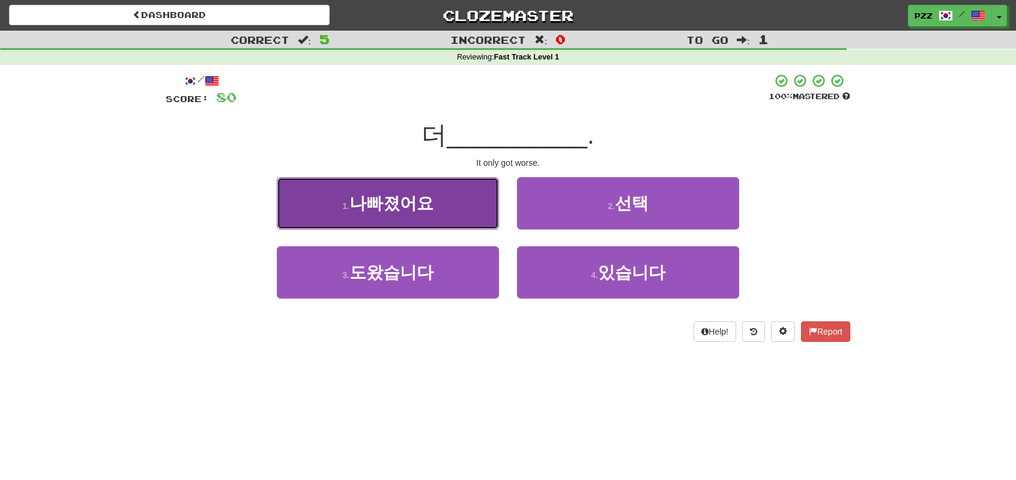
click at [438, 205] on button "1 . 나빠졌어요" at bounding box center [388, 203] width 222 height 52
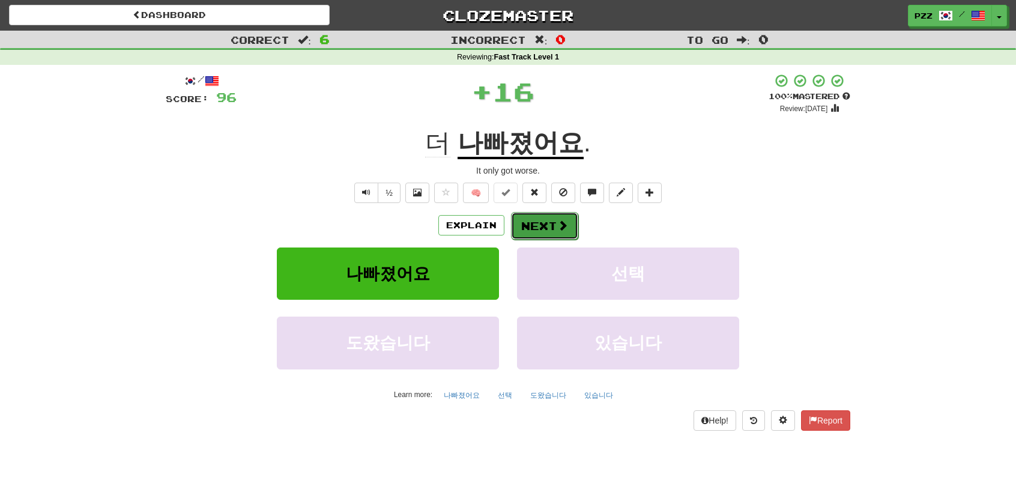
click at [530, 230] on button "Next" at bounding box center [544, 226] width 67 height 28
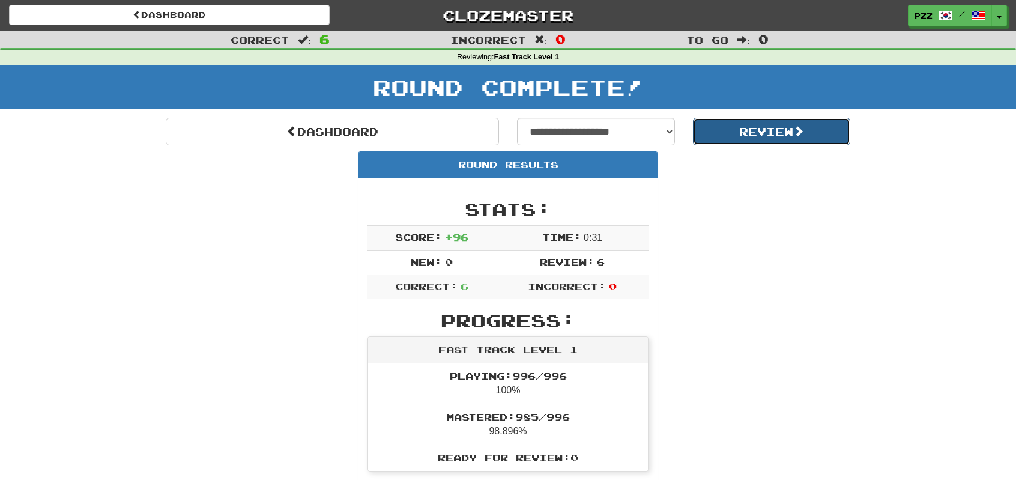
click at [751, 134] on button "Review" at bounding box center [772, 132] width 158 height 28
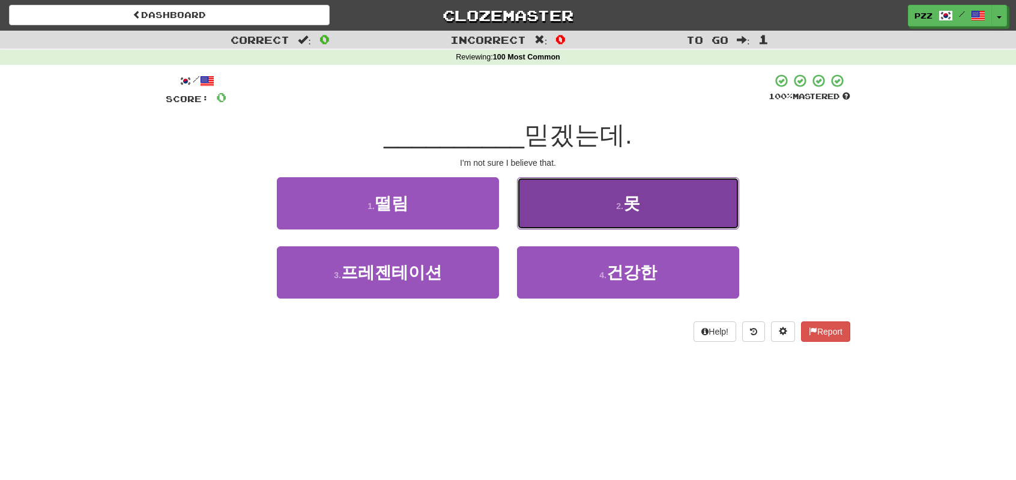
click at [596, 206] on button "2 . 못" at bounding box center [628, 203] width 222 height 52
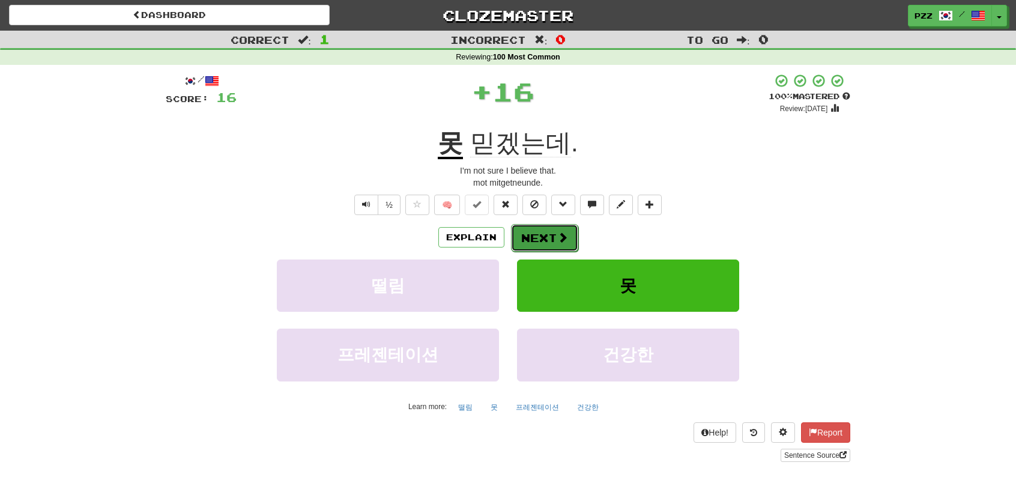
click at [554, 233] on button "Next" at bounding box center [544, 238] width 67 height 28
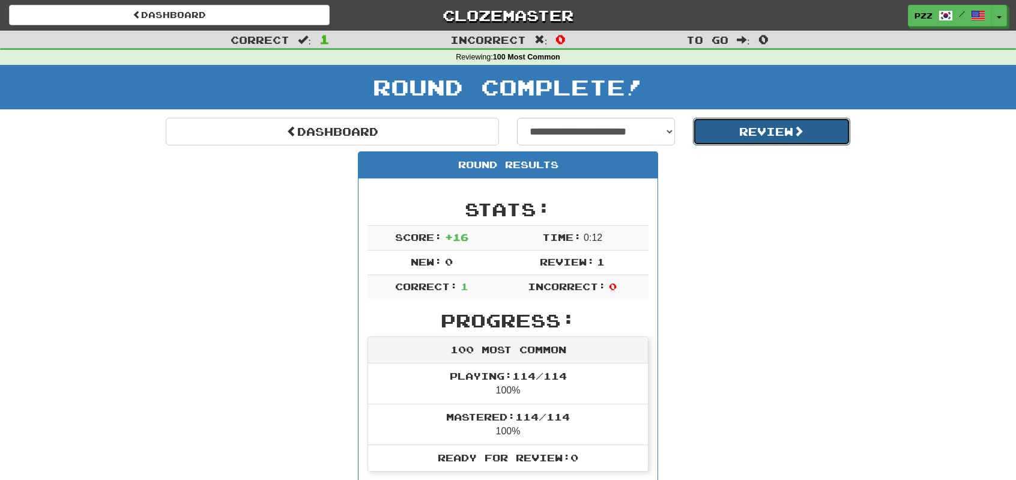
click at [734, 133] on button "Review" at bounding box center [772, 132] width 158 height 28
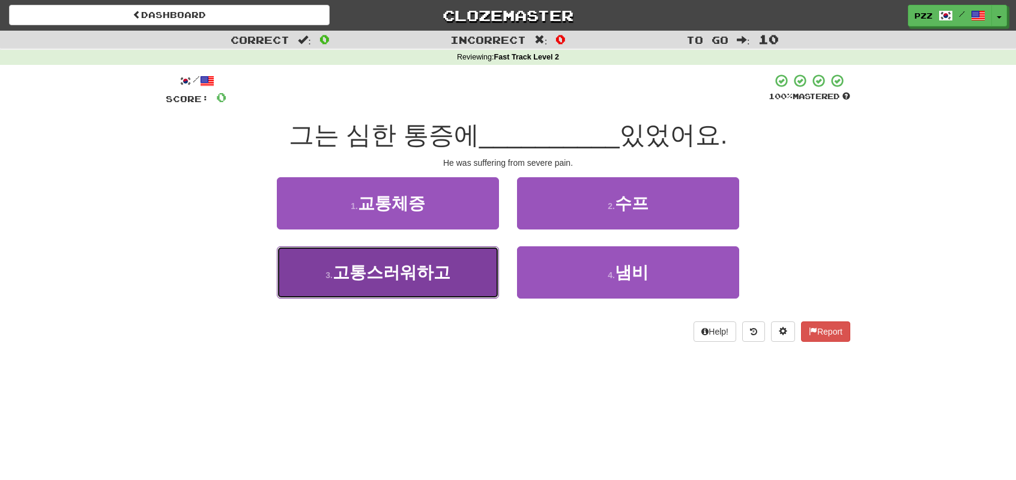
click at [437, 274] on span "고통스러워하고" at bounding box center [392, 272] width 118 height 19
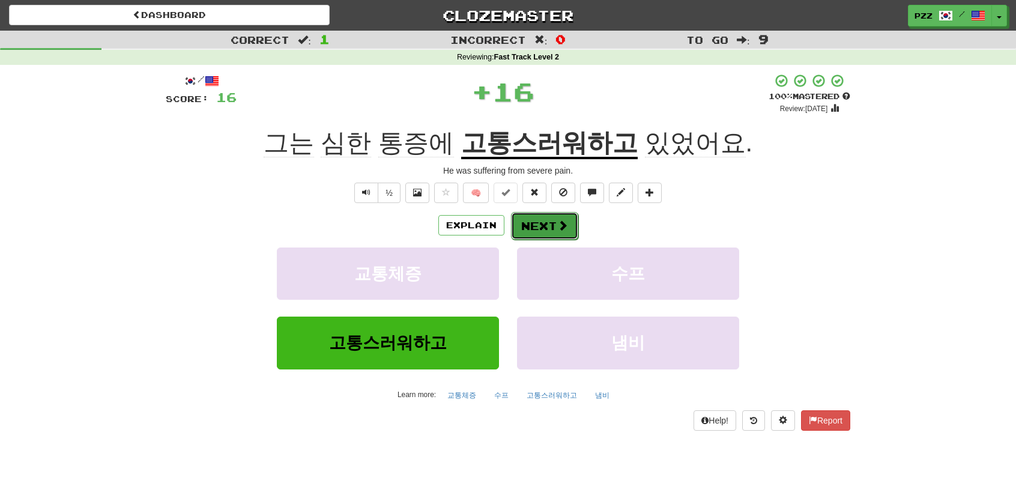
click at [544, 224] on button "Next" at bounding box center [544, 226] width 67 height 28
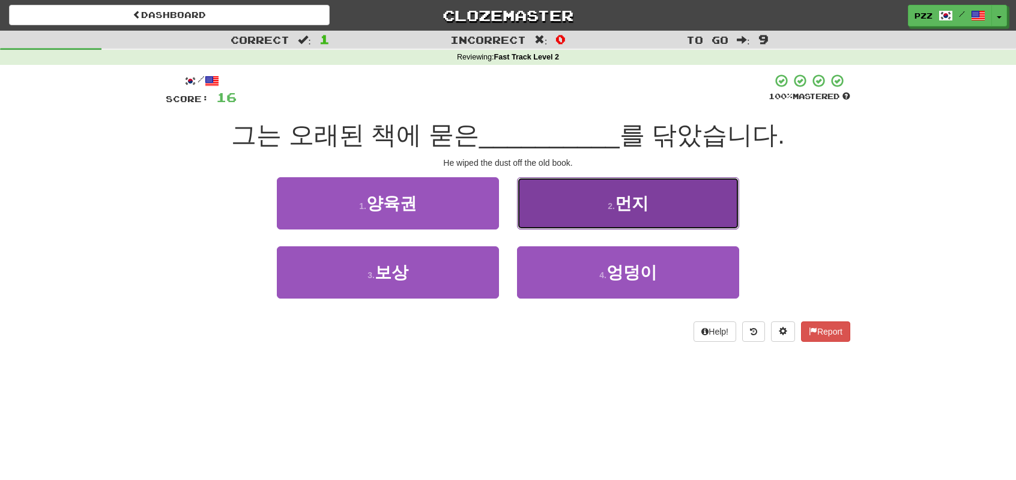
click at [569, 207] on button "2 . 먼지" at bounding box center [628, 203] width 222 height 52
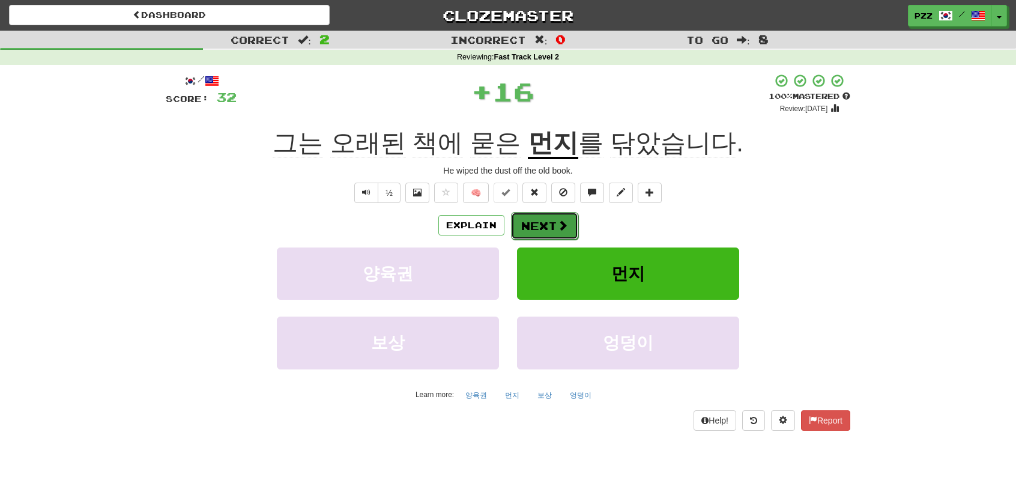
click at [554, 225] on button "Next" at bounding box center [544, 226] width 67 height 28
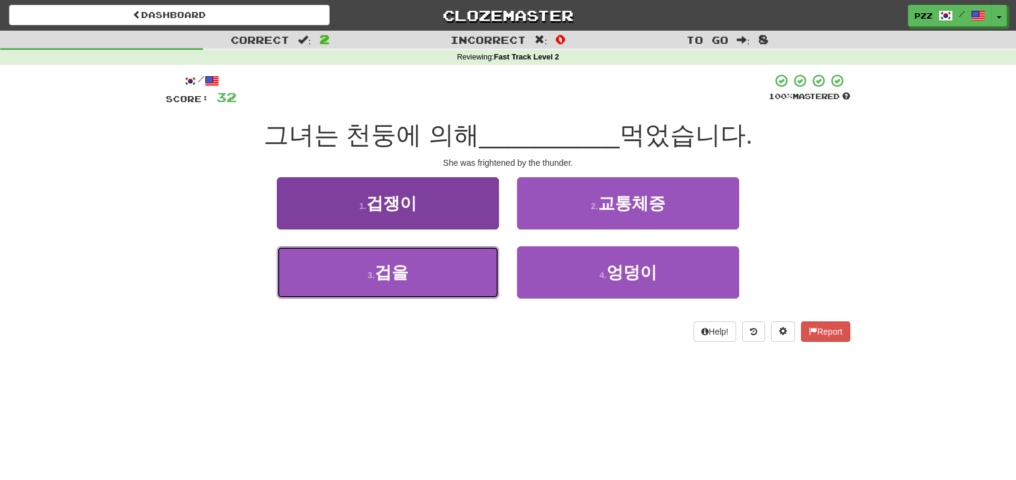
click at [449, 279] on button "3 . 겁을" at bounding box center [388, 272] width 222 height 52
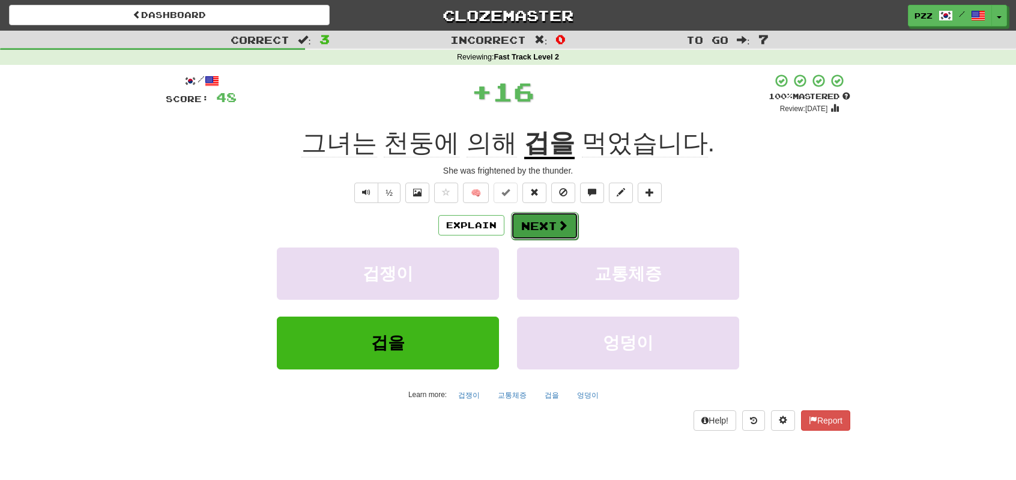
click at [543, 224] on button "Next" at bounding box center [544, 226] width 67 height 28
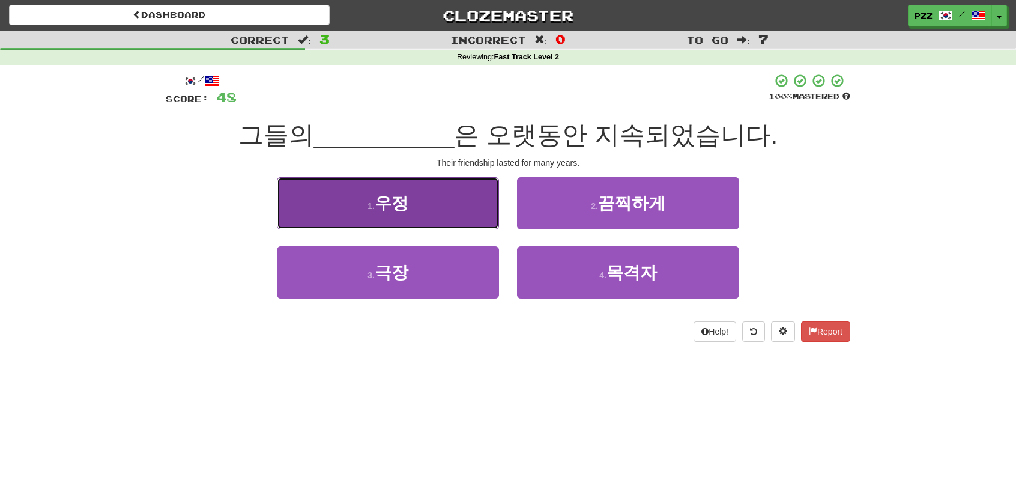
click at [450, 194] on button "1 . 우정" at bounding box center [388, 203] width 222 height 52
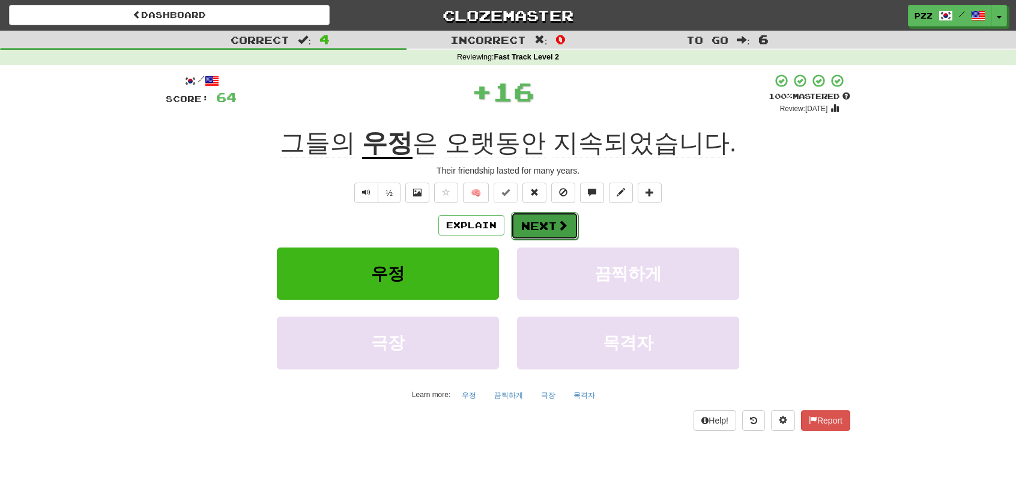
click at [549, 226] on button "Next" at bounding box center [544, 226] width 67 height 28
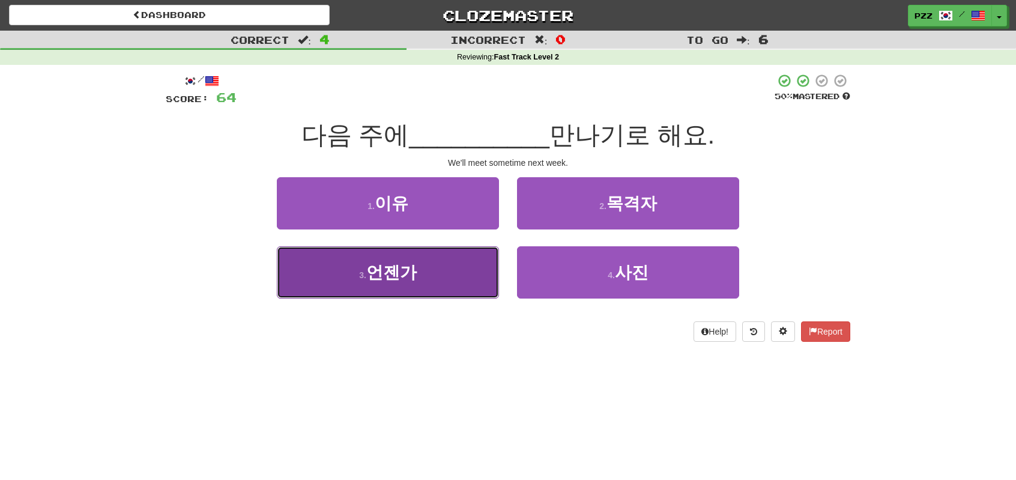
click at [443, 270] on button "3 . 언젠가" at bounding box center [388, 272] width 222 height 52
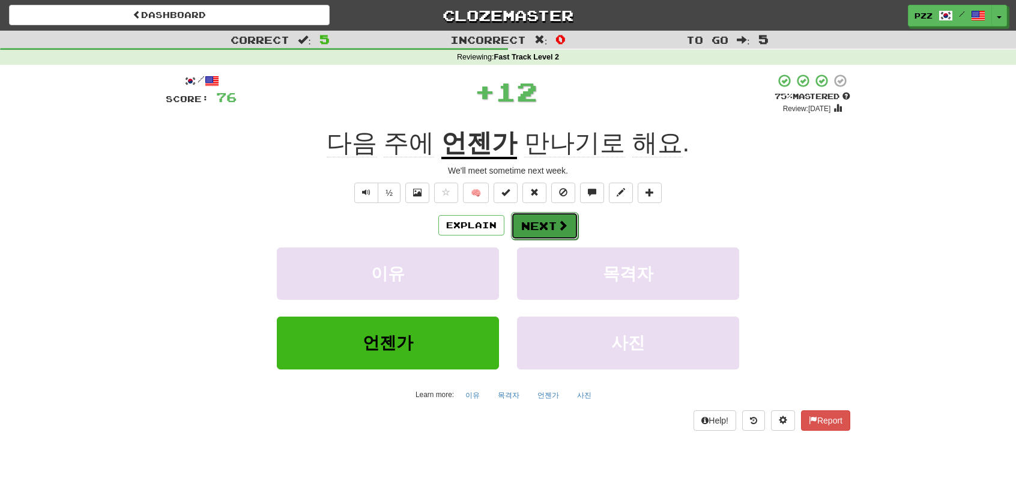
click at [536, 224] on button "Next" at bounding box center [544, 226] width 67 height 28
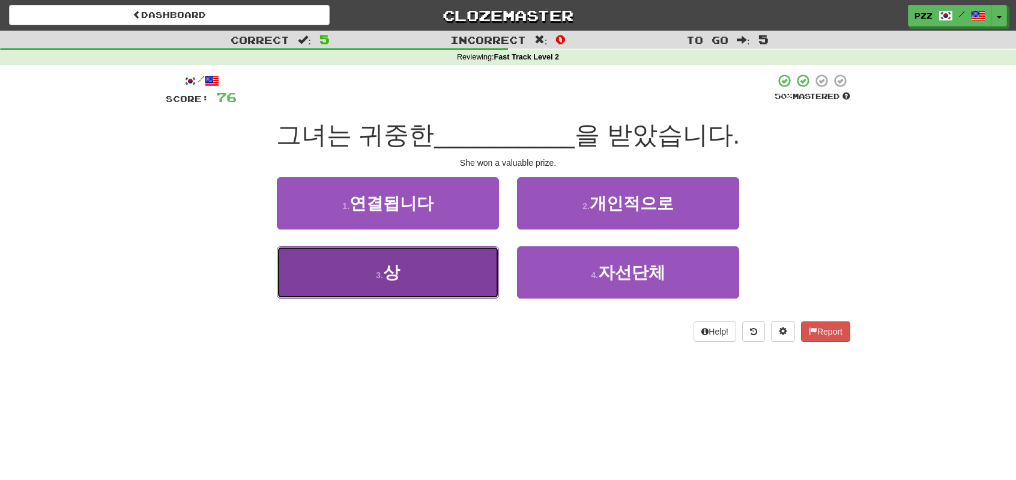
click at [467, 268] on button "3 . 상" at bounding box center [388, 272] width 222 height 52
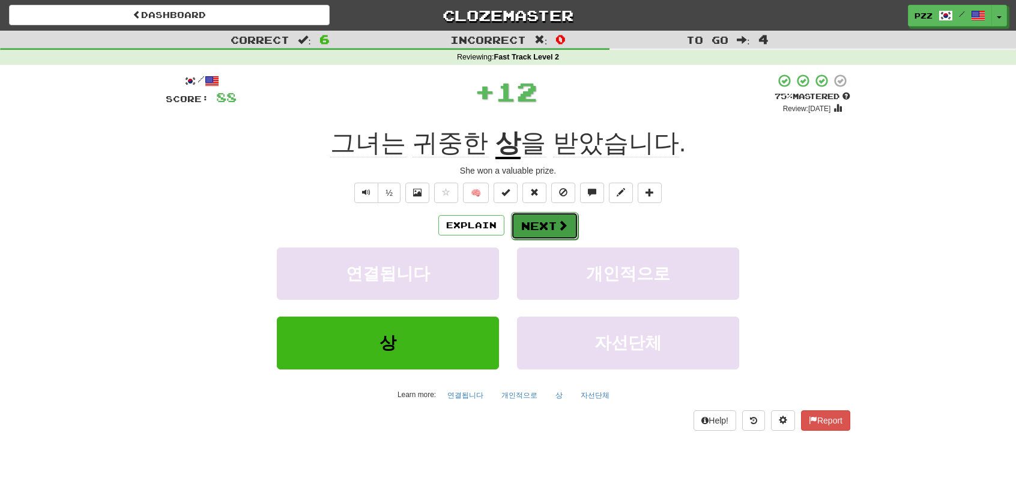
click at [543, 223] on button "Next" at bounding box center [544, 226] width 67 height 28
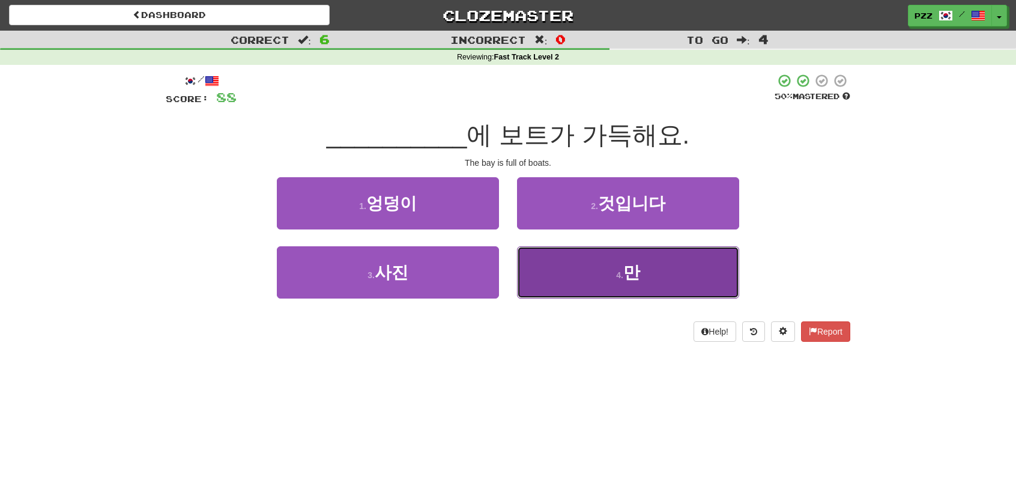
click at [567, 274] on button "4 . 만" at bounding box center [628, 272] width 222 height 52
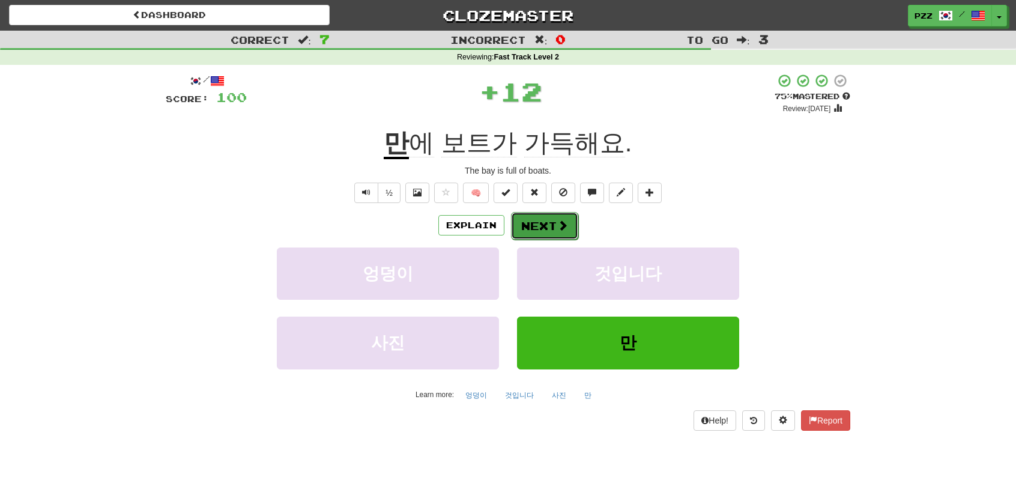
click at [549, 224] on button "Next" at bounding box center [544, 226] width 67 height 28
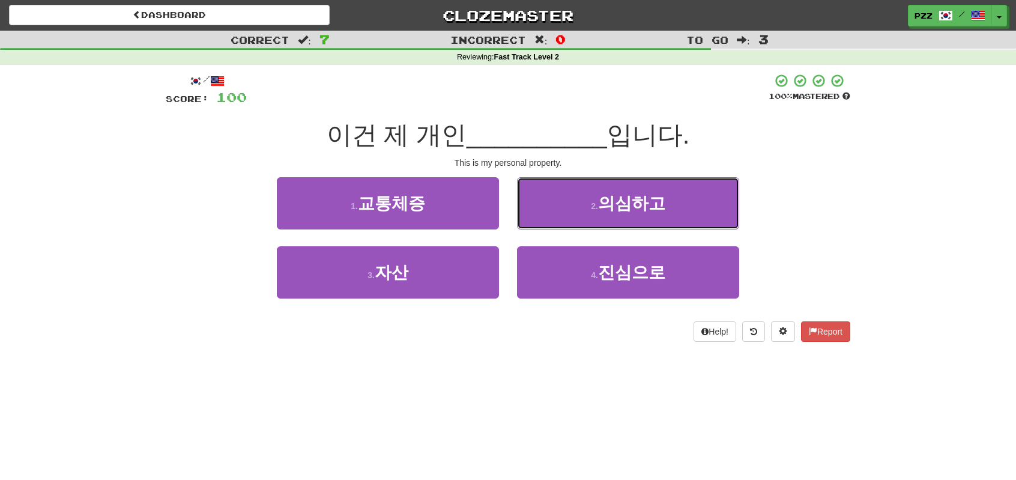
click at [555, 203] on button "2 . 의심하고" at bounding box center [628, 203] width 222 height 52
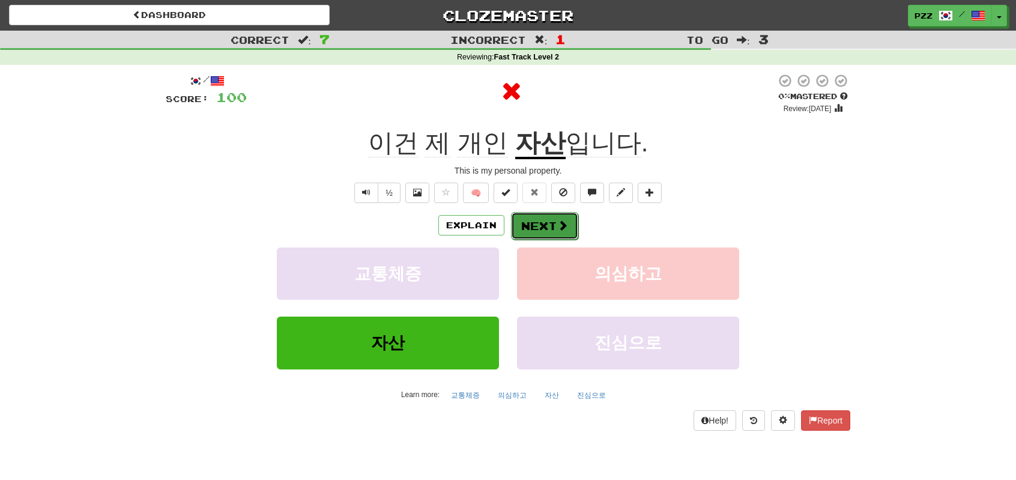
click at [526, 220] on button "Next" at bounding box center [544, 226] width 67 height 28
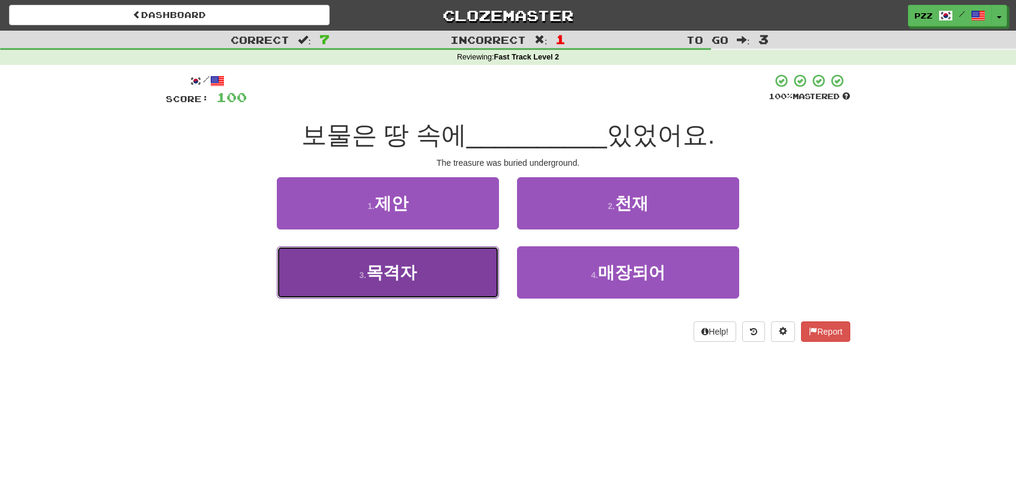
click at [452, 282] on button "3 . 목격자" at bounding box center [388, 272] width 222 height 52
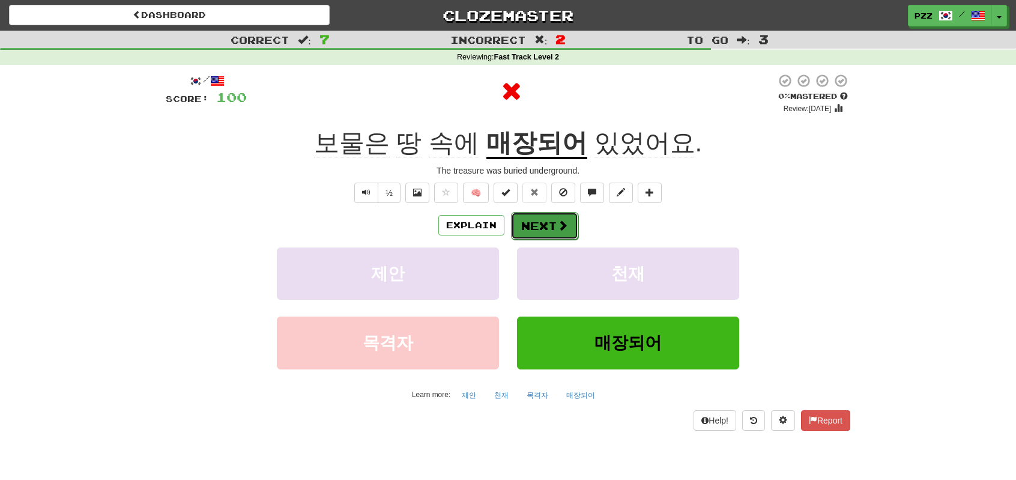
click at [551, 219] on button "Next" at bounding box center [544, 226] width 67 height 28
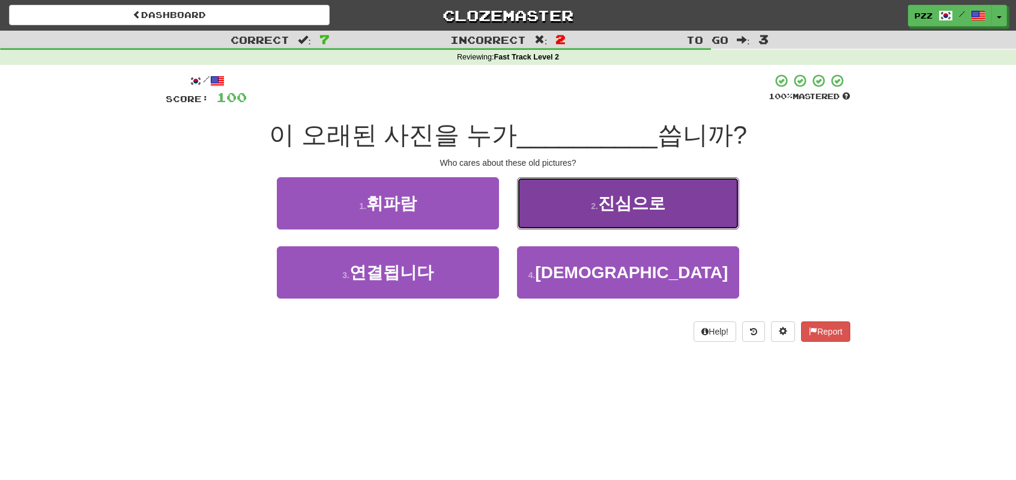
click at [545, 201] on button "2 . 진심으로" at bounding box center [628, 203] width 222 height 52
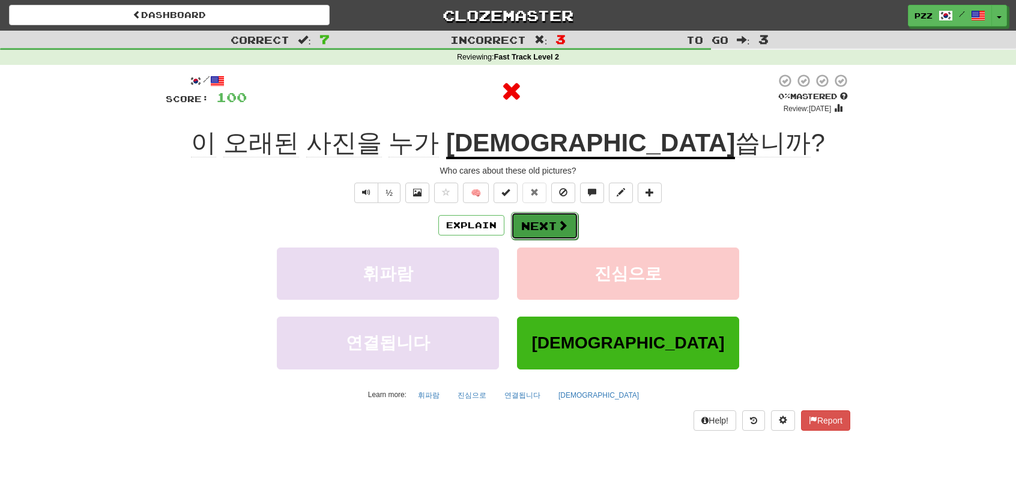
click at [539, 220] on button "Next" at bounding box center [544, 226] width 67 height 28
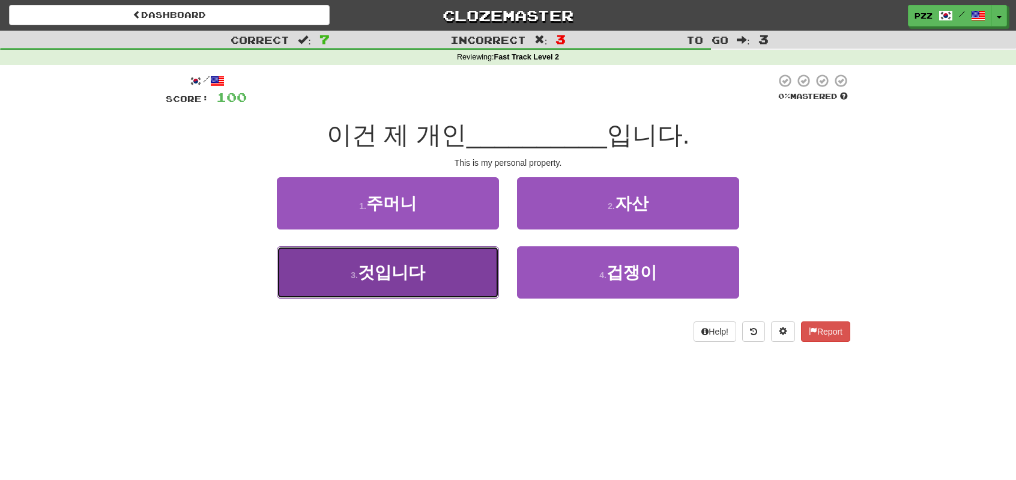
click at [439, 276] on button "3 . 것입니다" at bounding box center [388, 272] width 222 height 52
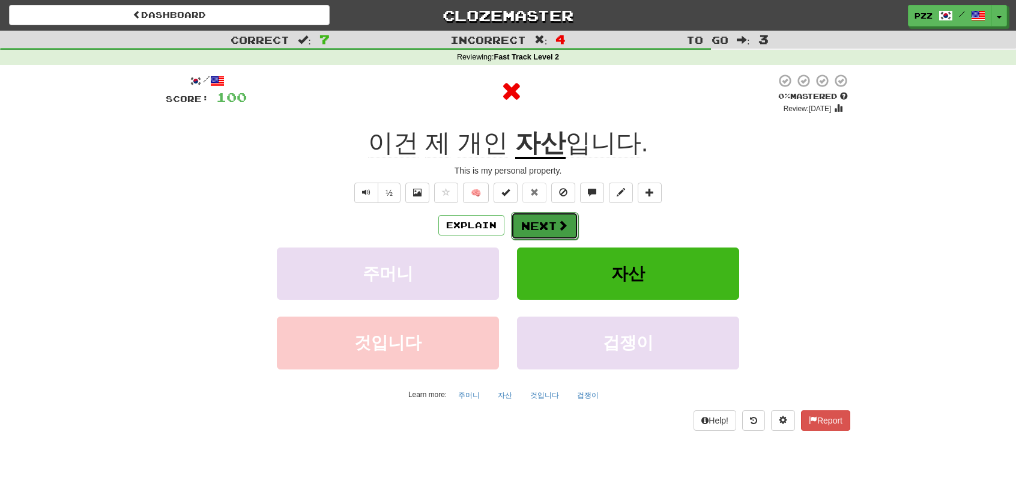
click at [546, 222] on button "Next" at bounding box center [544, 226] width 67 height 28
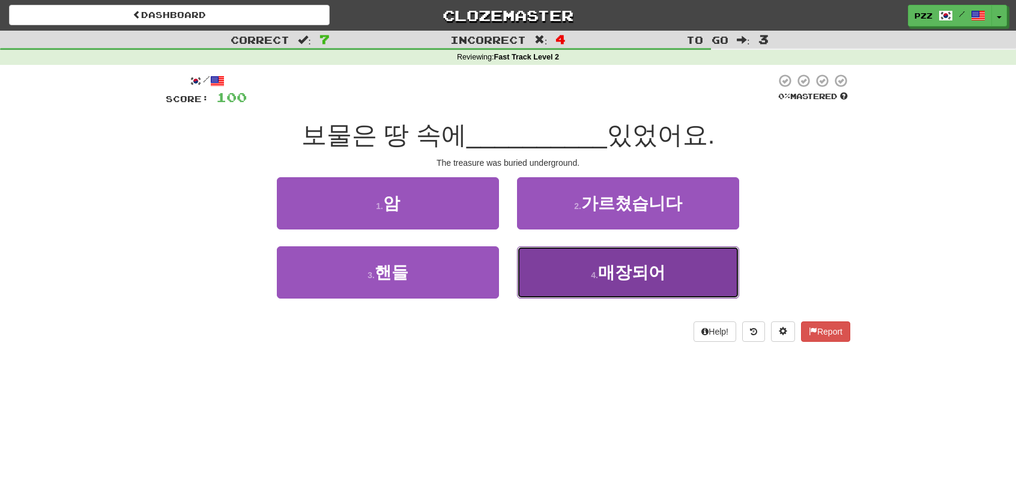
click at [569, 276] on button "4 . 매장되어" at bounding box center [628, 272] width 222 height 52
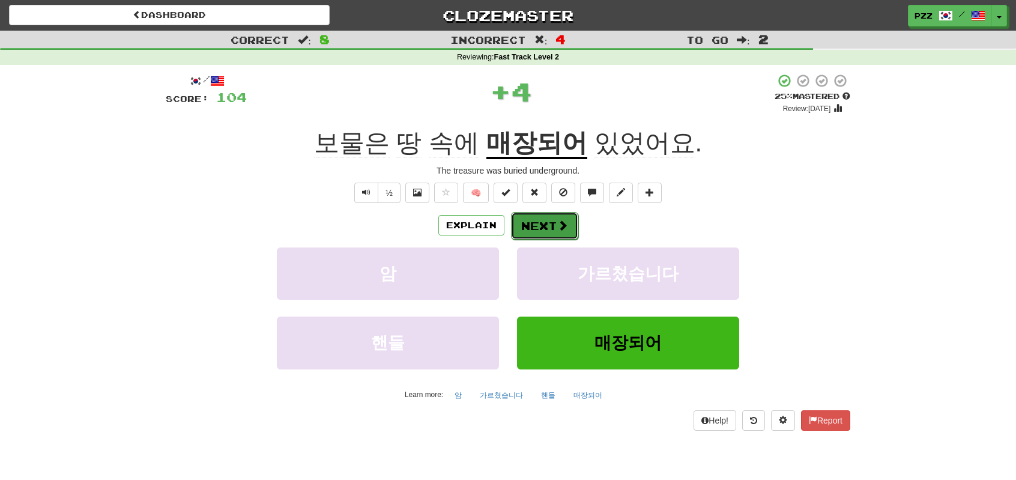
click at [552, 224] on button "Next" at bounding box center [544, 226] width 67 height 28
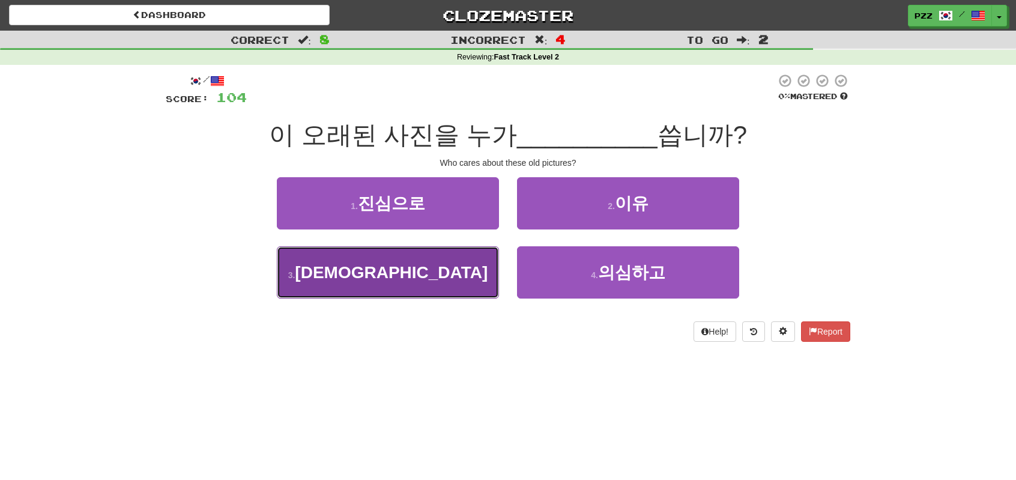
click at [470, 279] on button "3 . 신경" at bounding box center [388, 272] width 222 height 52
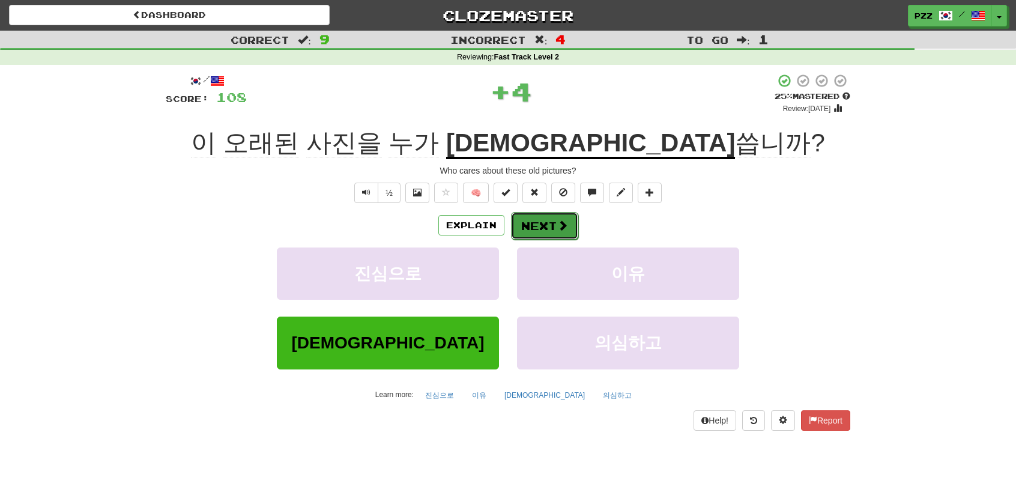
click at [551, 219] on button "Next" at bounding box center [544, 226] width 67 height 28
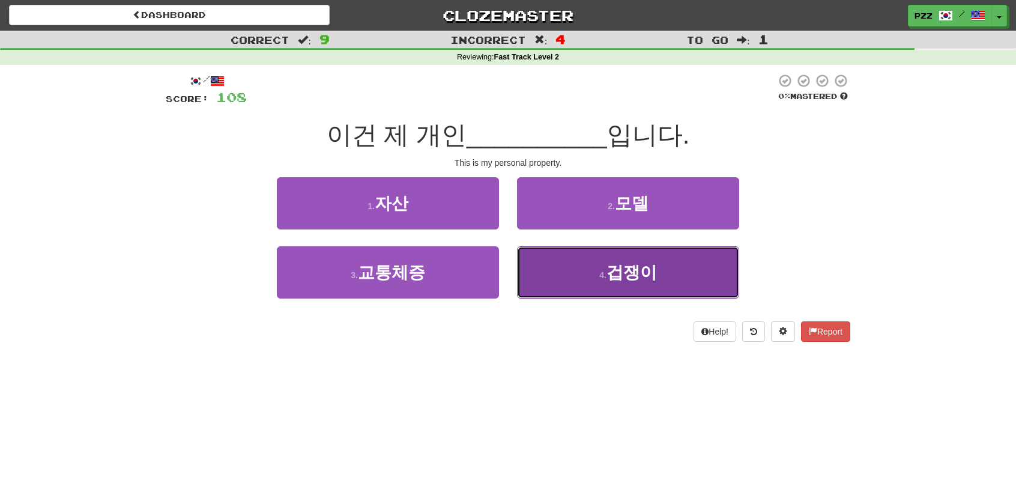
click at [563, 276] on button "4 . 겁쟁이" at bounding box center [628, 272] width 222 height 52
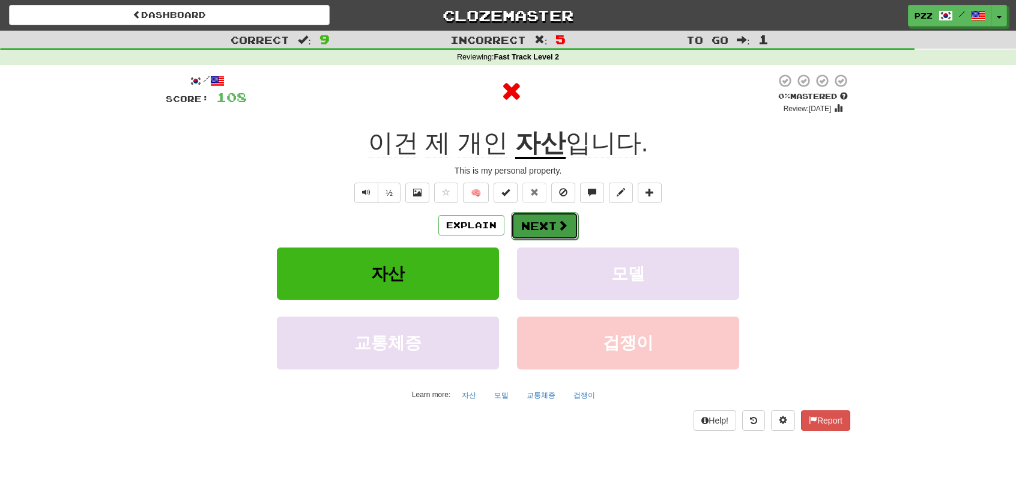
click at [543, 216] on button "Next" at bounding box center [544, 226] width 67 height 28
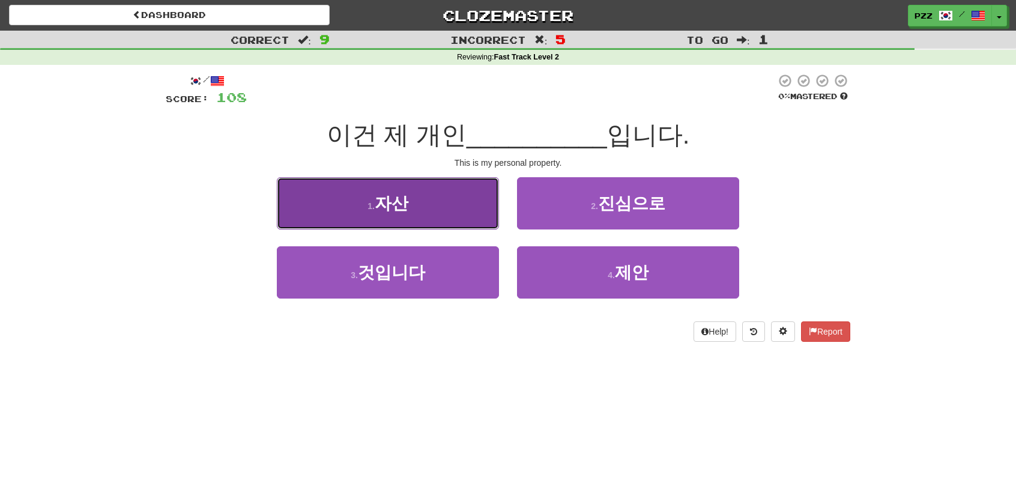
click at [453, 208] on button "1 . 자산" at bounding box center [388, 203] width 222 height 52
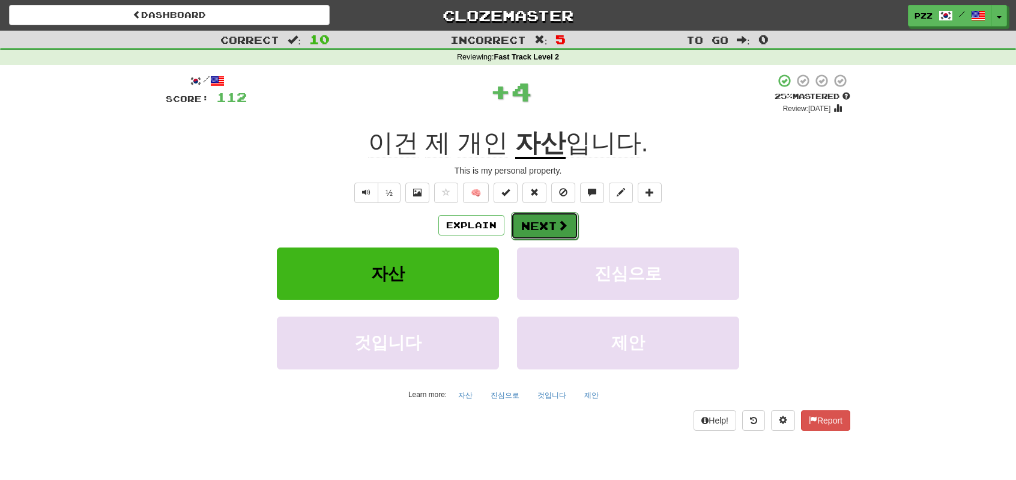
click at [552, 225] on button "Next" at bounding box center [544, 226] width 67 height 28
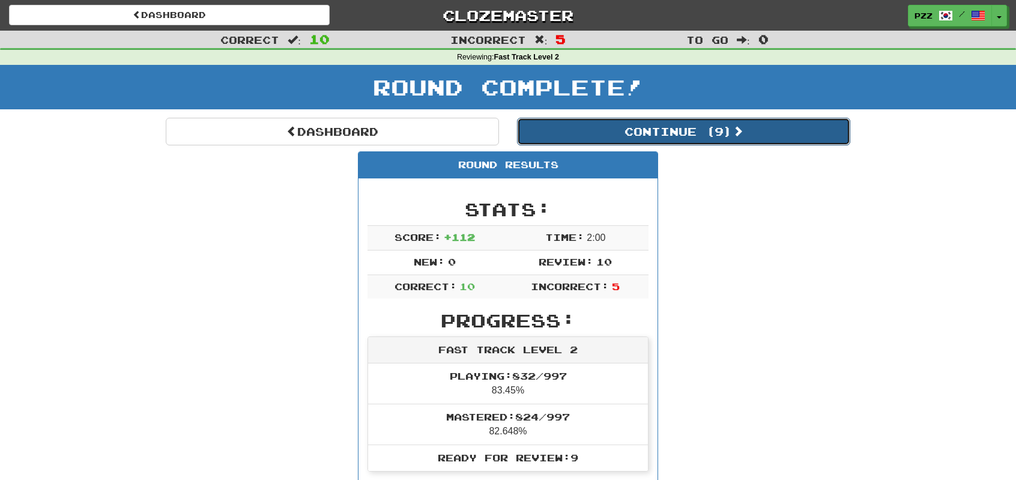
click at [549, 128] on button "Continue ( 9 )" at bounding box center [683, 132] width 333 height 28
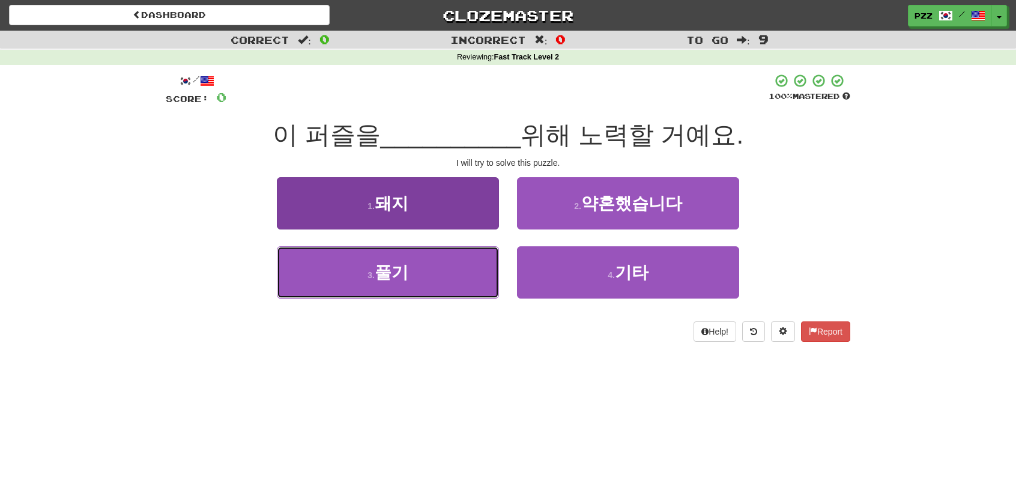
click at [465, 279] on button "3 . 풀기" at bounding box center [388, 272] width 222 height 52
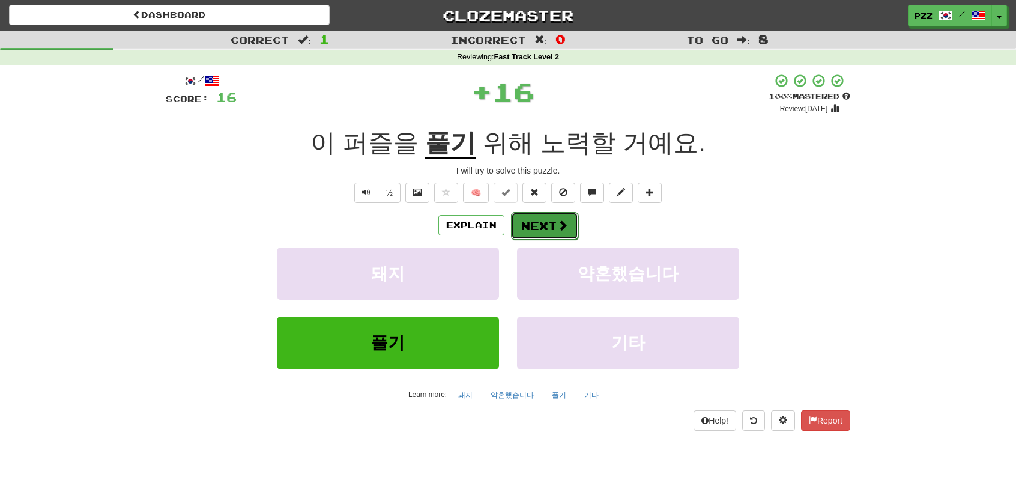
click at [554, 216] on button "Next" at bounding box center [544, 226] width 67 height 28
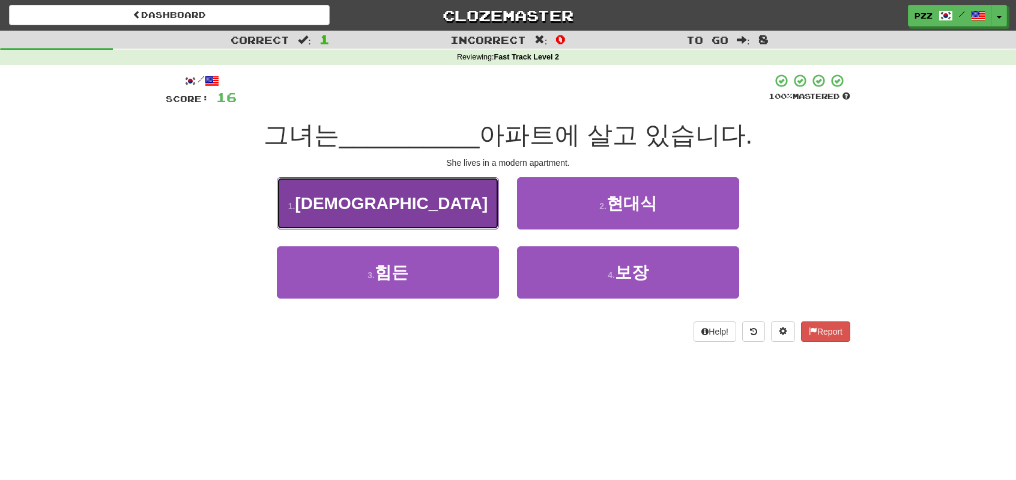
click at [470, 202] on button "1 . 대행사" at bounding box center [388, 203] width 222 height 52
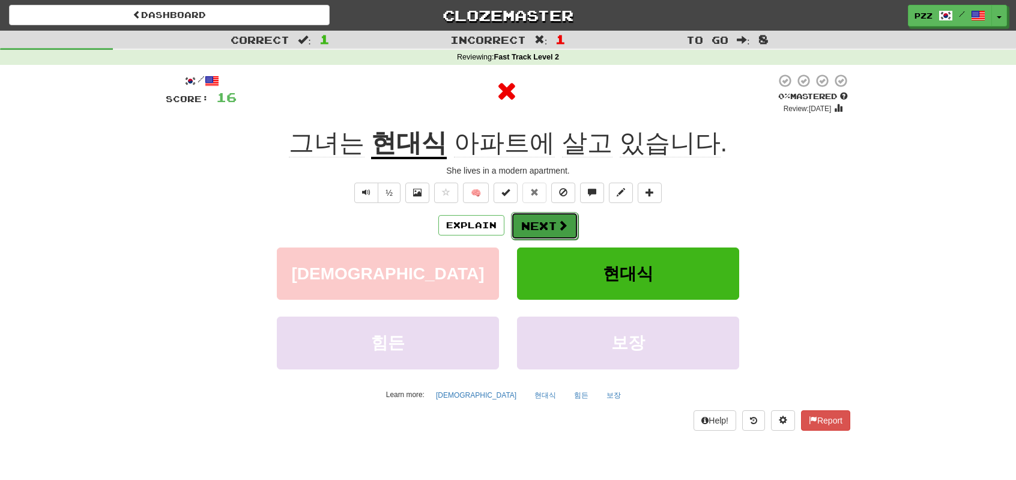
click at [540, 223] on button "Next" at bounding box center [544, 226] width 67 height 28
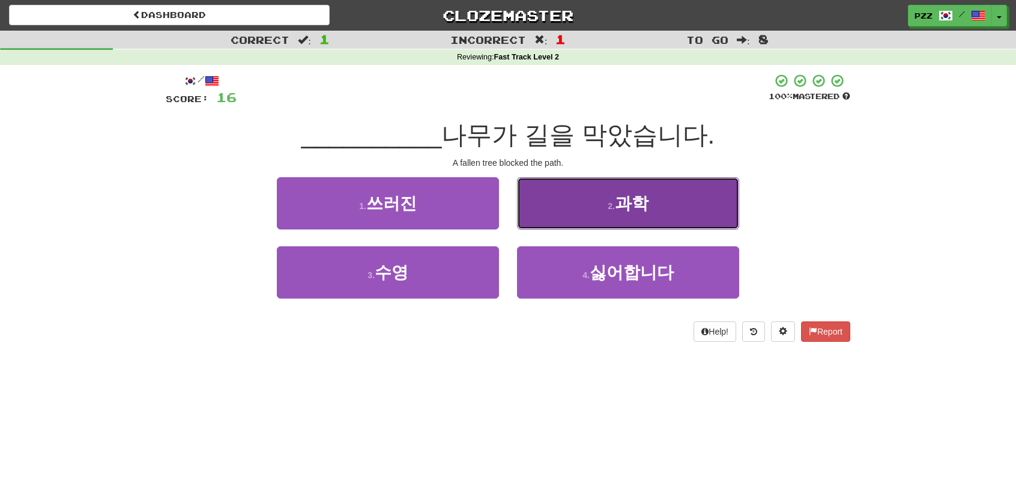
click at [548, 210] on button "2 . 과학" at bounding box center [628, 203] width 222 height 52
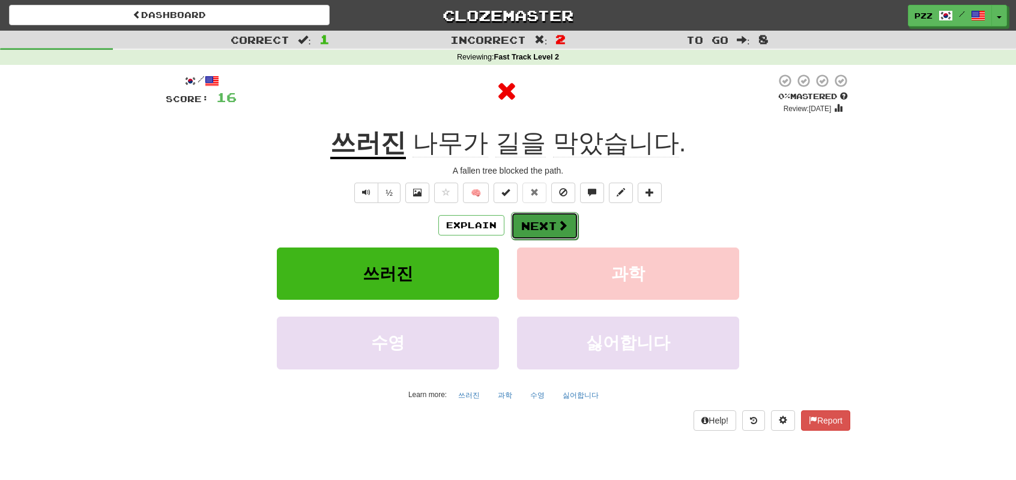
click at [541, 216] on button "Next" at bounding box center [544, 226] width 67 height 28
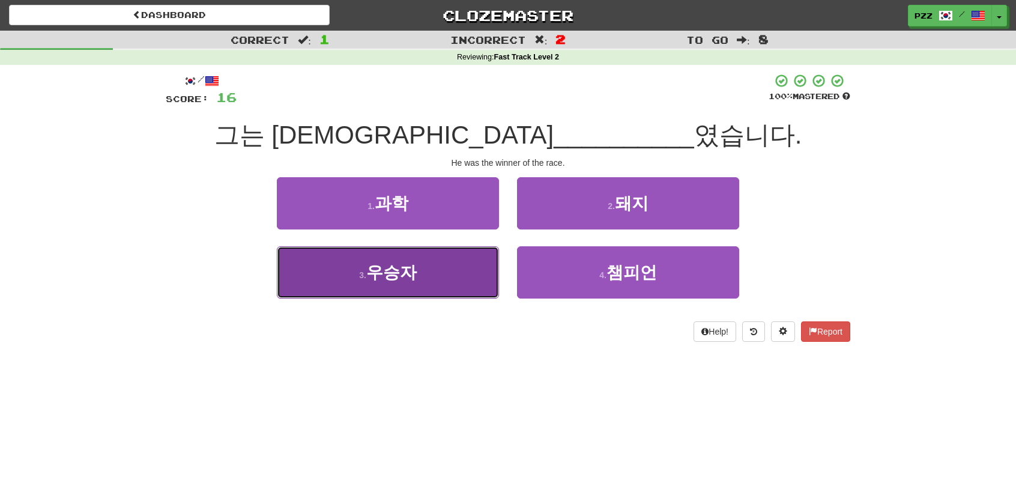
click at [437, 279] on button "3 . 우승자" at bounding box center [388, 272] width 222 height 52
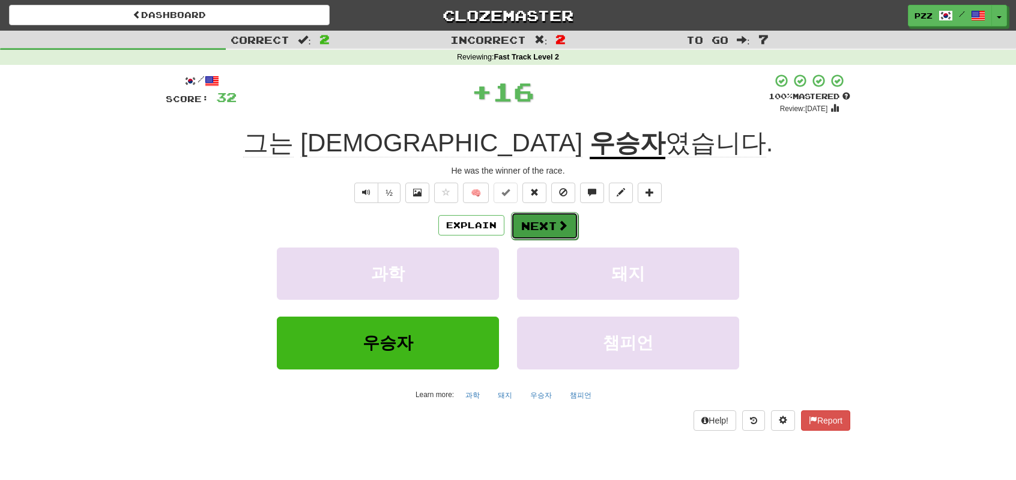
click at [533, 217] on button "Next" at bounding box center [544, 226] width 67 height 28
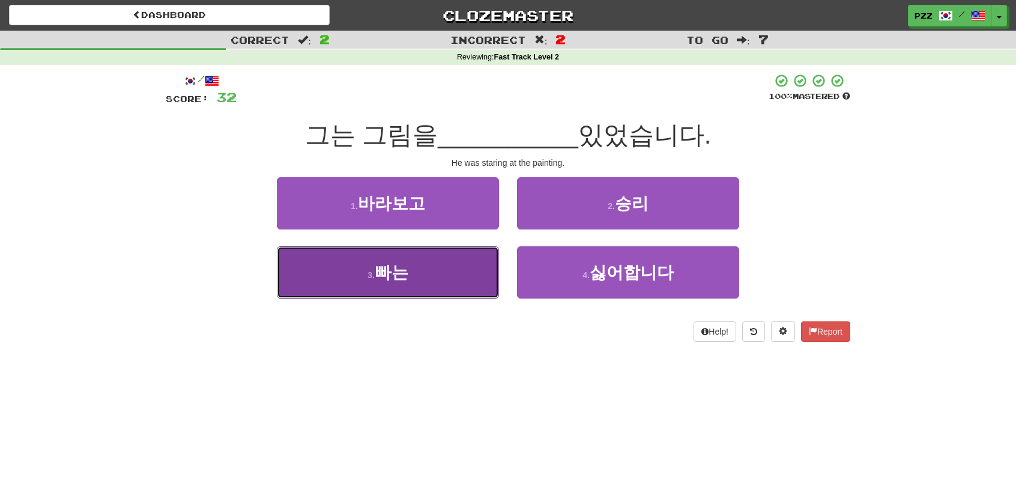
click at [441, 269] on button "3 . 빠는" at bounding box center [388, 272] width 222 height 52
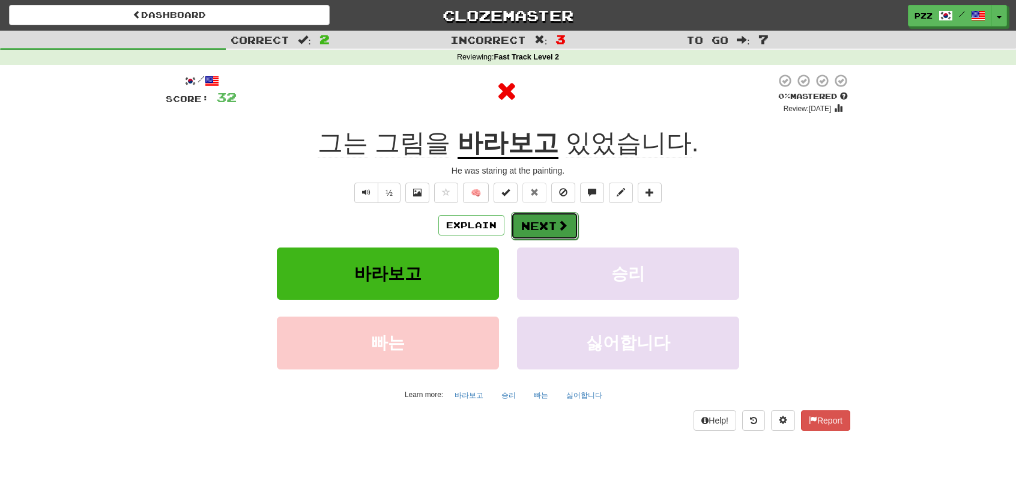
click at [555, 220] on button "Next" at bounding box center [544, 226] width 67 height 28
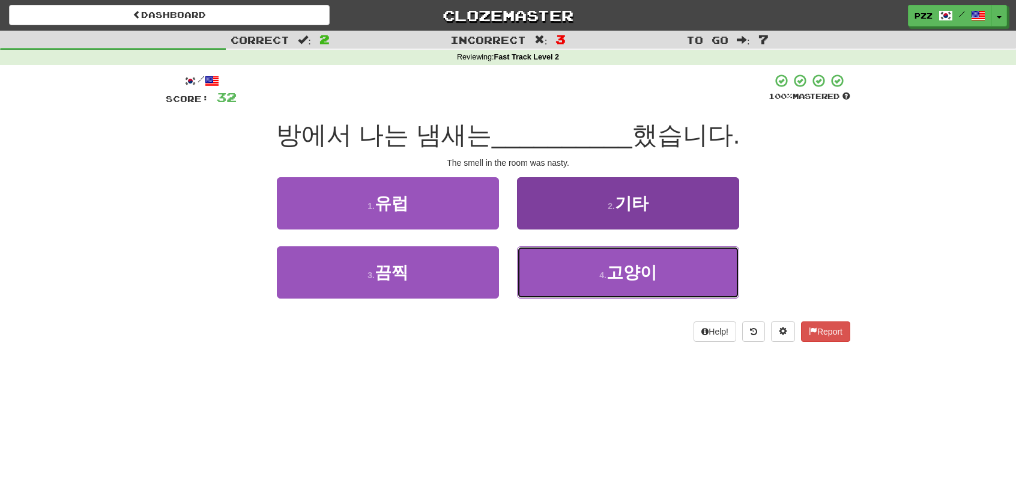
click at [544, 277] on button "4 . 고양이" at bounding box center [628, 272] width 222 height 52
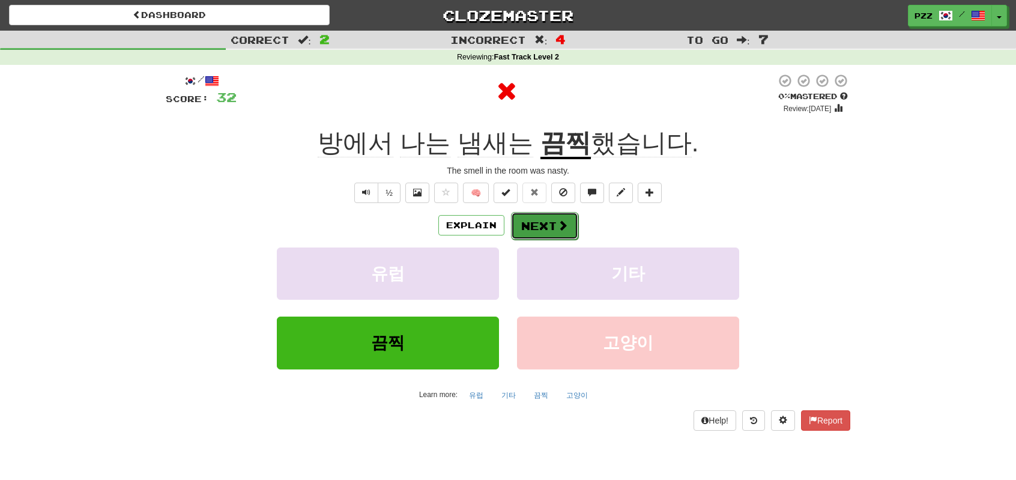
click at [527, 222] on button "Next" at bounding box center [544, 226] width 67 height 28
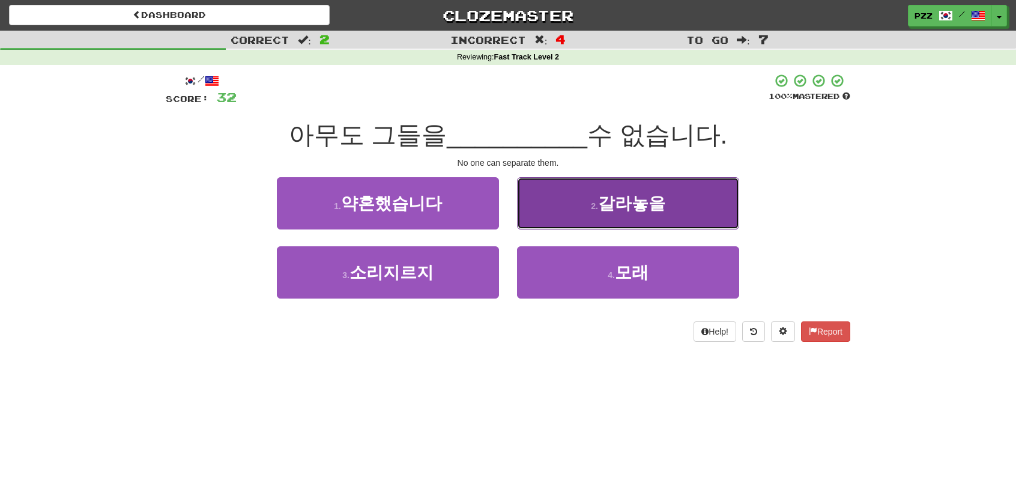
click at [530, 205] on button "2 . 갈라놓을" at bounding box center [628, 203] width 222 height 52
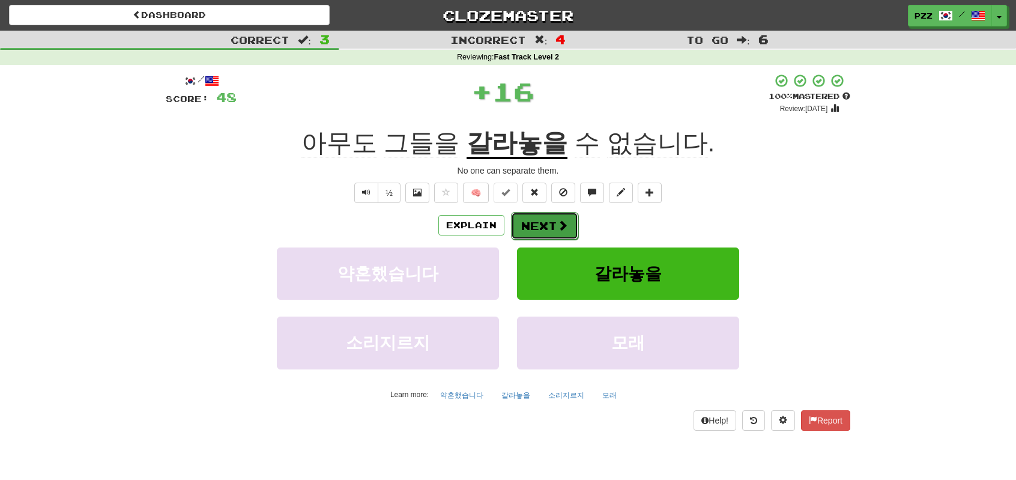
click at [527, 222] on button "Next" at bounding box center [544, 226] width 67 height 28
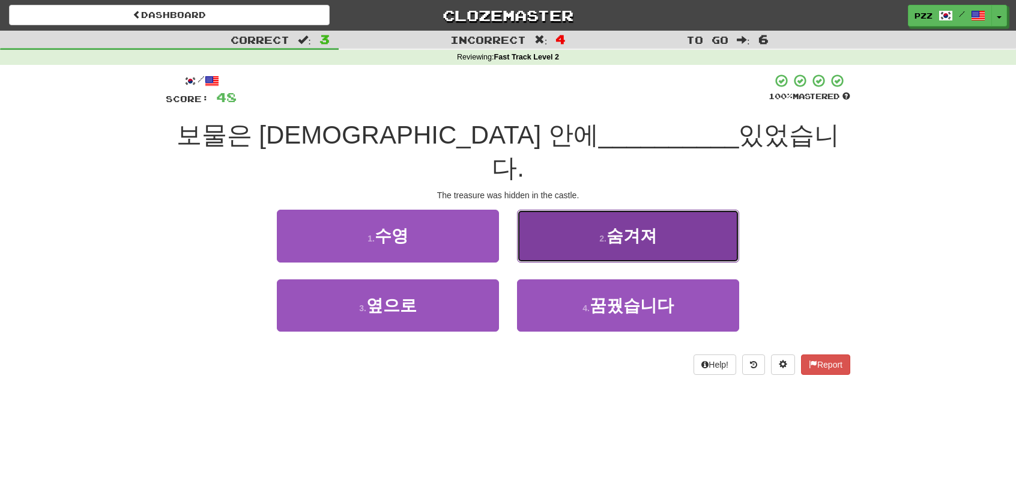
click at [557, 210] on button "2 . 숨겨져" at bounding box center [628, 236] width 222 height 52
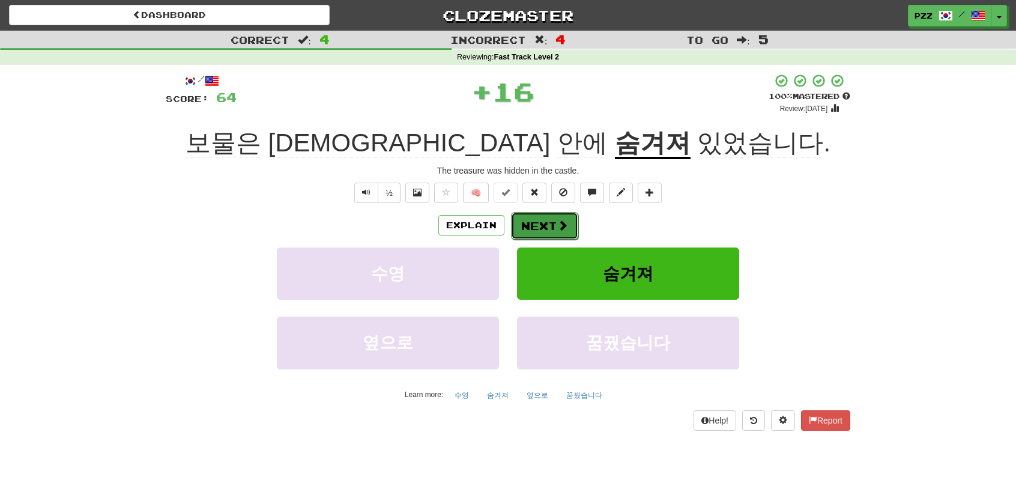
click at [543, 228] on button "Next" at bounding box center [544, 226] width 67 height 28
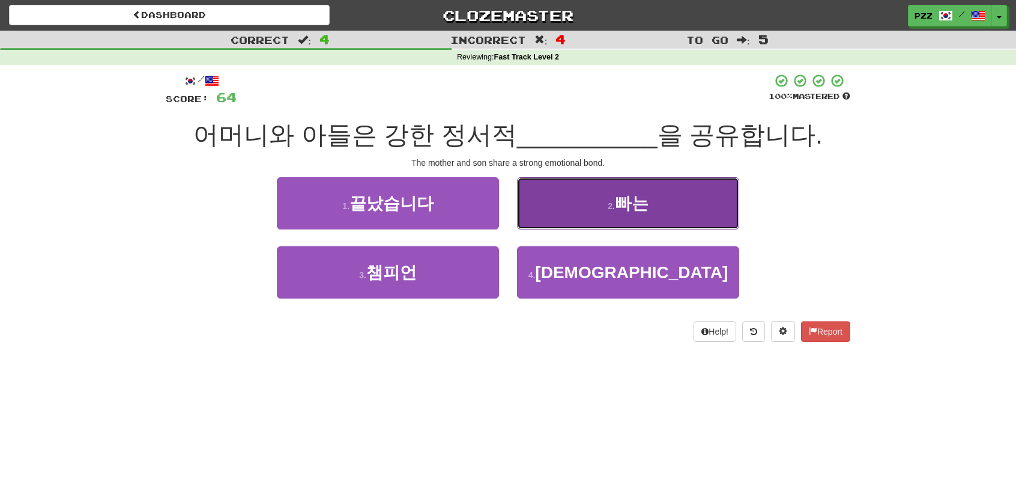
click at [551, 210] on button "2 . 빠는" at bounding box center [628, 203] width 222 height 52
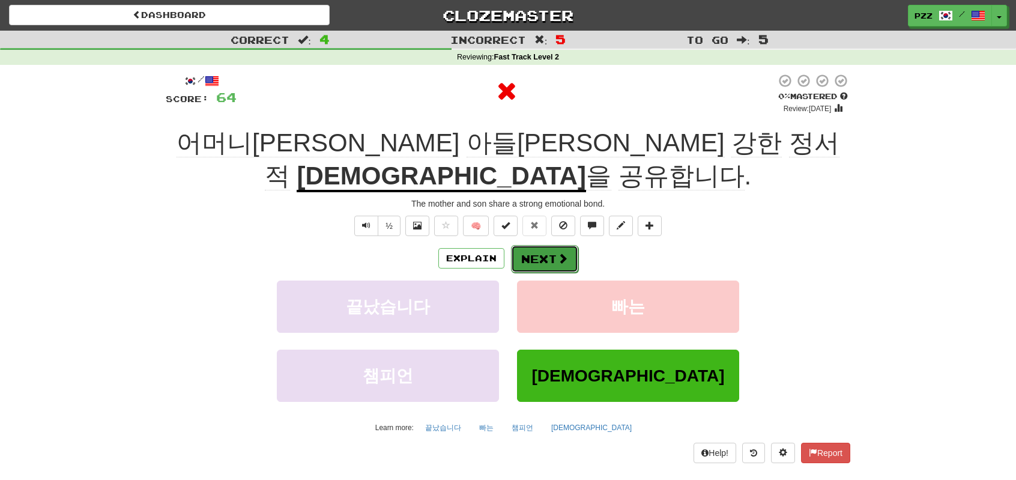
click at [546, 245] on button "Next" at bounding box center [544, 259] width 67 height 28
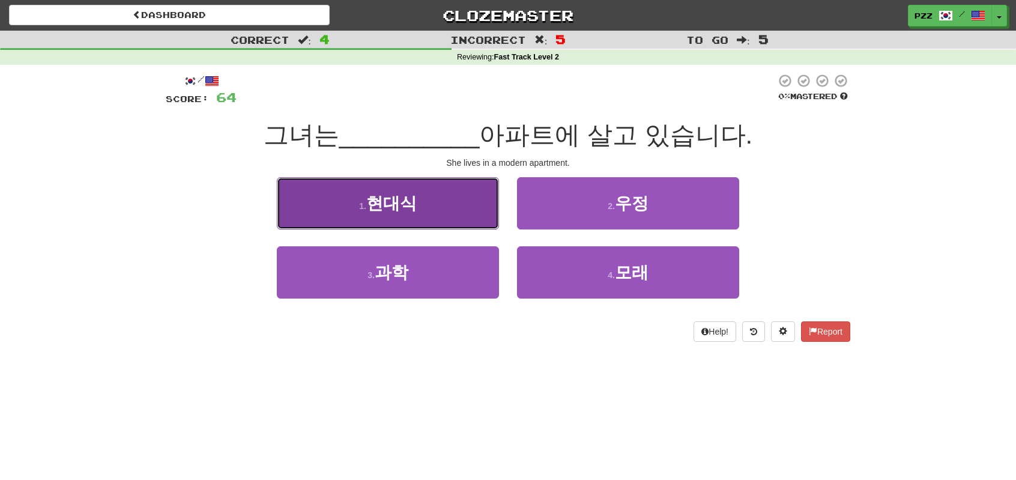
click at [438, 206] on button "1 . 현대식" at bounding box center [388, 203] width 222 height 52
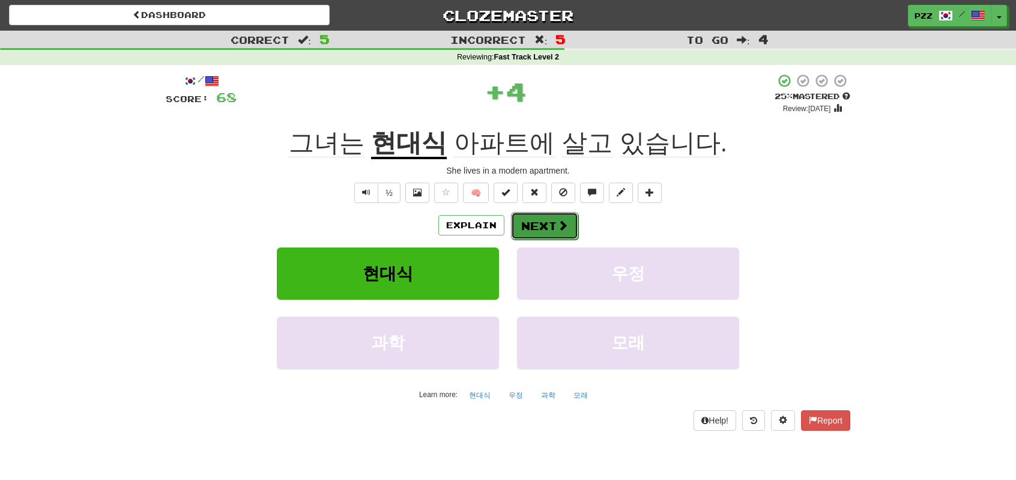
click at [544, 224] on button "Next" at bounding box center [544, 226] width 67 height 28
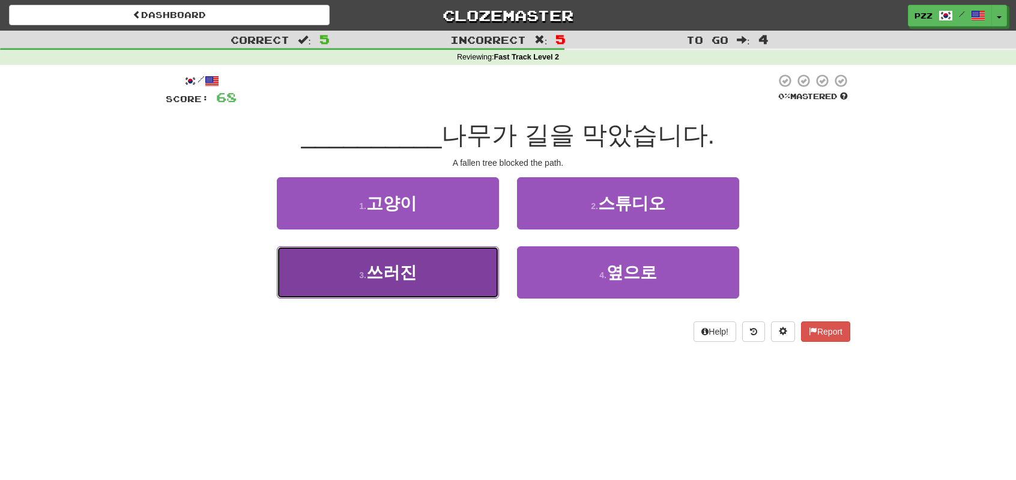
click at [456, 271] on button "3 . 쓰러진" at bounding box center [388, 272] width 222 height 52
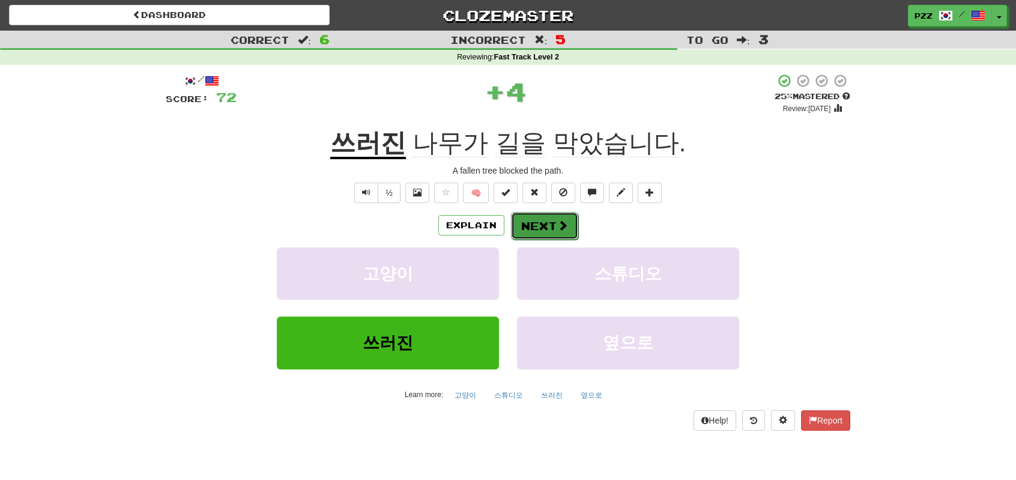
click at [542, 220] on button "Next" at bounding box center [544, 226] width 67 height 28
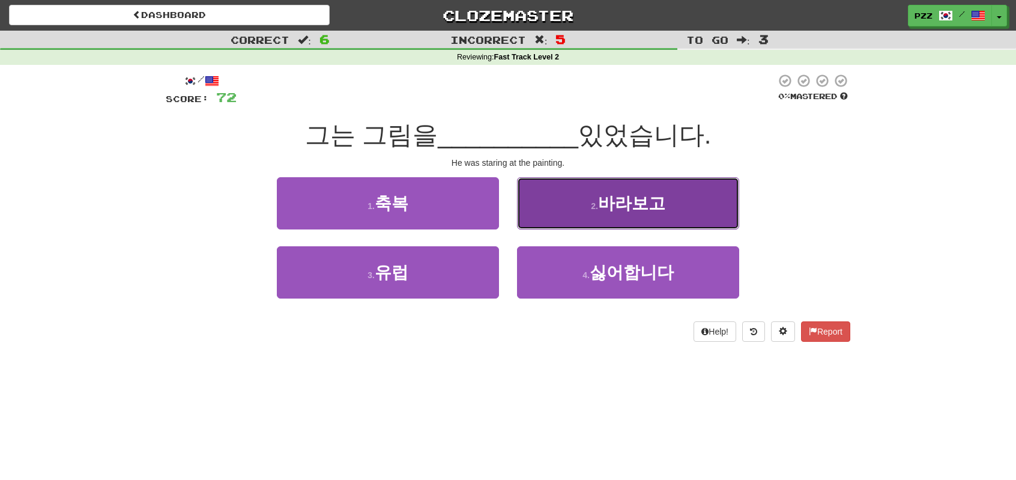
click at [575, 205] on button "2 . 바라보고" at bounding box center [628, 203] width 222 height 52
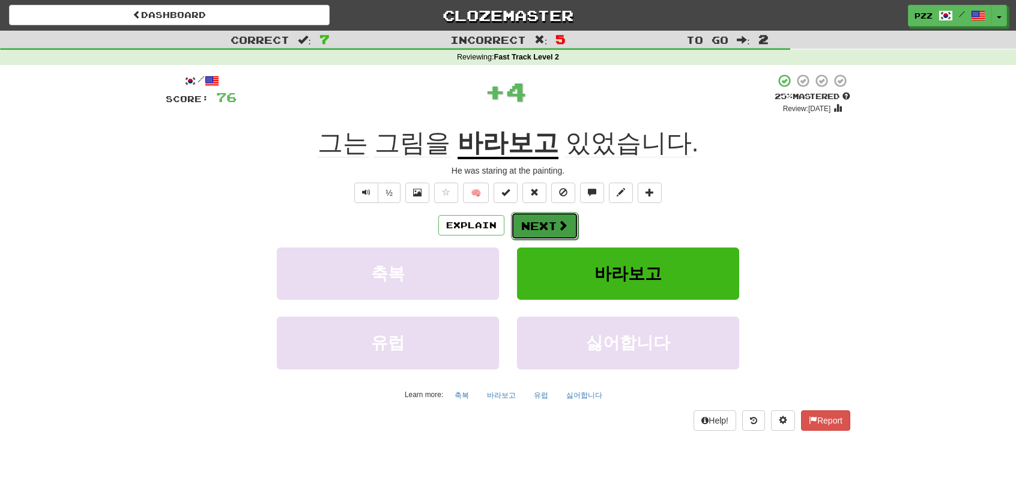
click at [560, 222] on span at bounding box center [562, 225] width 11 height 11
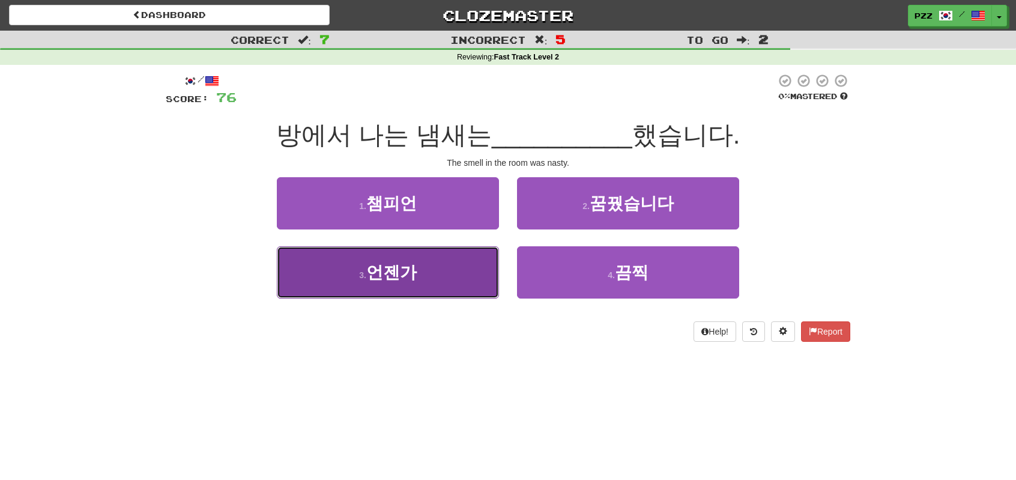
click at [437, 271] on button "3 . 언젠가" at bounding box center [388, 272] width 222 height 52
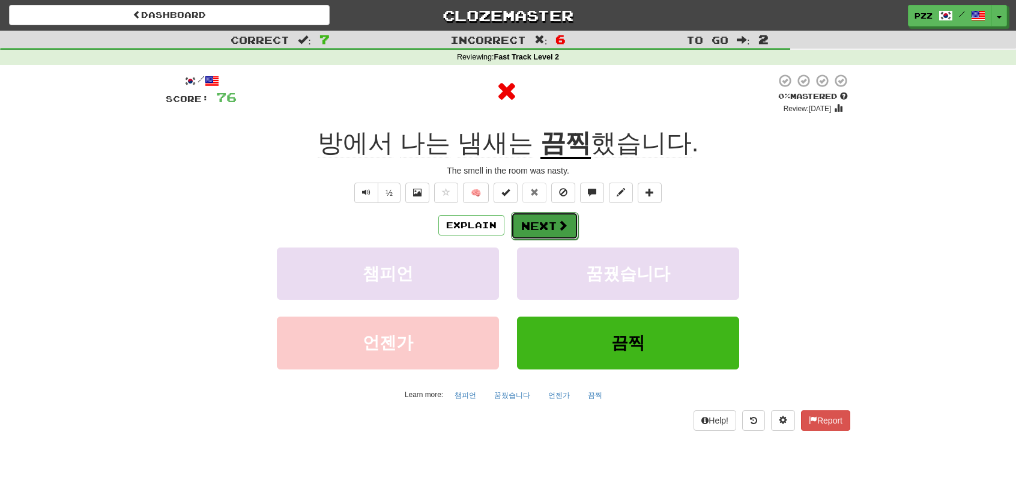
click at [545, 218] on button "Next" at bounding box center [544, 226] width 67 height 28
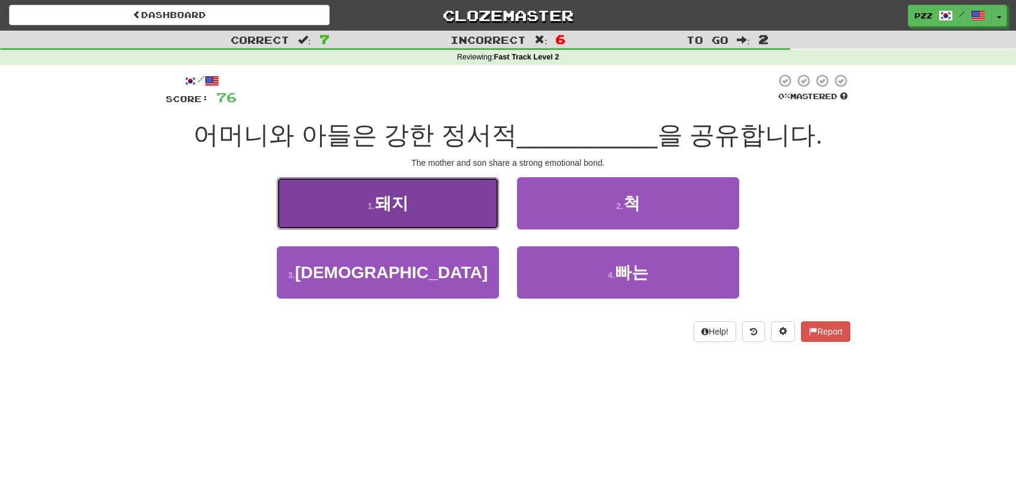
click at [450, 215] on button "1 . 돼지" at bounding box center [388, 203] width 222 height 52
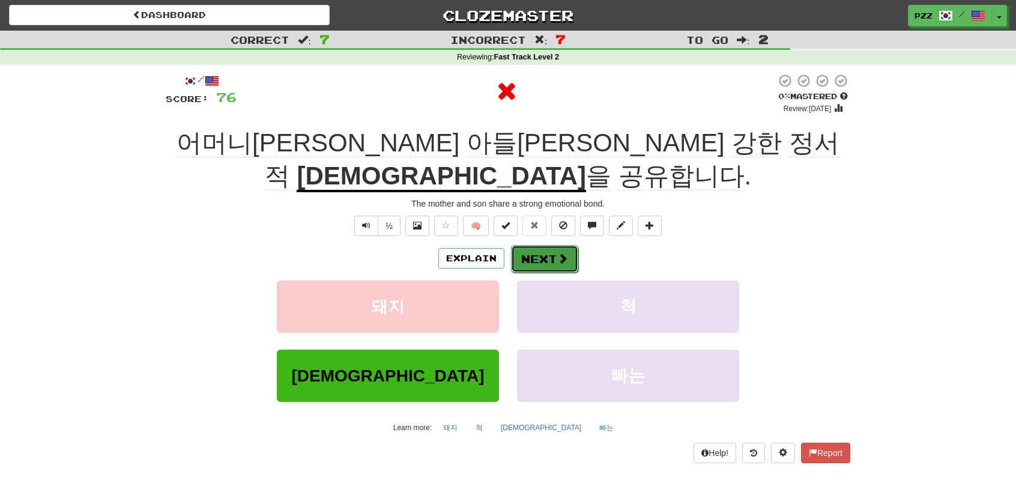
click at [536, 245] on button "Next" at bounding box center [544, 259] width 67 height 28
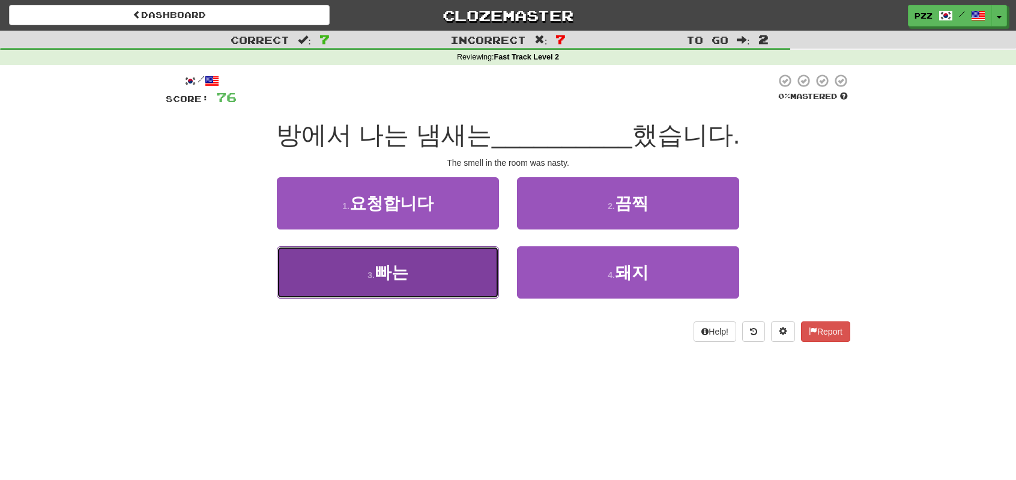
click at [436, 288] on button "3 . 빠는" at bounding box center [388, 272] width 222 height 52
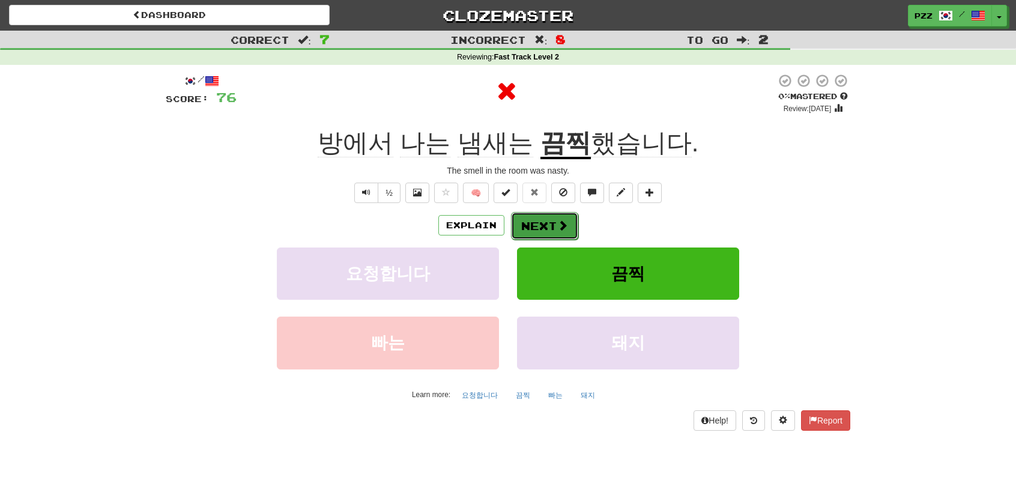
click at [558, 226] on span at bounding box center [562, 225] width 11 height 11
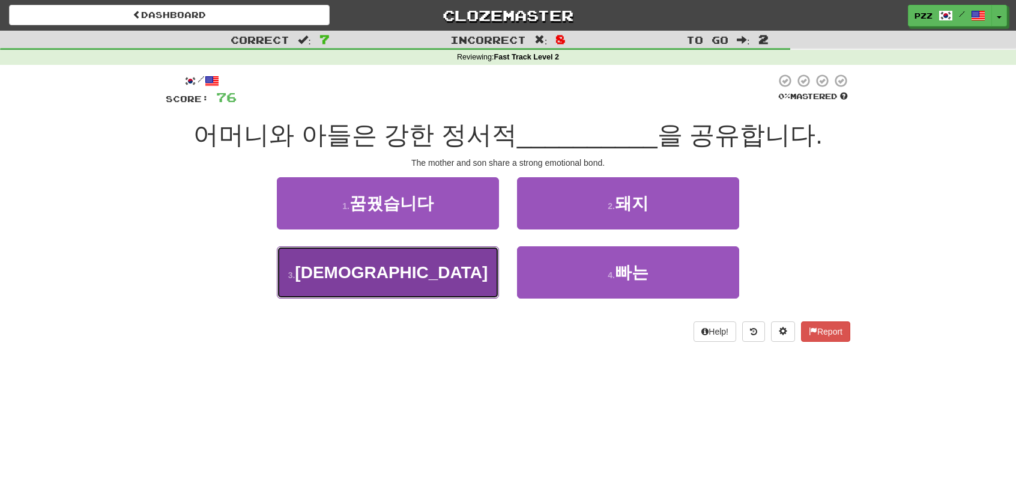
click at [436, 277] on button "3 . 유대감" at bounding box center [388, 272] width 222 height 52
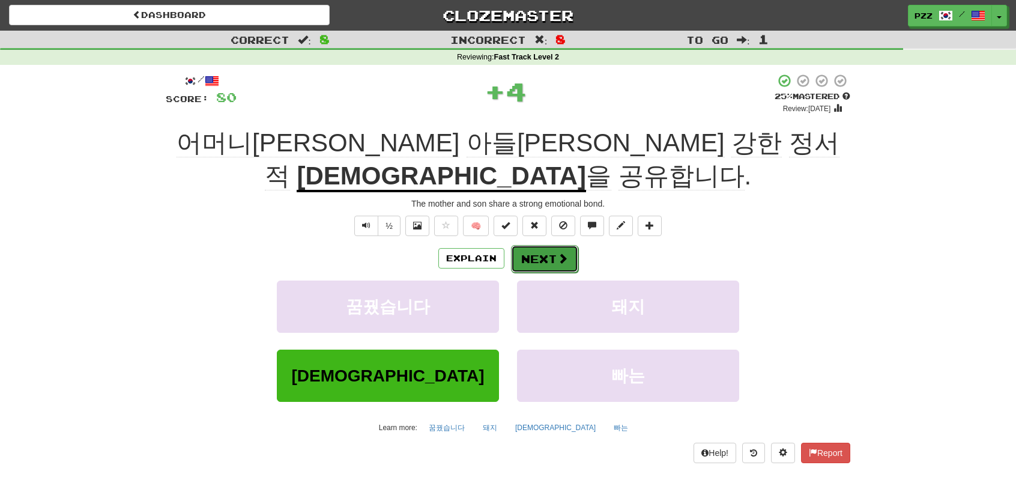
click at [541, 245] on button "Next" at bounding box center [544, 259] width 67 height 28
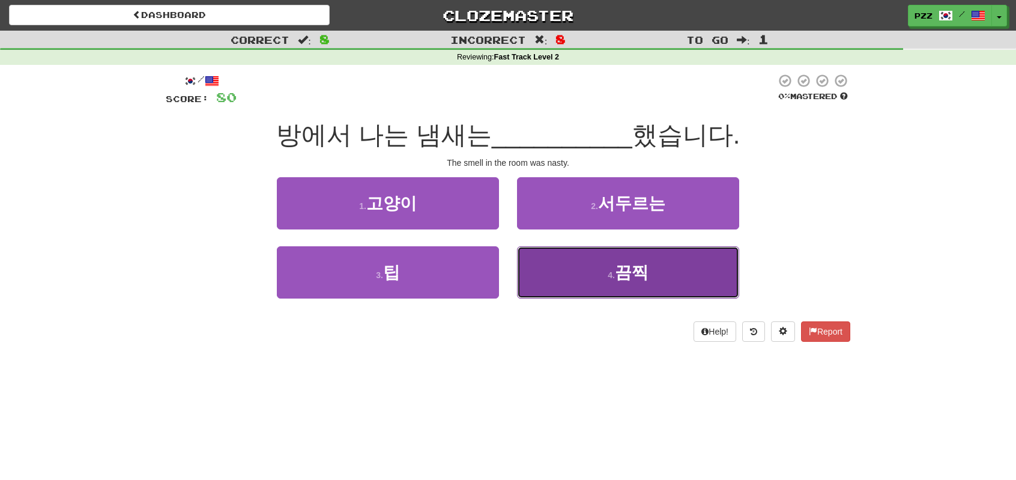
click at [583, 277] on button "4 . 끔찍" at bounding box center [628, 272] width 222 height 52
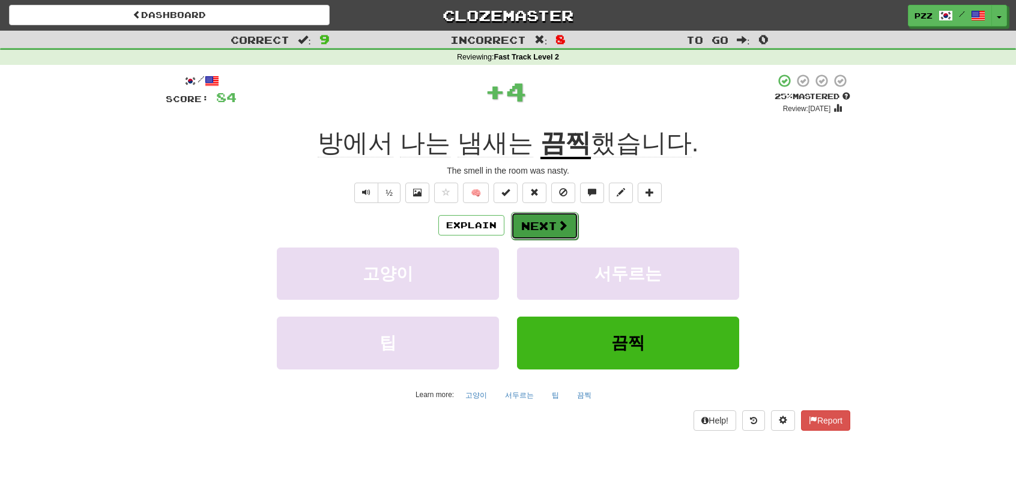
click at [526, 213] on button "Next" at bounding box center [544, 226] width 67 height 28
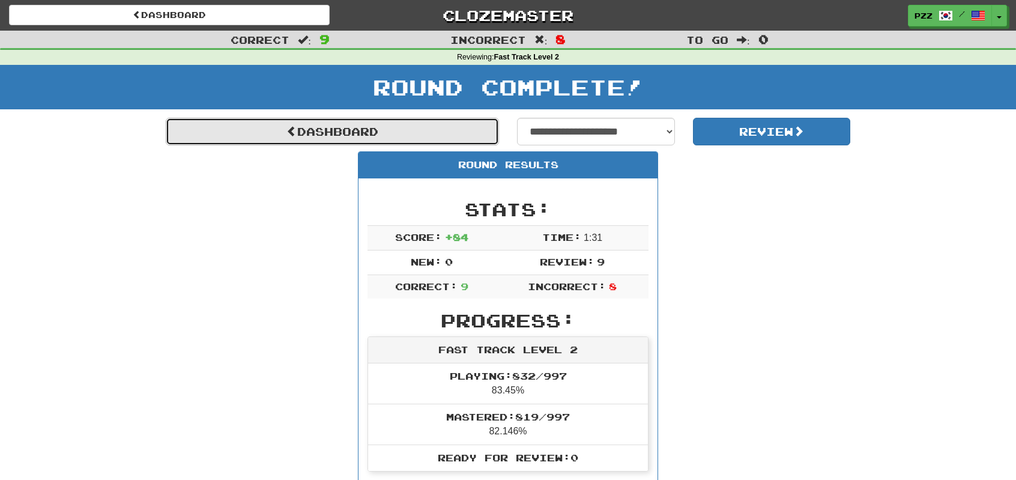
click at [366, 128] on link "Dashboard" at bounding box center [332, 132] width 333 height 28
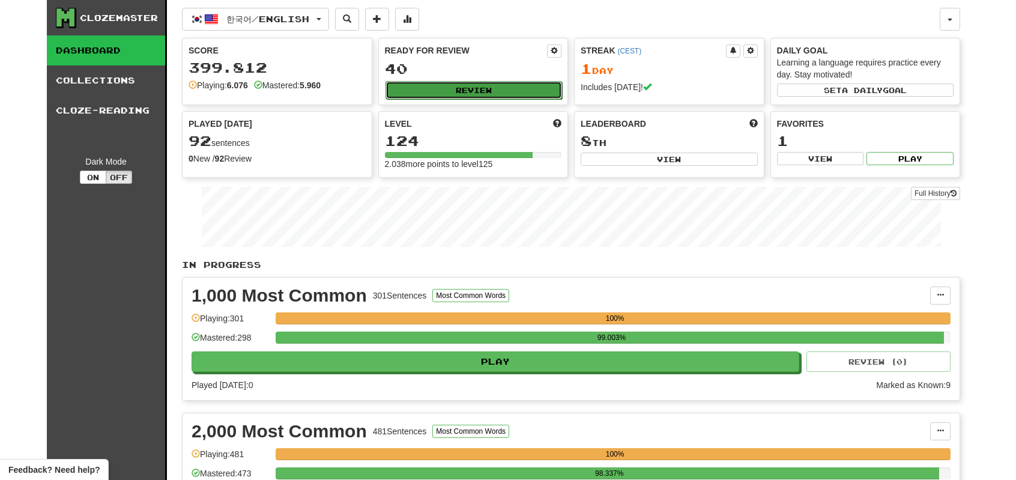
click at [418, 88] on button "Review" at bounding box center [473, 90] width 177 height 18
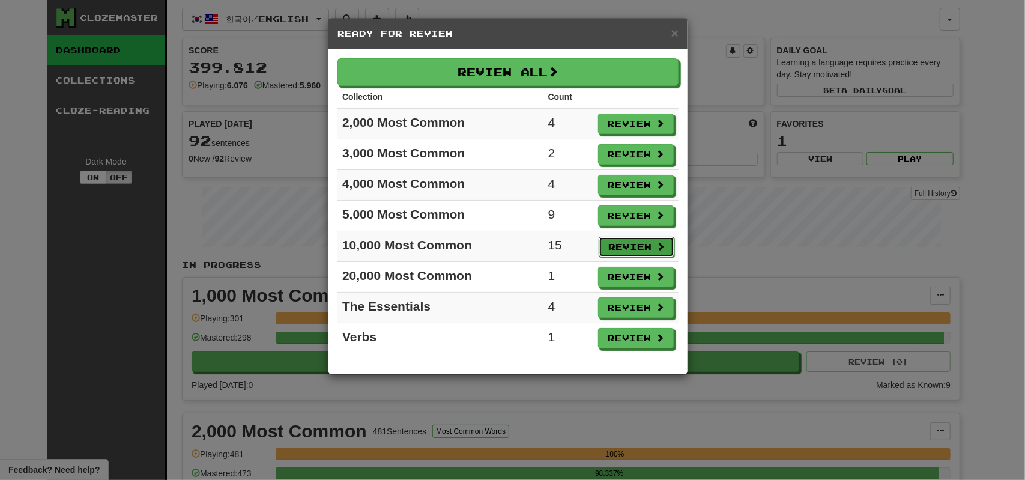
click at [645, 241] on button "Review" at bounding box center [637, 247] width 76 height 20
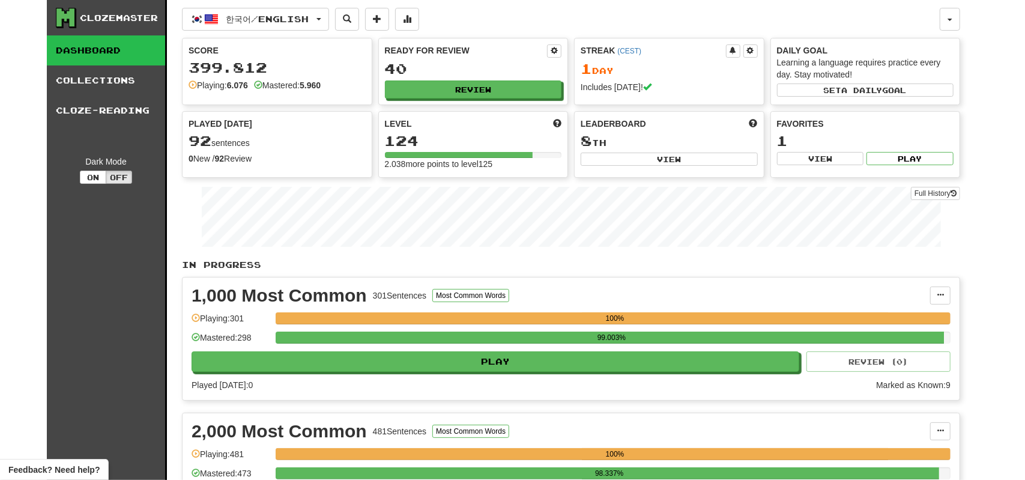
select select "**"
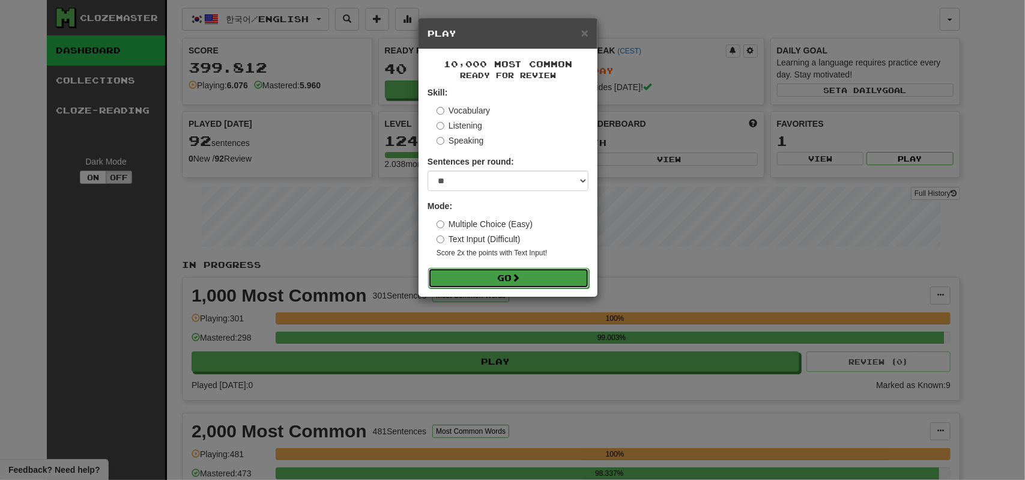
click at [512, 279] on button "Go" at bounding box center [508, 278] width 161 height 20
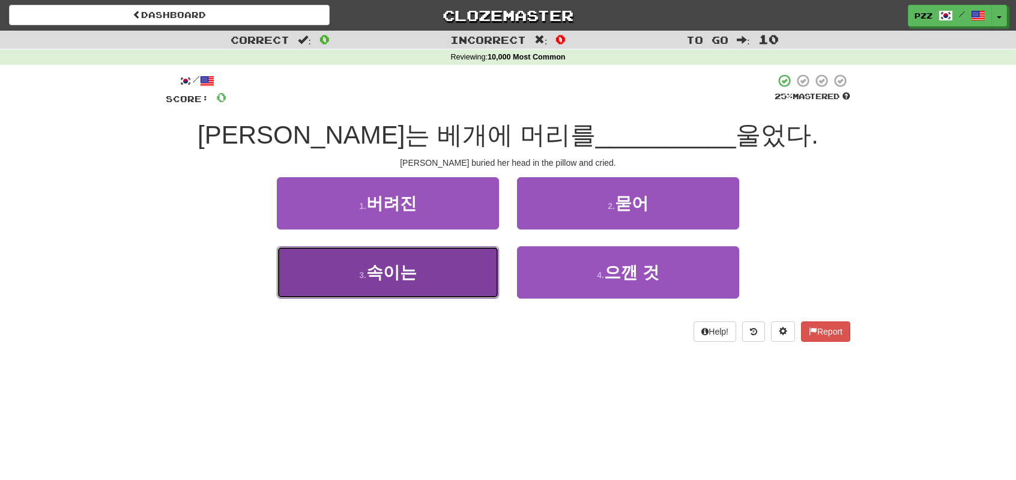
click at [448, 277] on button "3 . 속이는" at bounding box center [388, 272] width 222 height 52
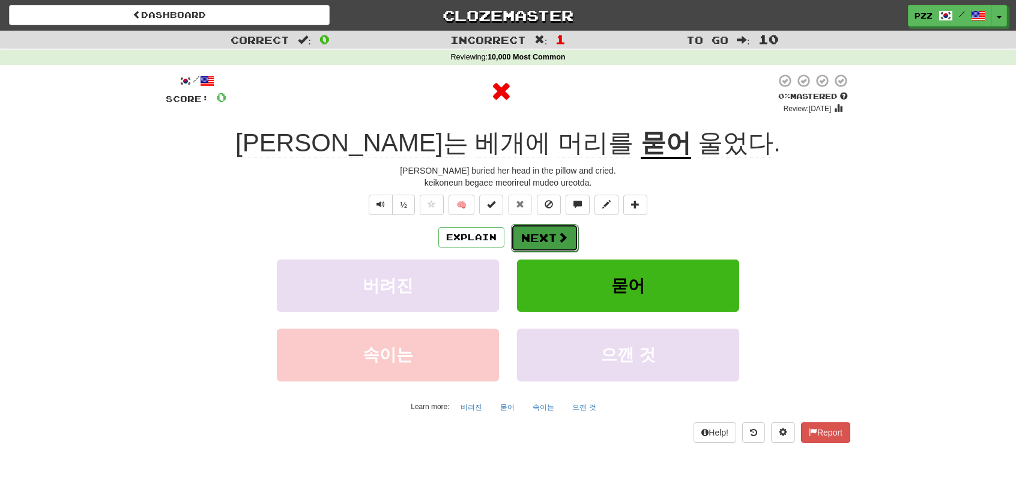
click at [543, 229] on button "Next" at bounding box center [544, 238] width 67 height 28
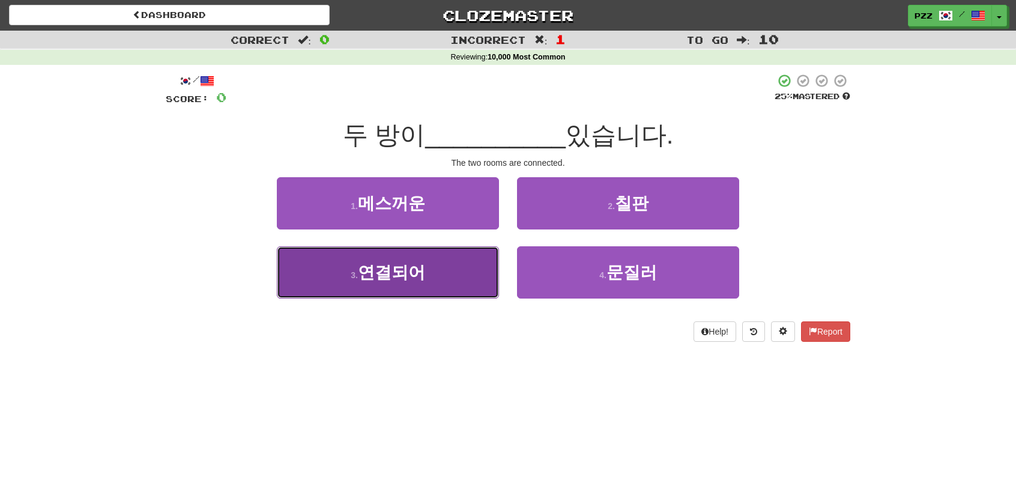
click at [432, 279] on button "3 . 연결되어" at bounding box center [388, 272] width 222 height 52
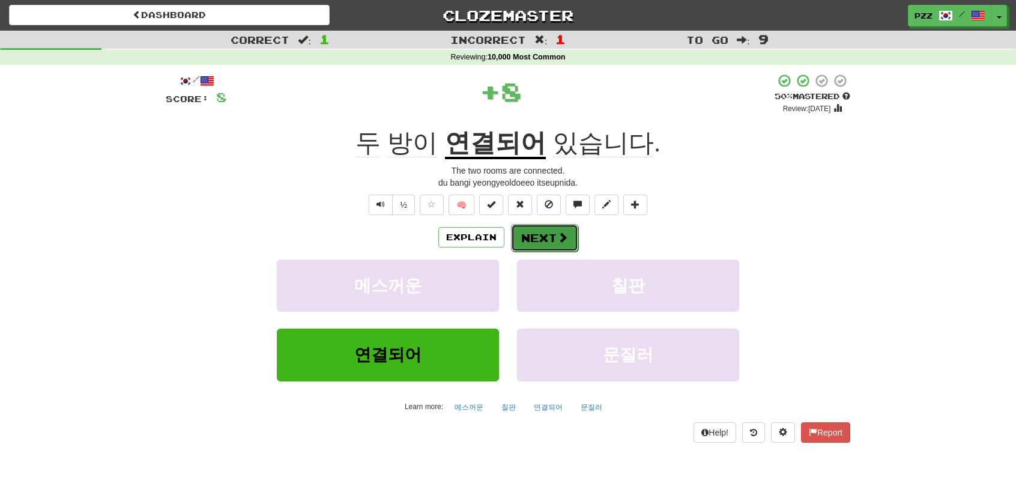
click at [532, 236] on button "Next" at bounding box center [544, 238] width 67 height 28
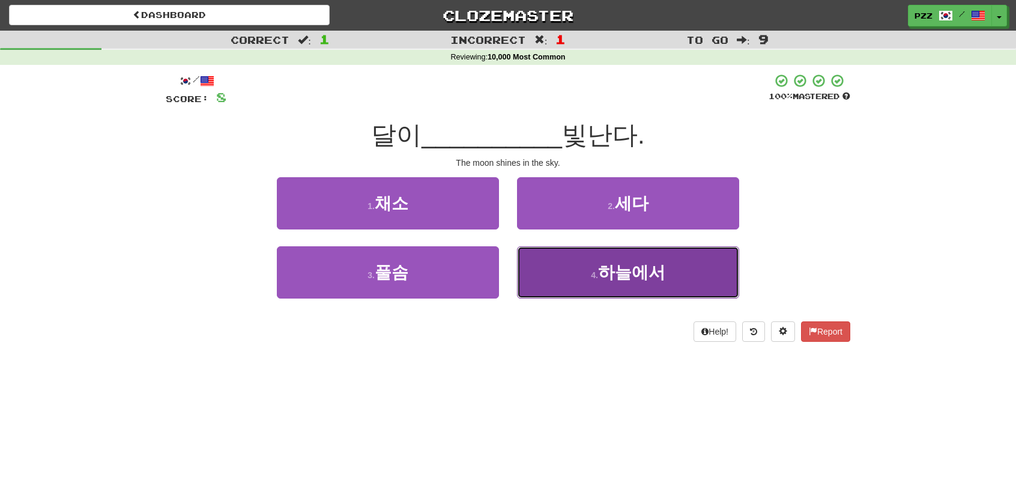
click at [584, 273] on button "4 . 하늘에서" at bounding box center [628, 272] width 222 height 52
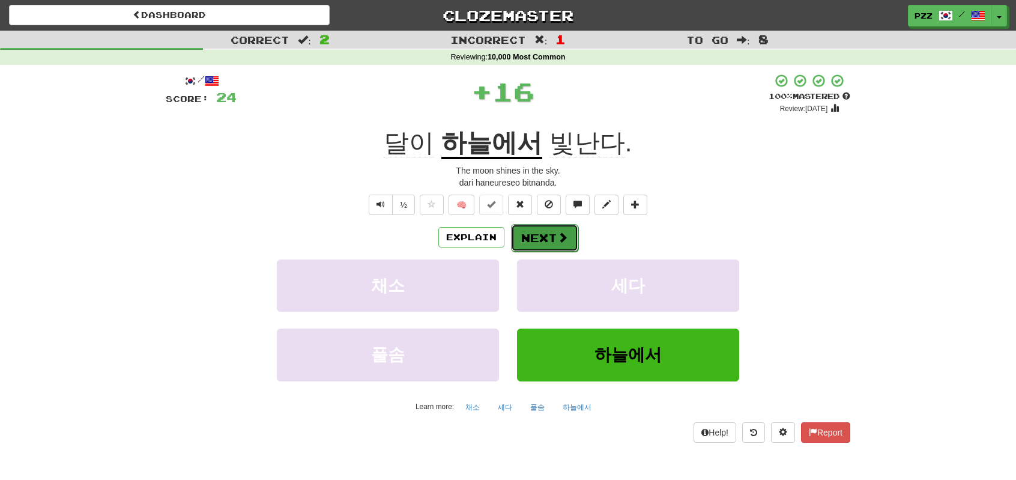
click at [544, 231] on button "Next" at bounding box center [544, 238] width 67 height 28
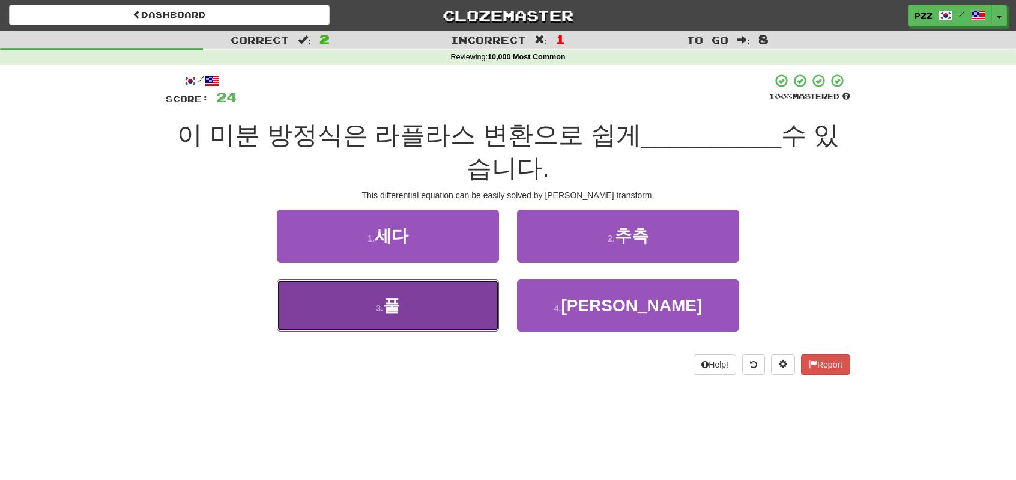
click at [444, 307] on button "3 . 풀" at bounding box center [388, 305] width 222 height 52
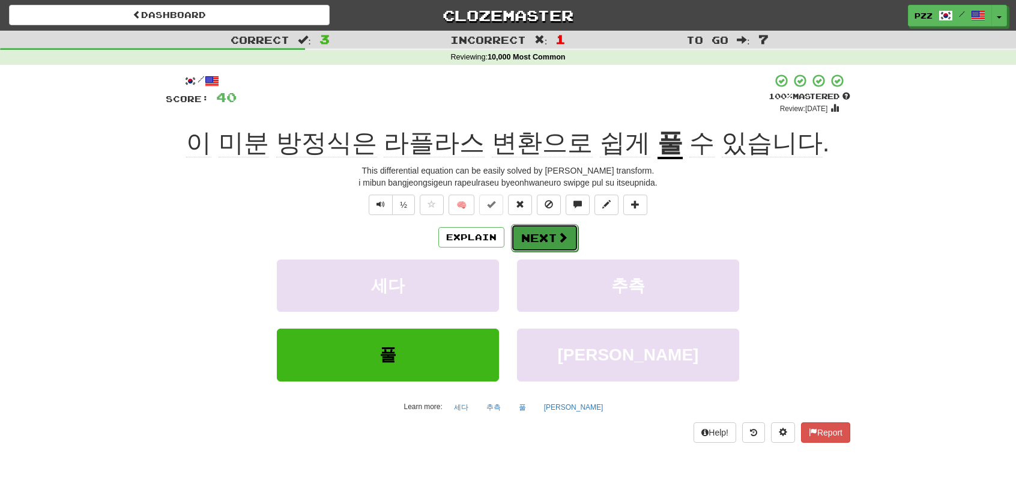
click at [550, 229] on button "Next" at bounding box center [544, 238] width 67 height 28
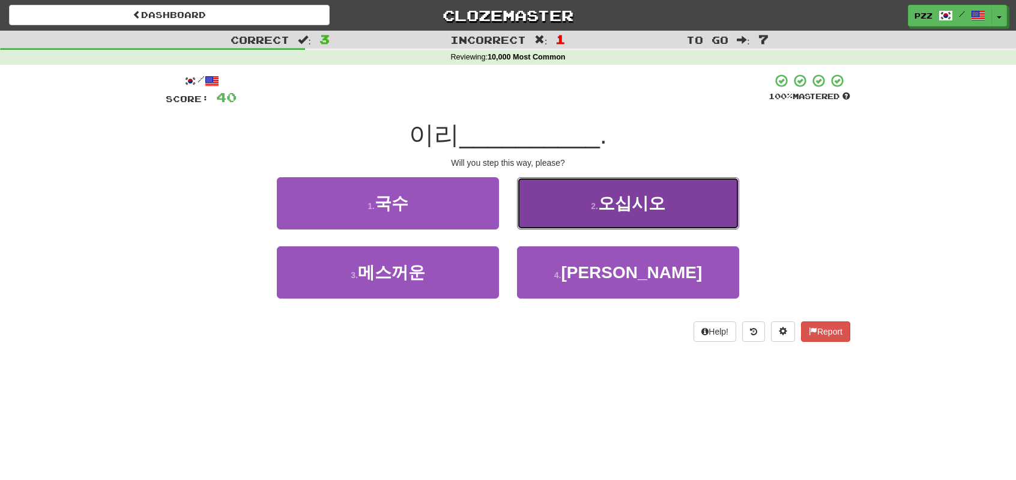
click at [572, 203] on button "2 . 오십시오" at bounding box center [628, 203] width 222 height 52
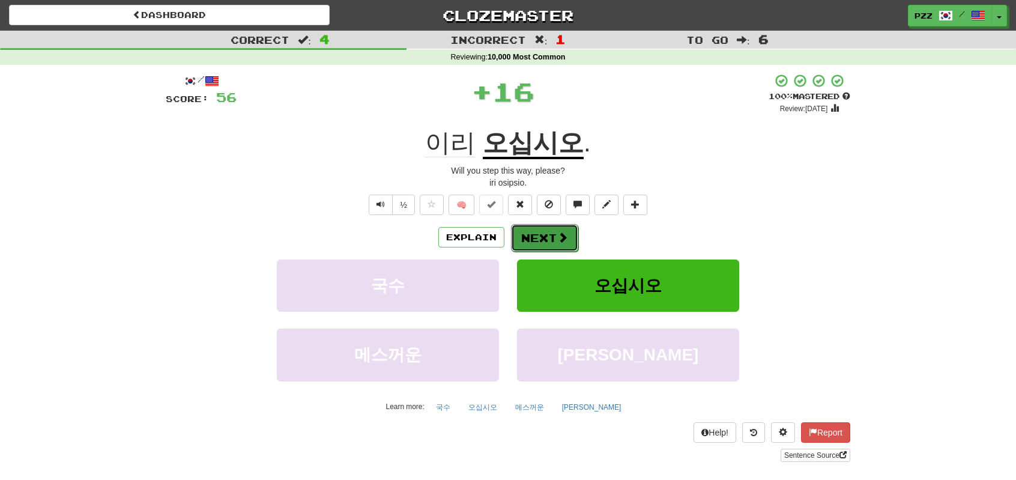
click at [537, 235] on button "Next" at bounding box center [544, 238] width 67 height 28
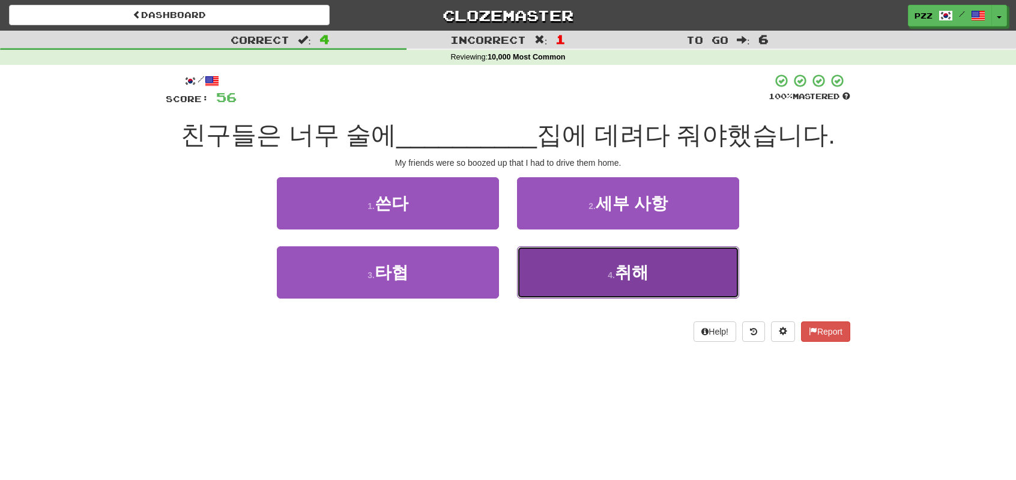
click at [591, 261] on button "4 . 취해" at bounding box center [628, 272] width 222 height 52
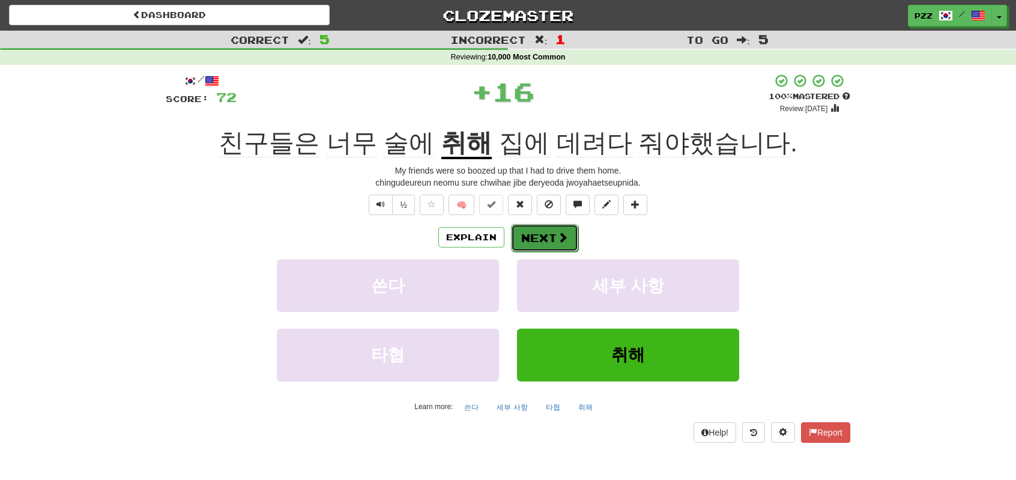
click at [548, 231] on button "Next" at bounding box center [544, 238] width 67 height 28
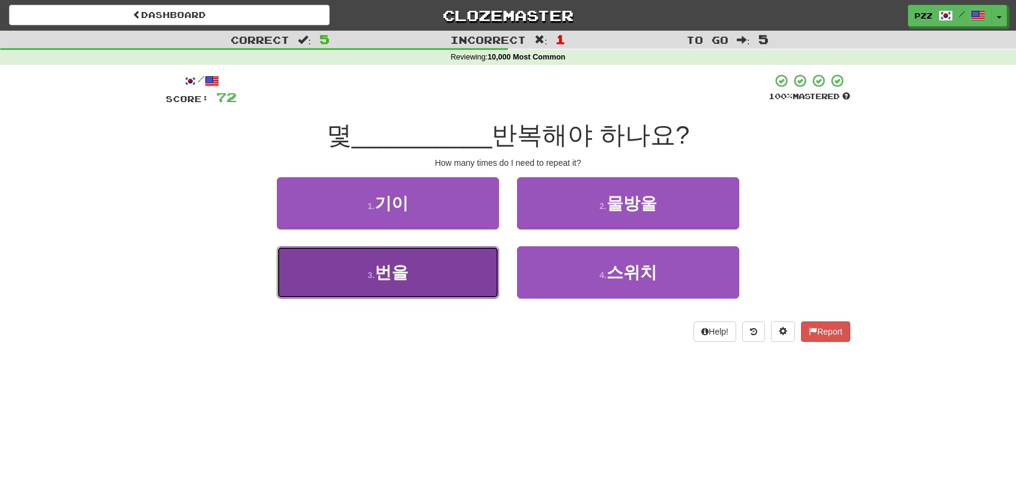
click at [423, 276] on button "3 . 번을" at bounding box center [388, 272] width 222 height 52
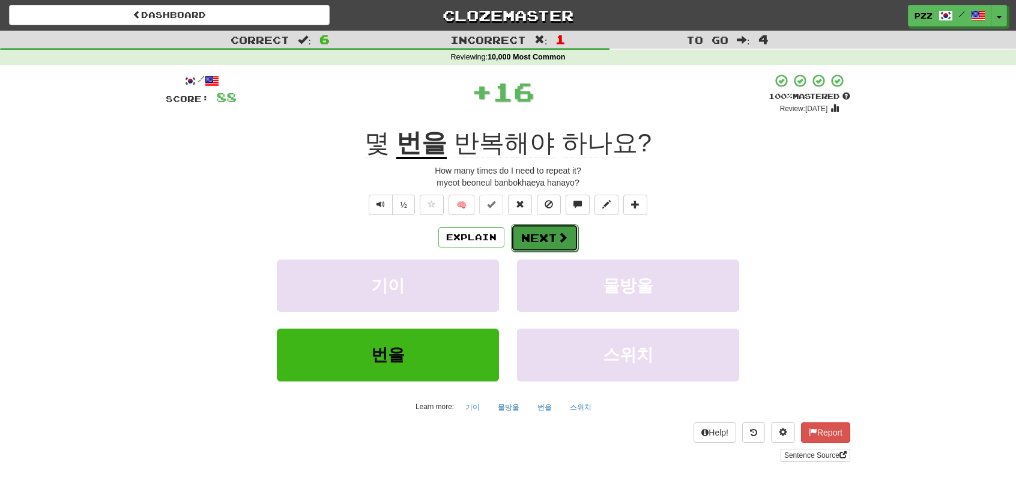
click at [528, 229] on button "Next" at bounding box center [544, 238] width 67 height 28
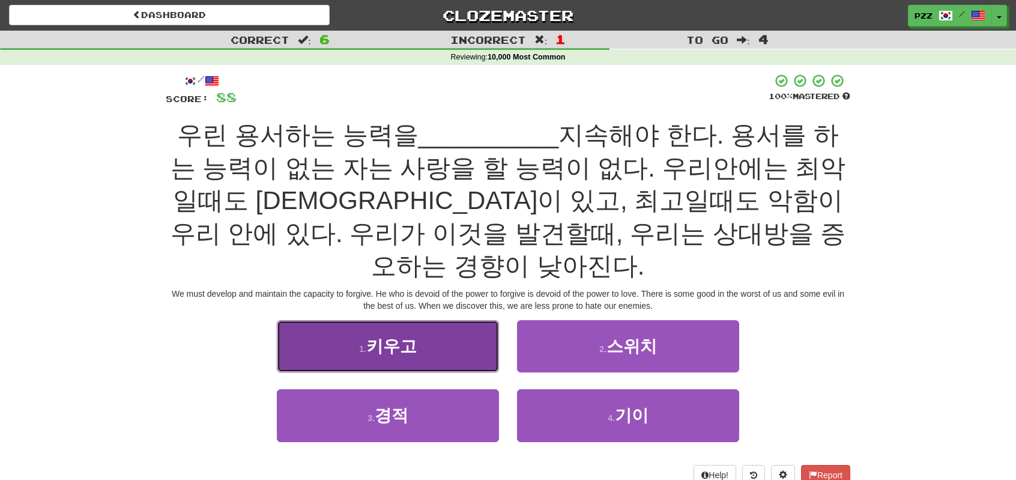
click at [431, 320] on button "1 . 키우고" at bounding box center [388, 346] width 222 height 52
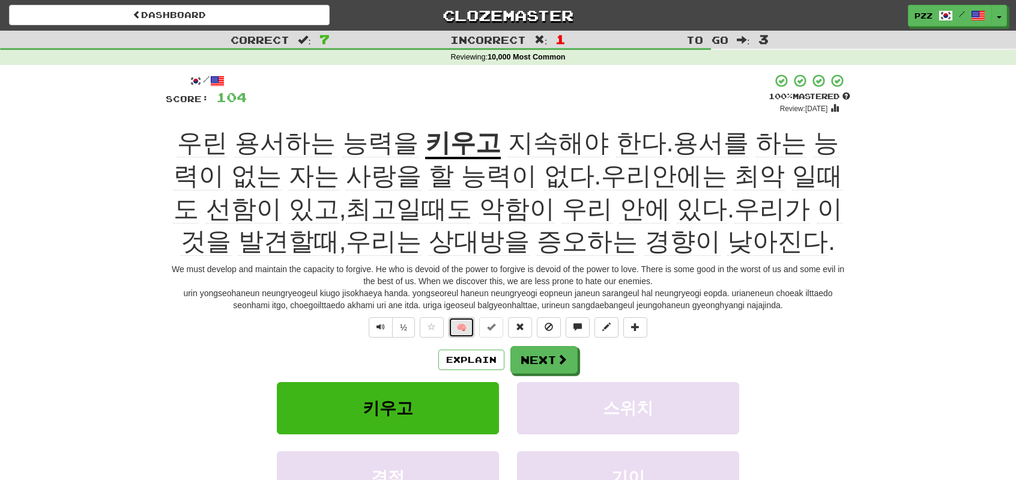
click at [465, 334] on button "🧠" at bounding box center [462, 327] width 26 height 20
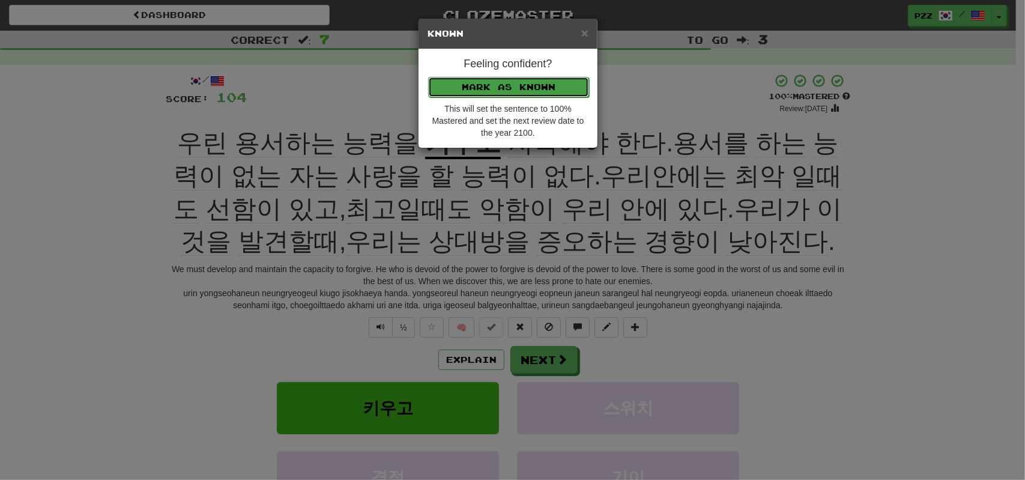
click at [518, 86] on button "Mark as Known" at bounding box center [508, 87] width 161 height 20
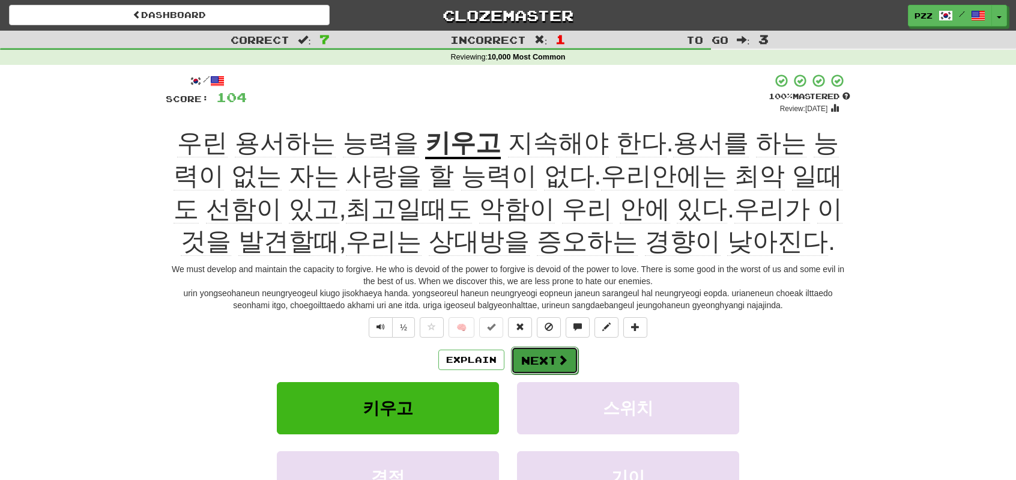
click at [540, 359] on button "Next" at bounding box center [544, 360] width 67 height 28
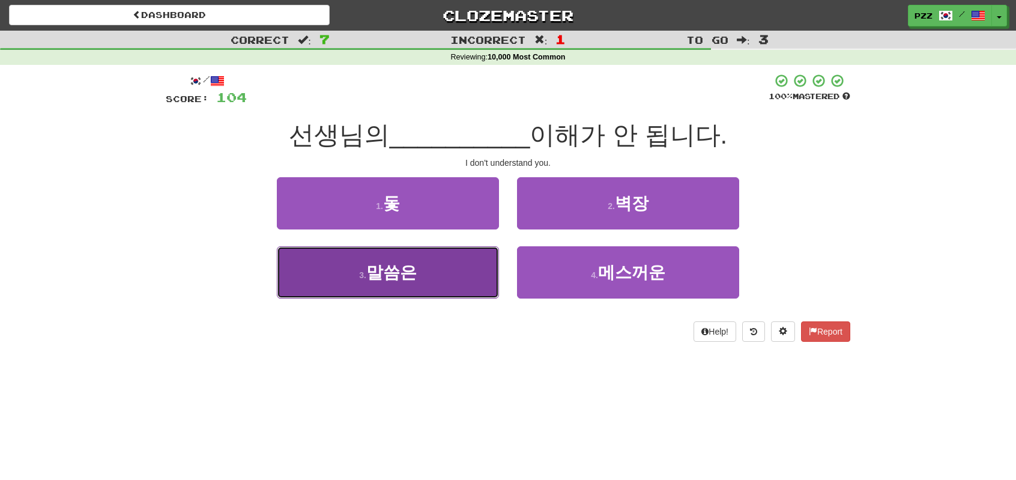
click at [422, 273] on button "3 . 말씀은" at bounding box center [388, 272] width 222 height 52
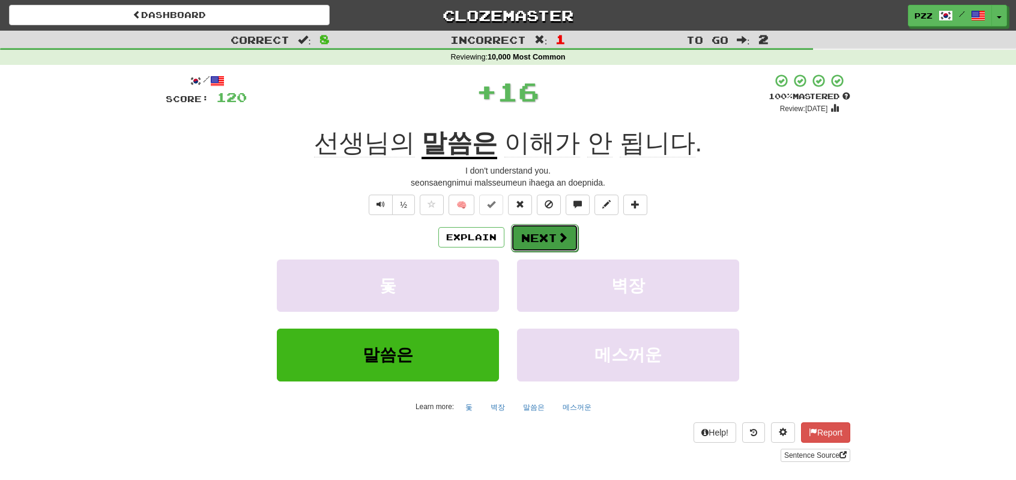
click at [532, 233] on button "Next" at bounding box center [544, 238] width 67 height 28
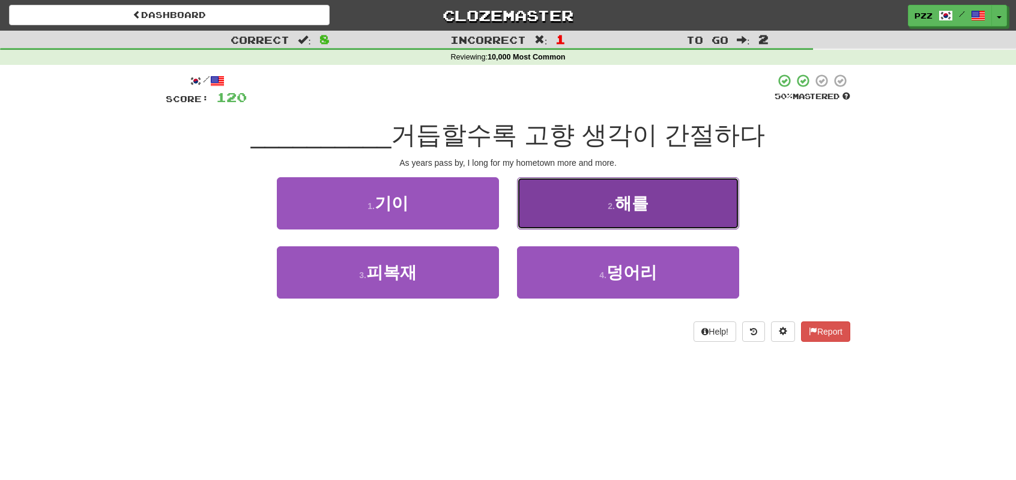
click at [599, 201] on button "2 . 해를" at bounding box center [628, 203] width 222 height 52
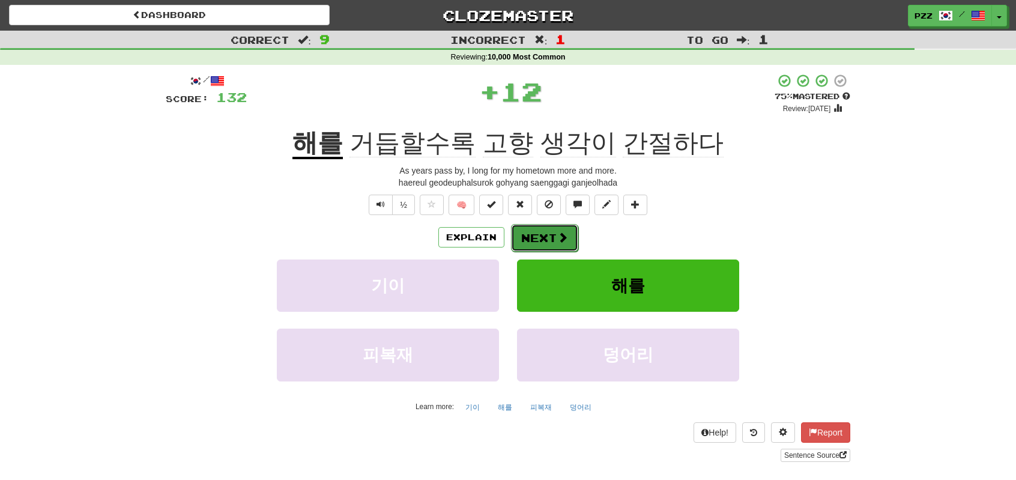
click at [555, 236] on button "Next" at bounding box center [544, 238] width 67 height 28
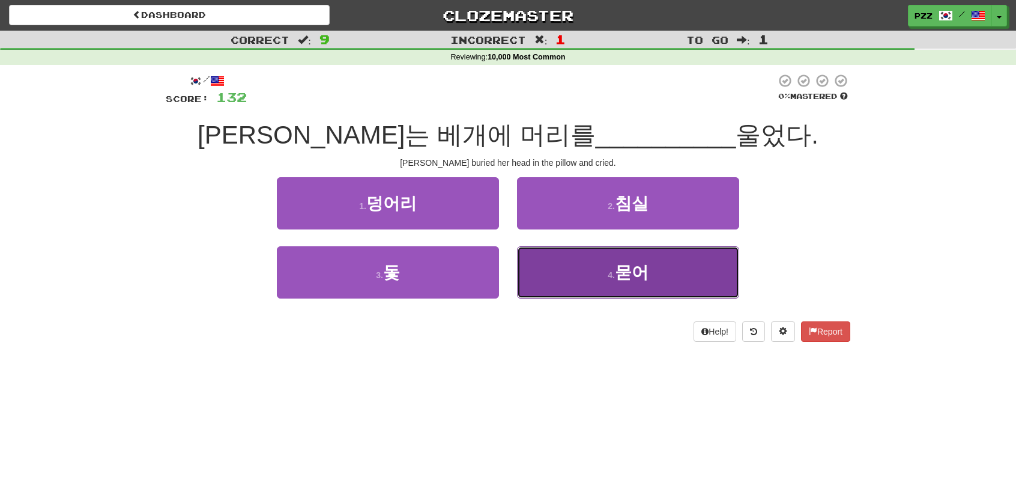
click at [568, 265] on button "4 . 묻어" at bounding box center [628, 272] width 222 height 52
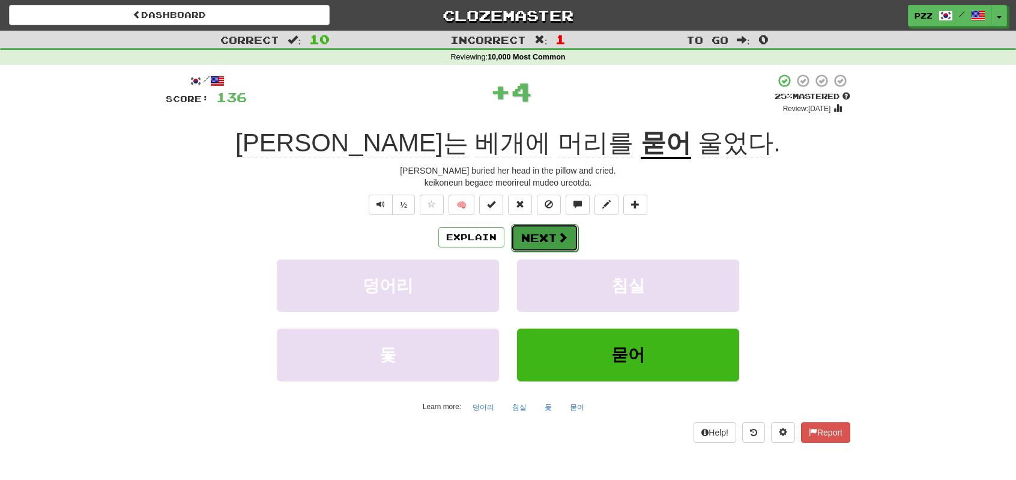
click at [550, 235] on button "Next" at bounding box center [544, 238] width 67 height 28
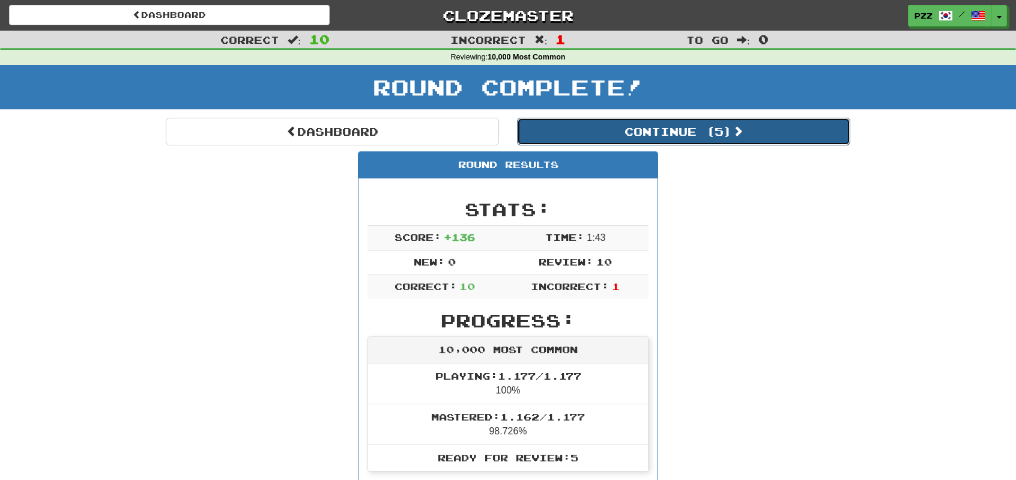
click at [629, 121] on button "Continue ( 5 )" at bounding box center [683, 132] width 333 height 28
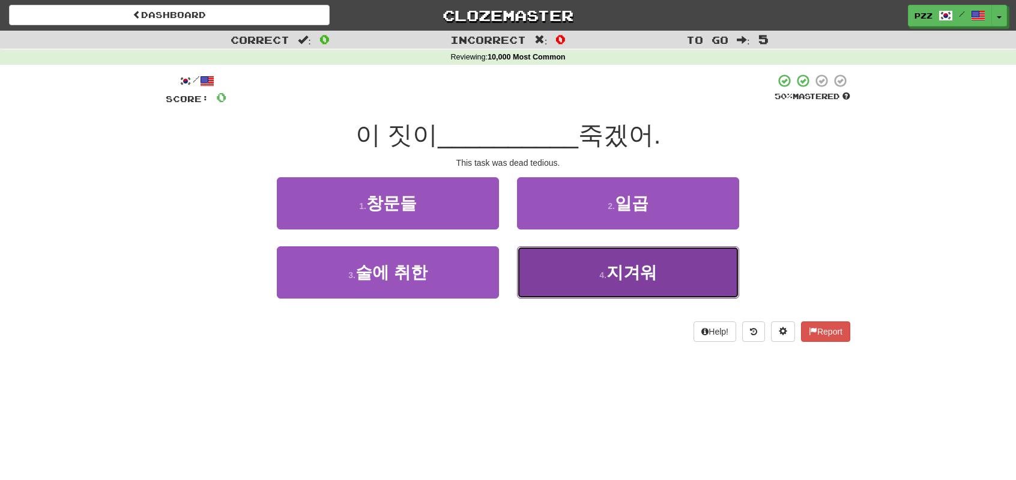
click at [635, 280] on span "지겨워" at bounding box center [631, 272] width 50 height 19
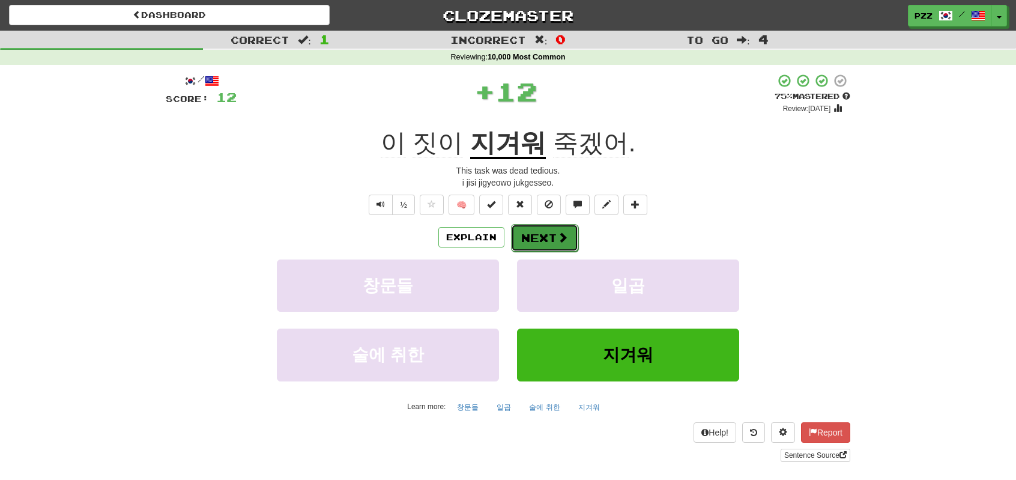
click at [540, 234] on button "Next" at bounding box center [544, 238] width 67 height 28
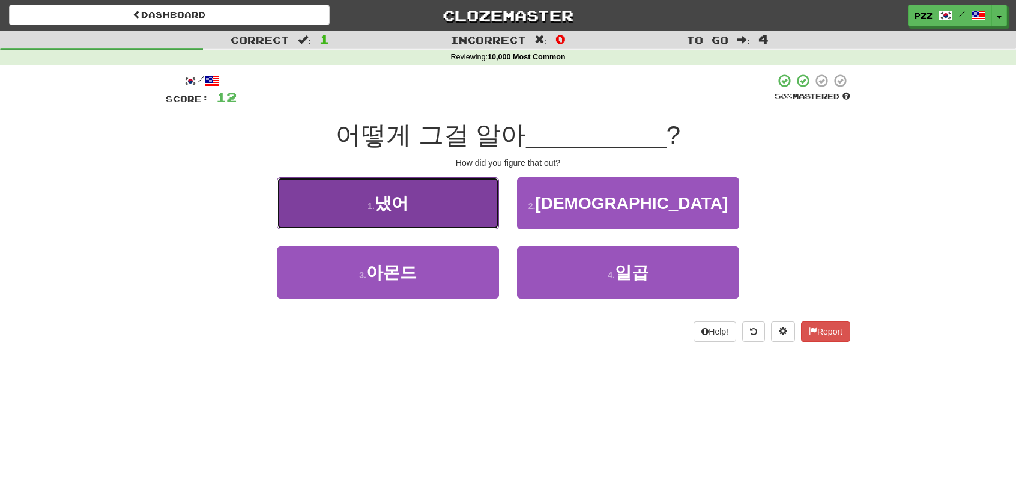
click at [440, 206] on button "1 . 냈어" at bounding box center [388, 203] width 222 height 52
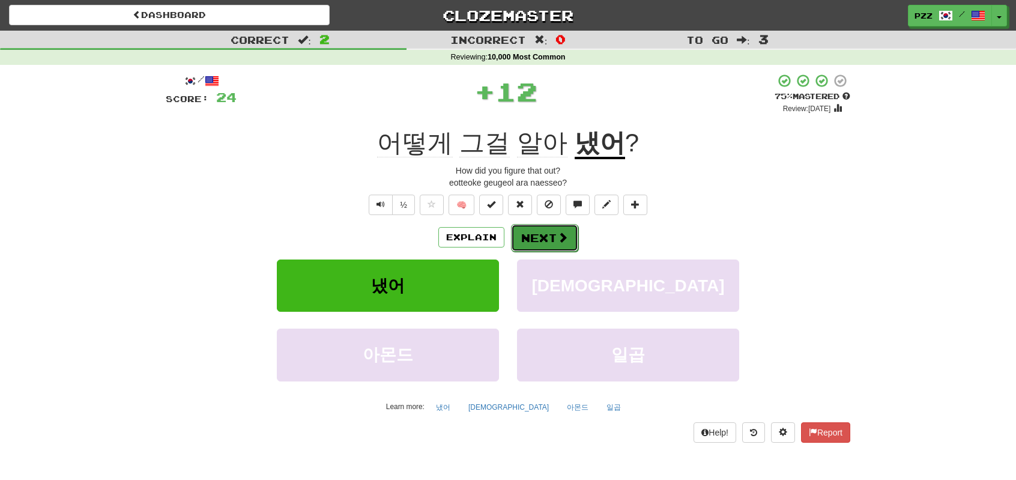
click at [546, 232] on button "Next" at bounding box center [544, 238] width 67 height 28
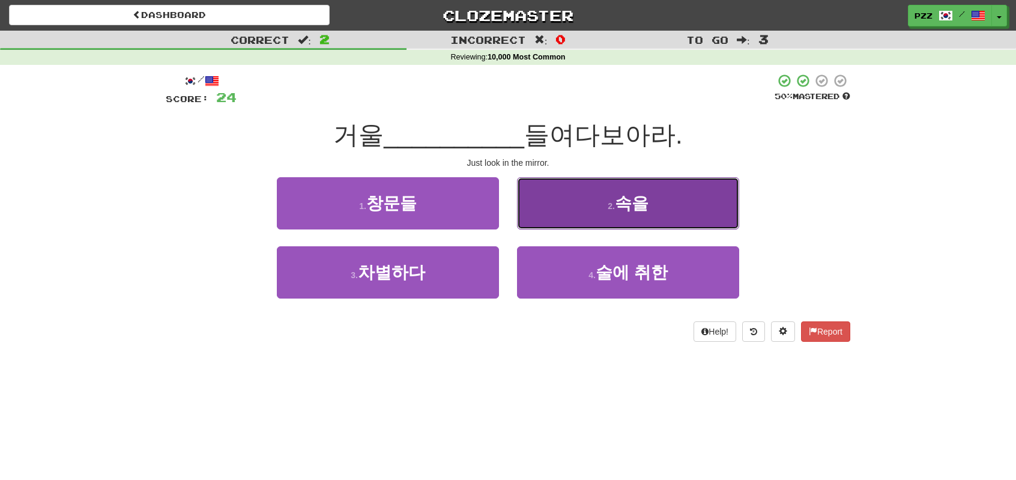
click at [558, 213] on button "2 . 속을" at bounding box center [628, 203] width 222 height 52
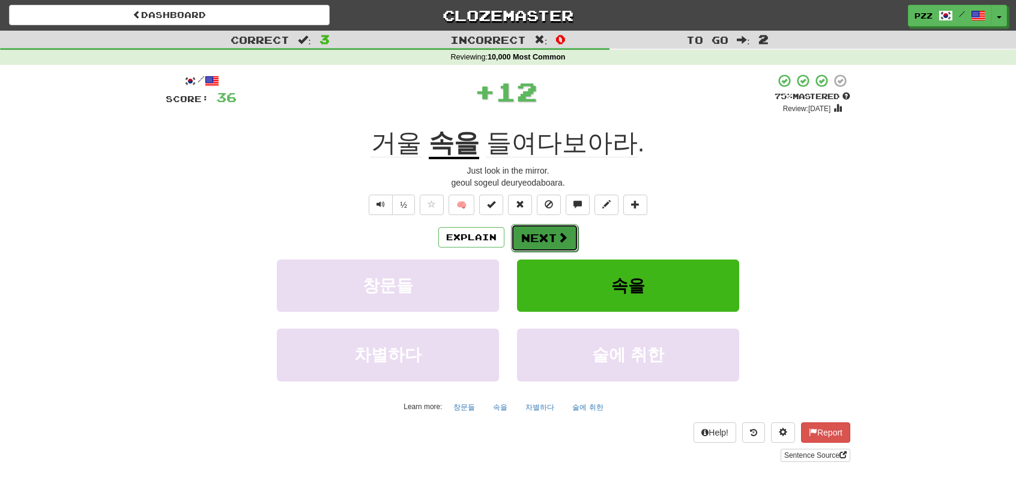
click at [532, 236] on button "Next" at bounding box center [544, 238] width 67 height 28
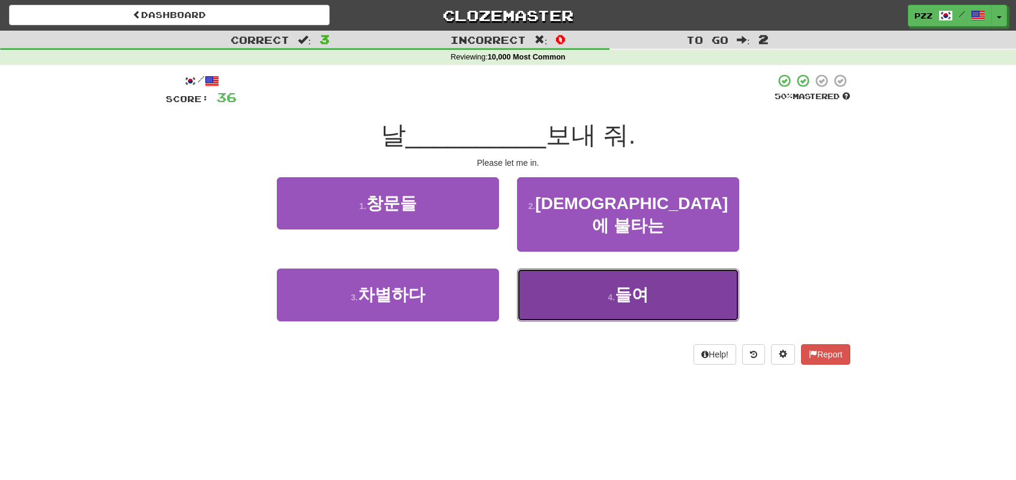
click at [580, 268] on button "4 . 들여" at bounding box center [628, 294] width 222 height 52
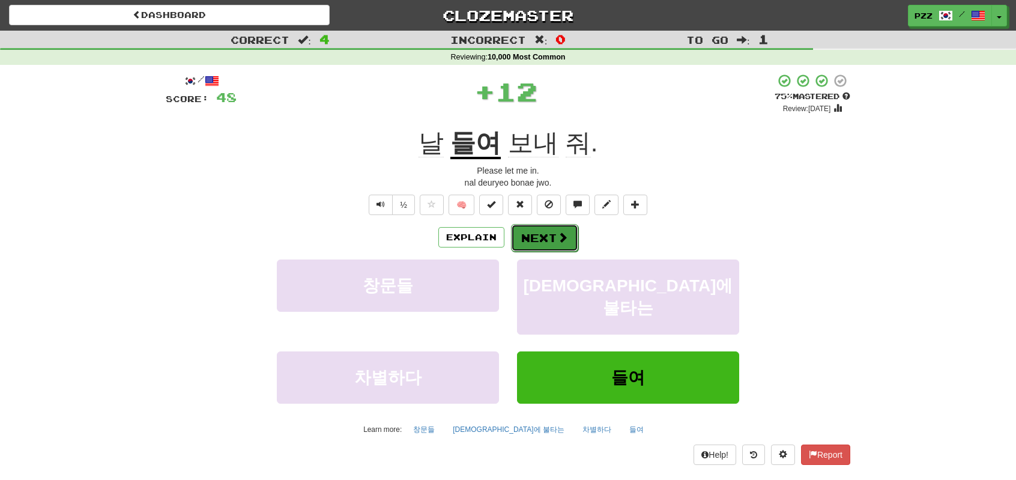
click at [555, 236] on button "Next" at bounding box center [544, 238] width 67 height 28
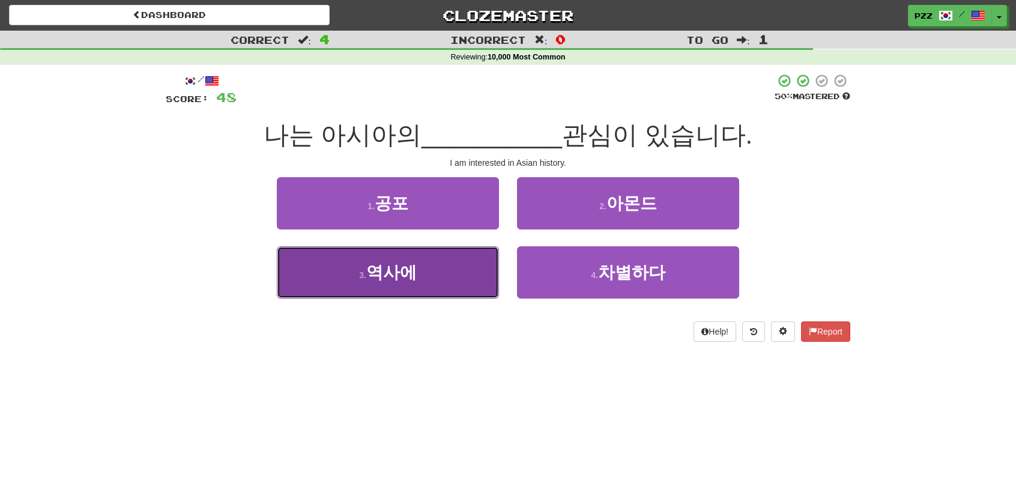
click at [477, 281] on button "3 . 역사에" at bounding box center [388, 272] width 222 height 52
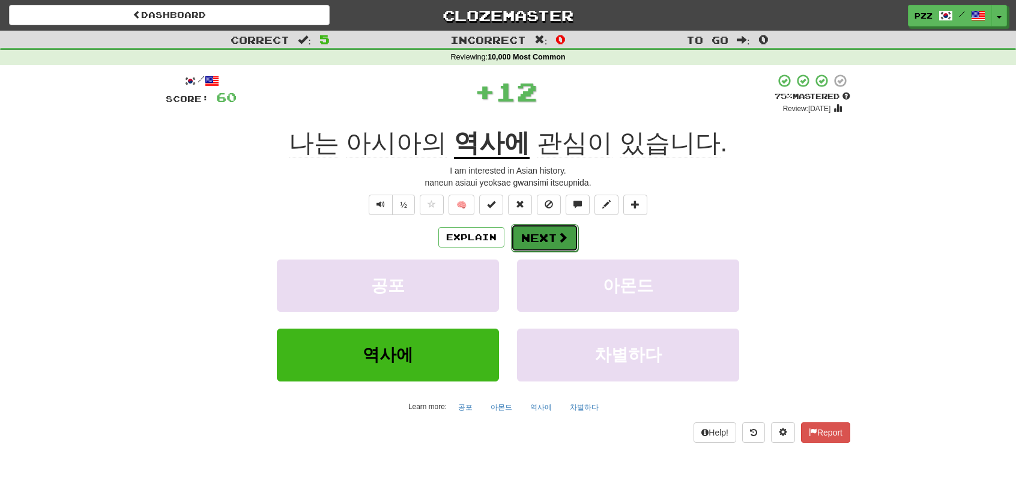
click at [552, 234] on button "Next" at bounding box center [544, 238] width 67 height 28
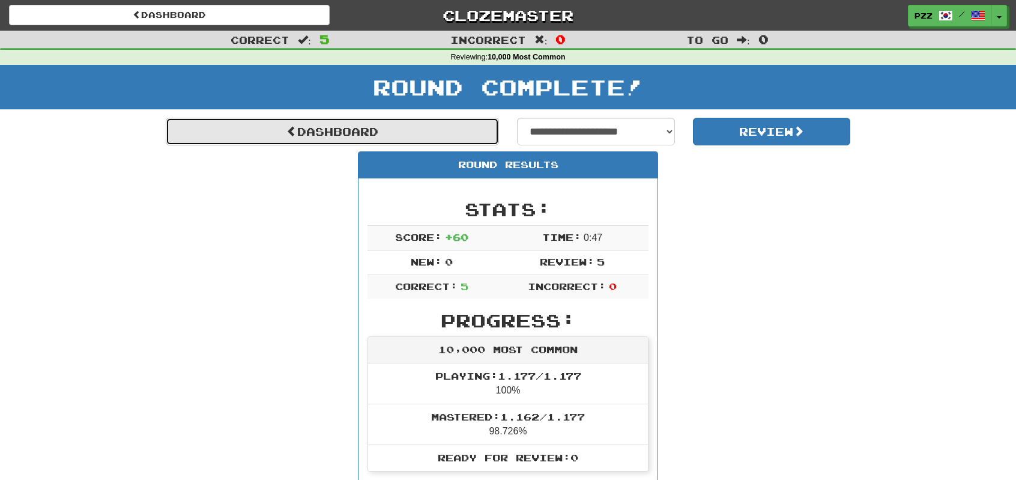
click at [292, 134] on span at bounding box center [291, 130] width 11 height 11
